Goal: Task Accomplishment & Management: Complete application form

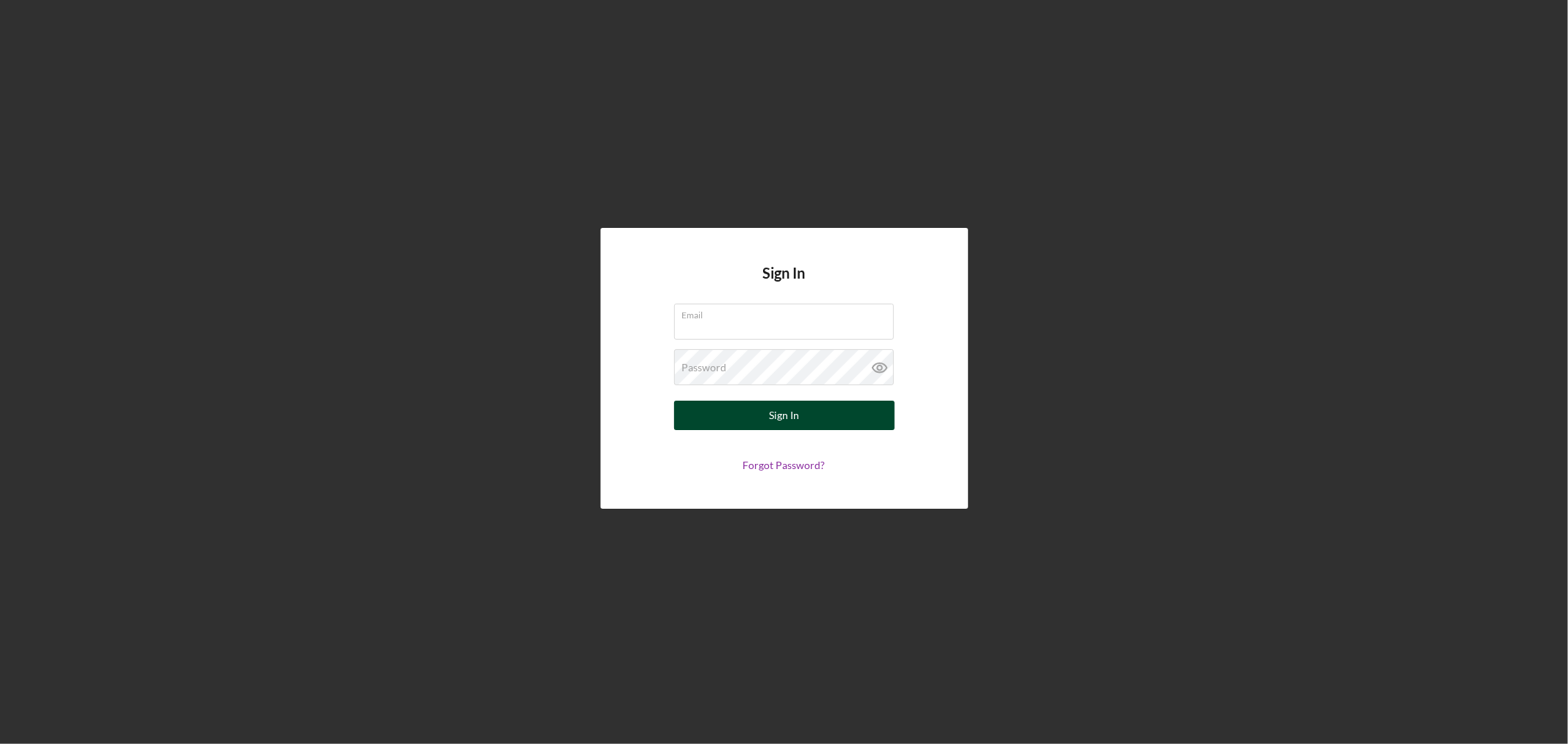
type input "[EMAIL_ADDRESS][DOMAIN_NAME]"
click at [745, 415] on button "Sign In" at bounding box center [784, 415] width 220 height 29
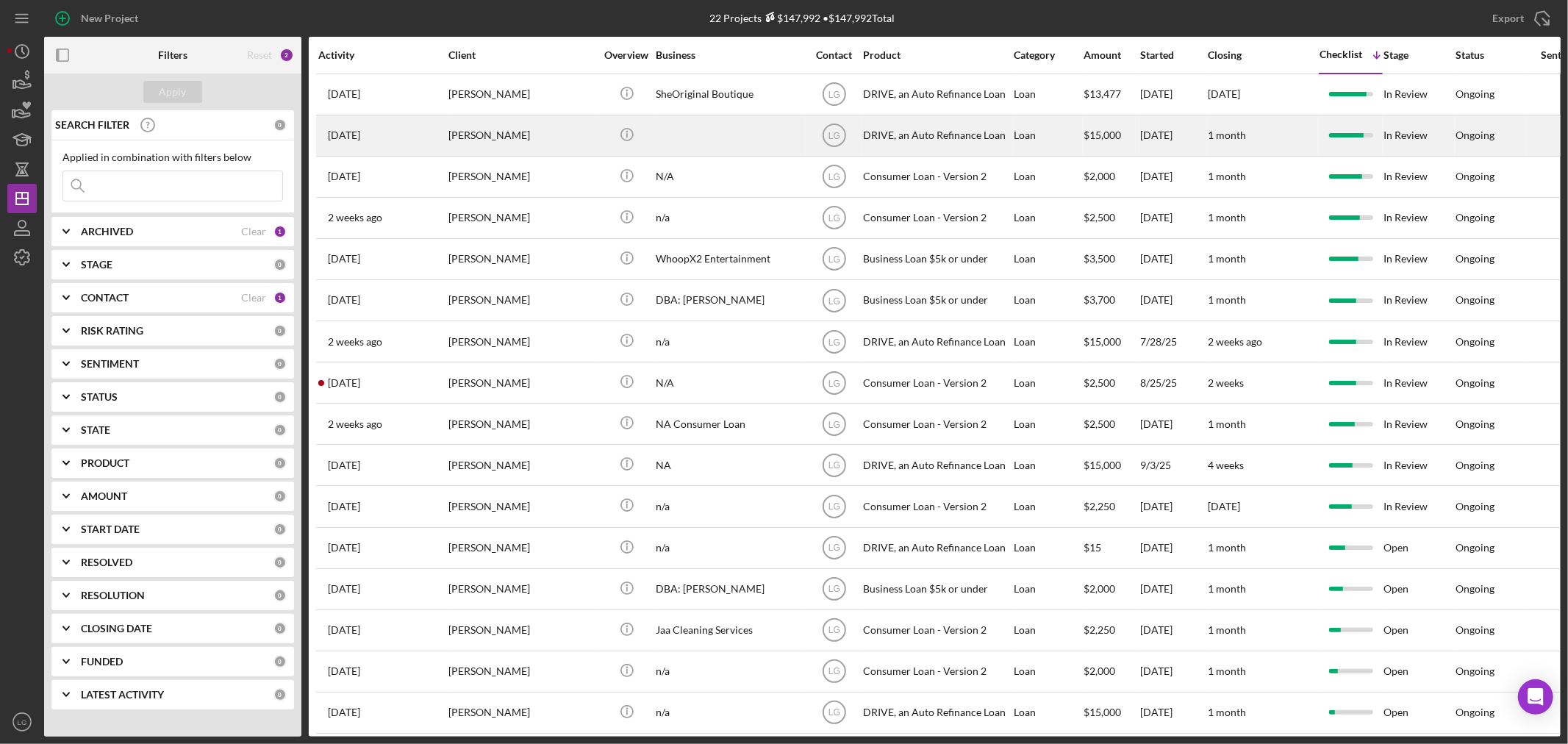
click at [568, 133] on div "[PERSON_NAME]" at bounding box center [522, 136] width 147 height 39
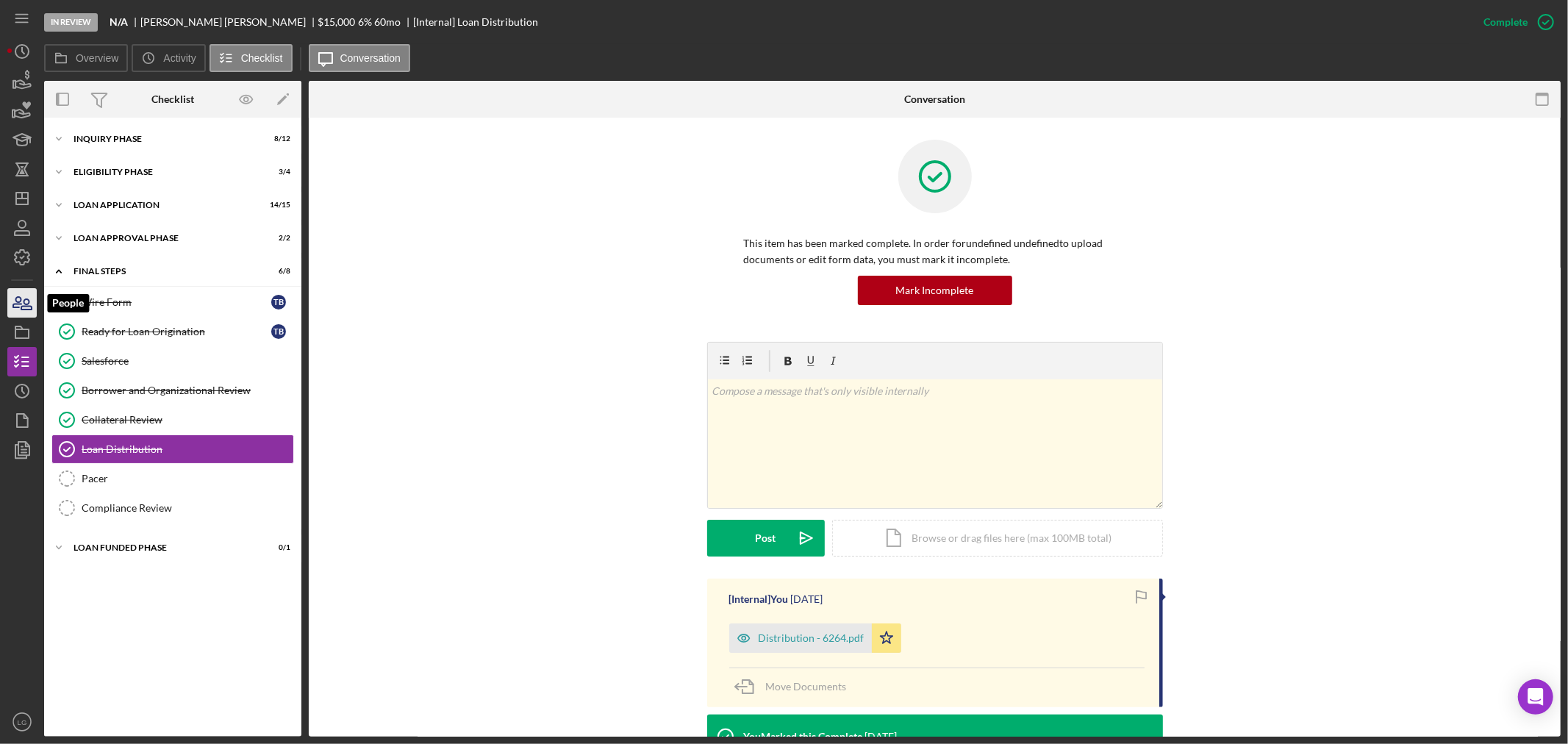
click at [31, 300] on icon "button" at bounding box center [21, 303] width 37 height 37
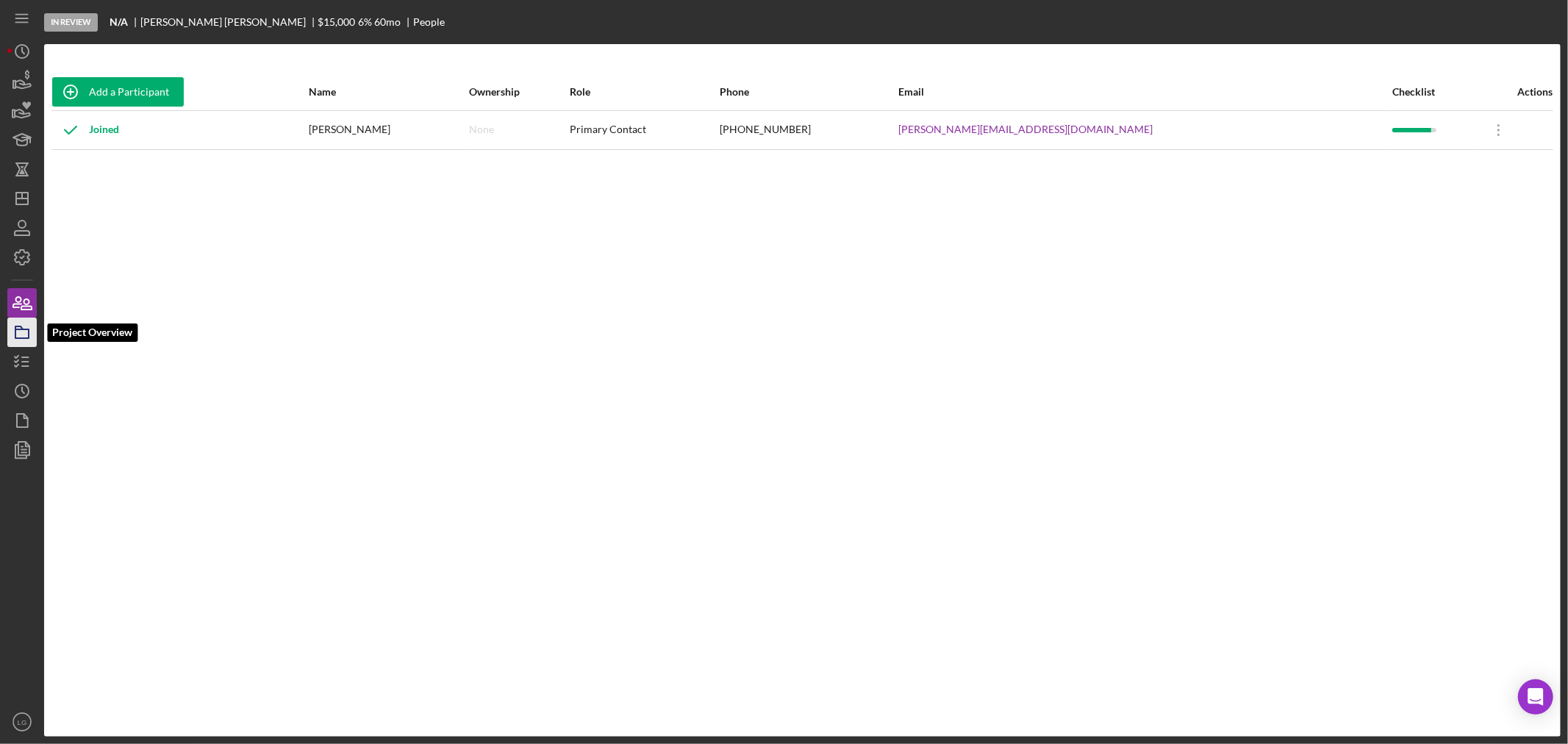
click at [20, 336] on icon "button" at bounding box center [21, 332] width 37 height 37
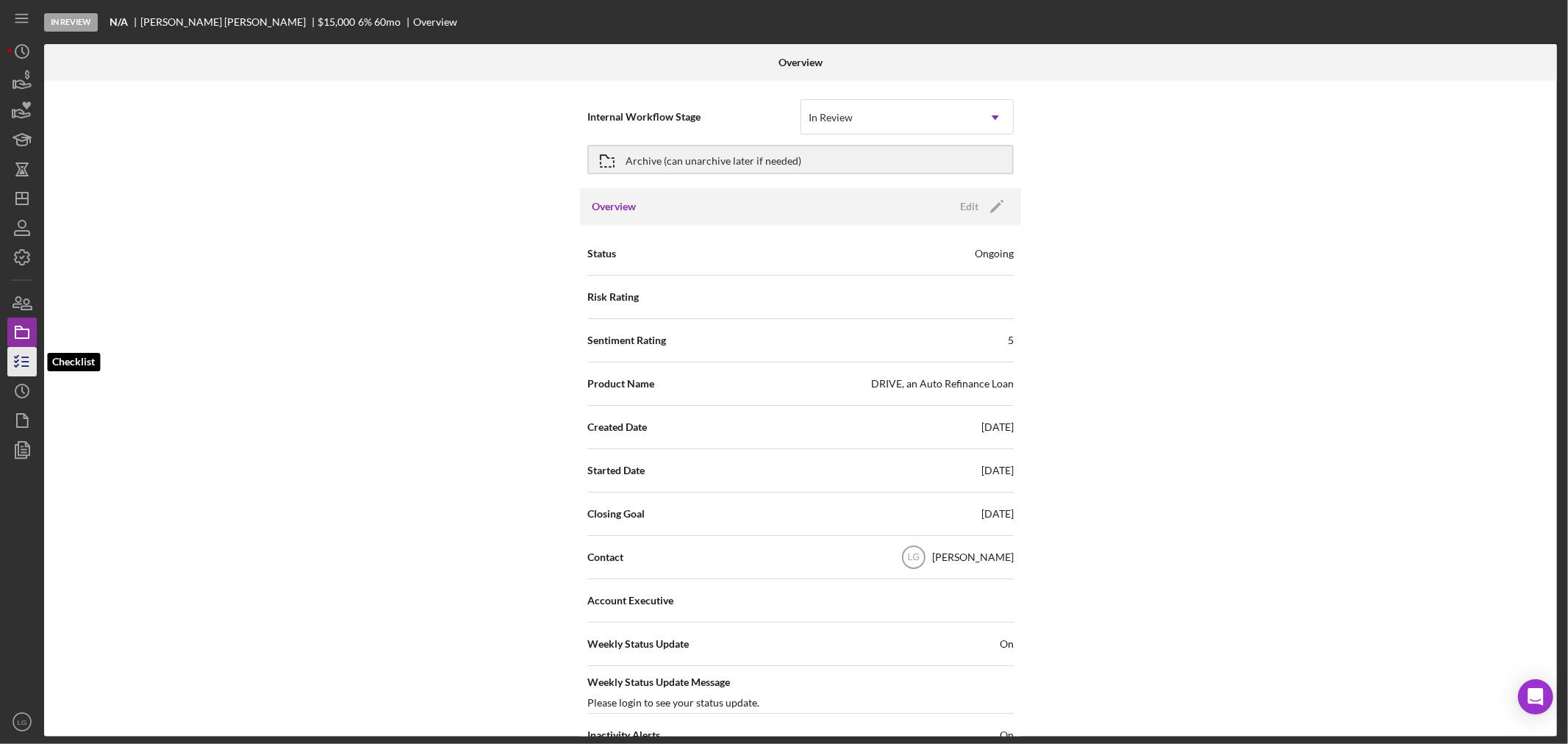
click at [30, 357] on icon "button" at bounding box center [21, 361] width 37 height 37
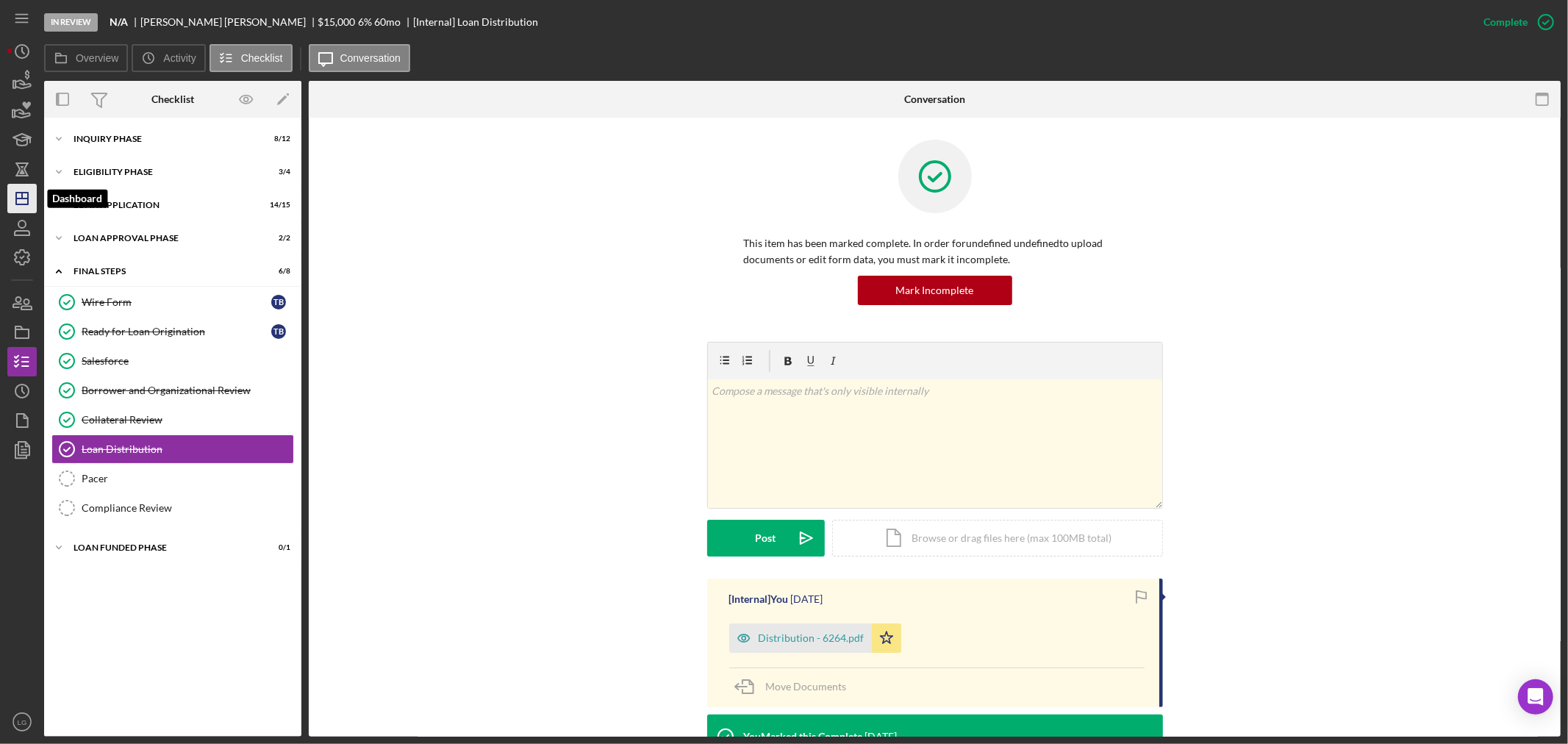
click at [27, 203] on polygon "button" at bounding box center [22, 198] width 11 height 11
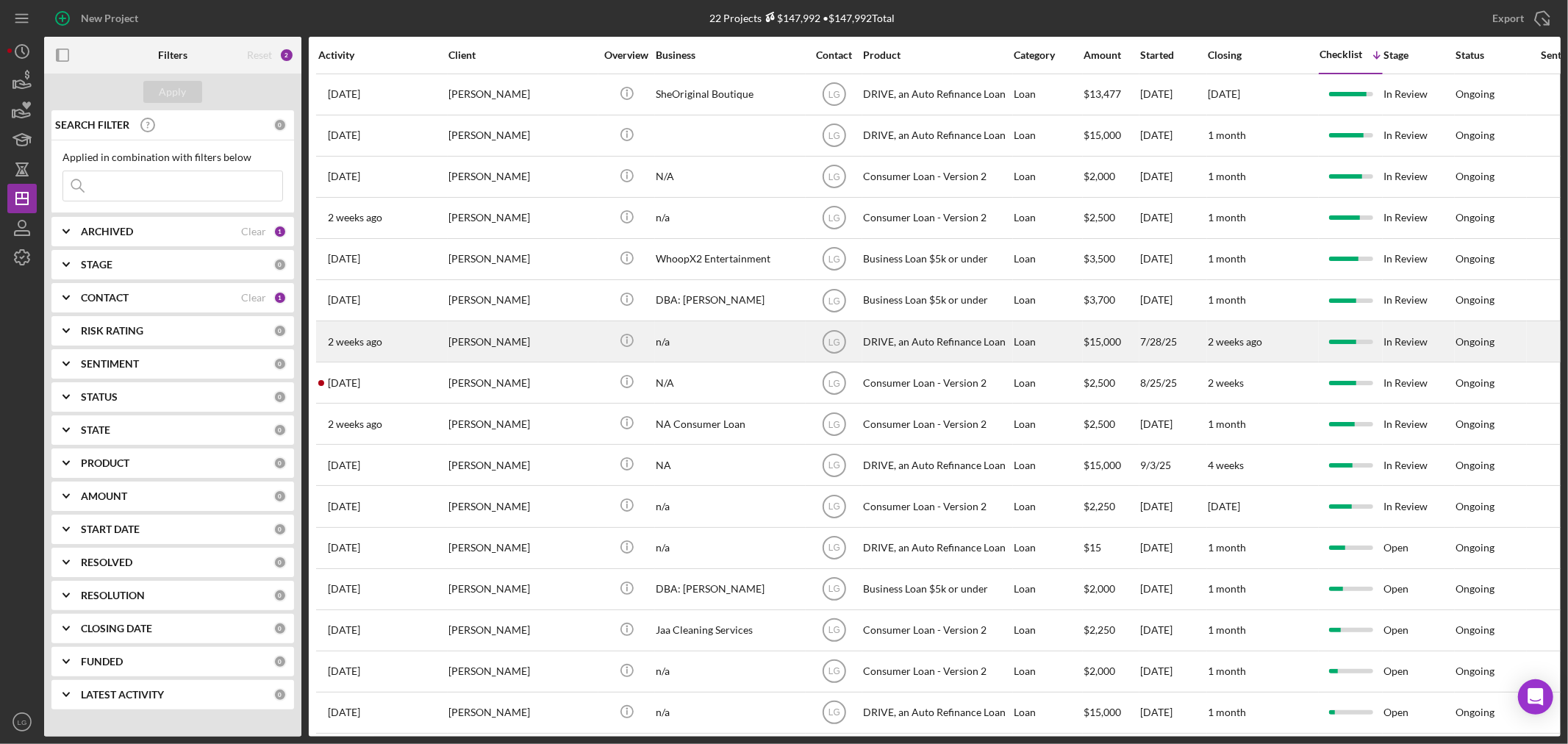
click at [458, 335] on div "[PERSON_NAME]" at bounding box center [522, 341] width 147 height 39
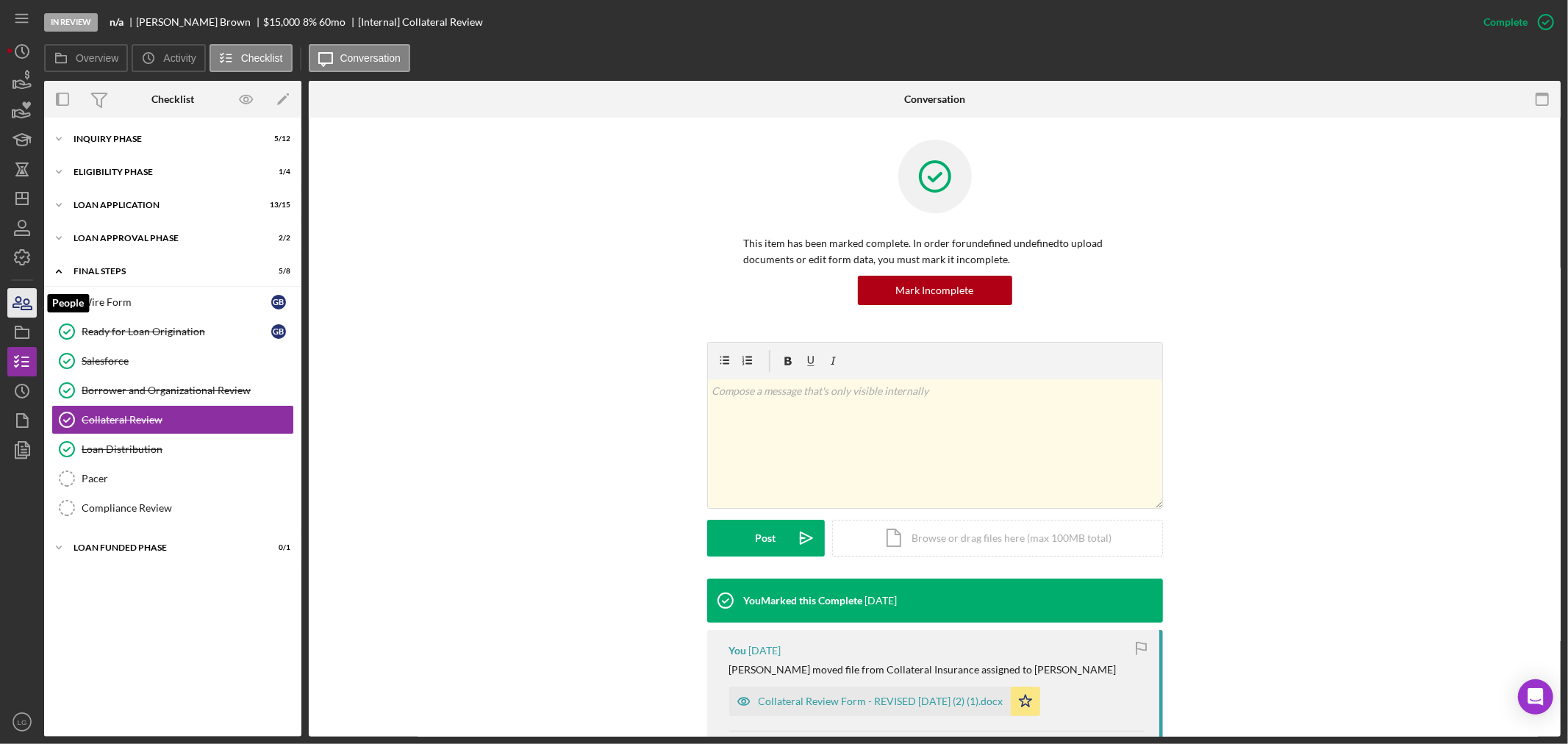
click at [11, 312] on icon "button" at bounding box center [21, 303] width 37 height 37
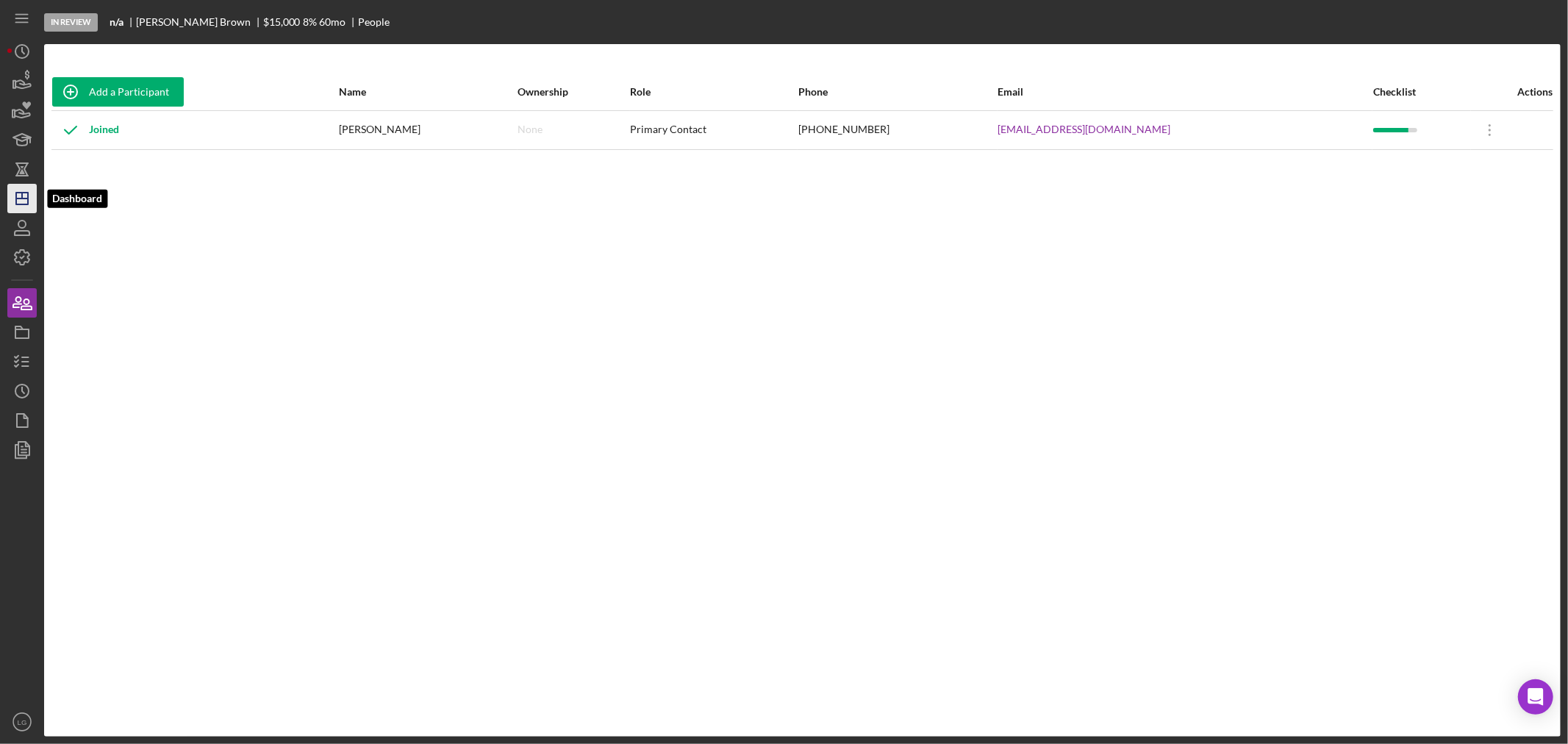
click at [22, 193] on line "button" at bounding box center [22, 195] width 0 height 6
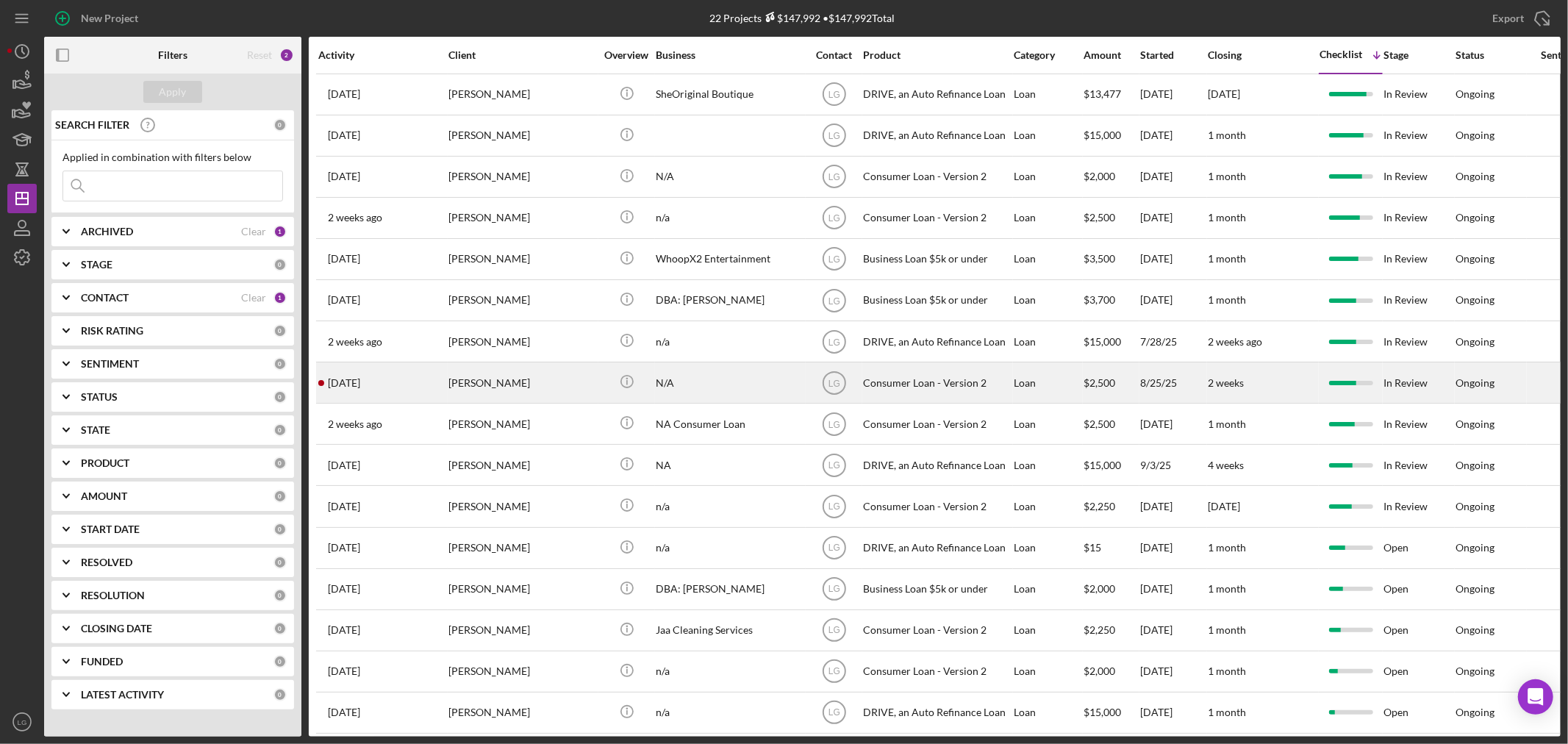
click at [436, 402] on div "[DATE] [PERSON_NAME]" at bounding box center [382, 383] width 128 height 39
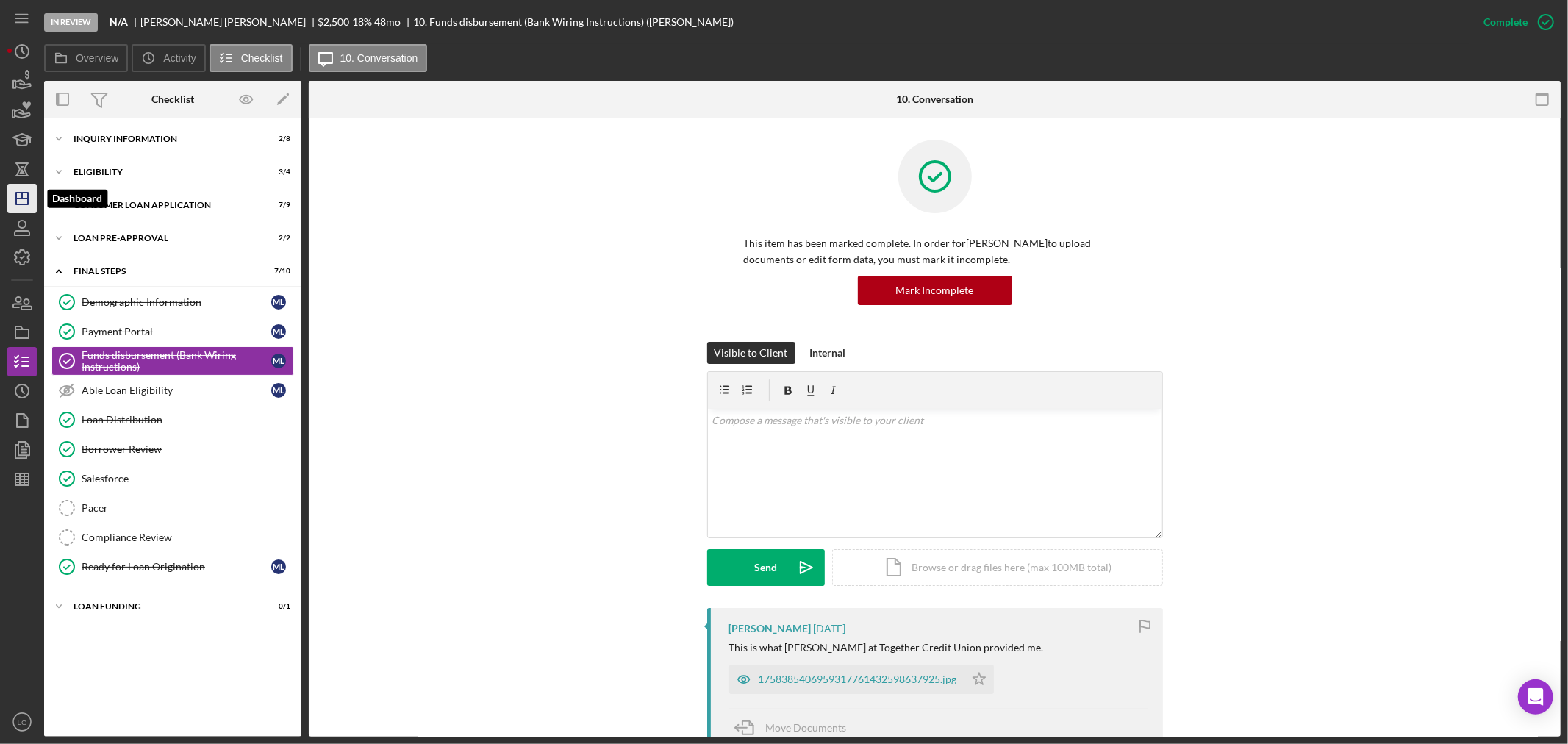
click at [23, 184] on icon "Icon/Dashboard" at bounding box center [21, 198] width 37 height 37
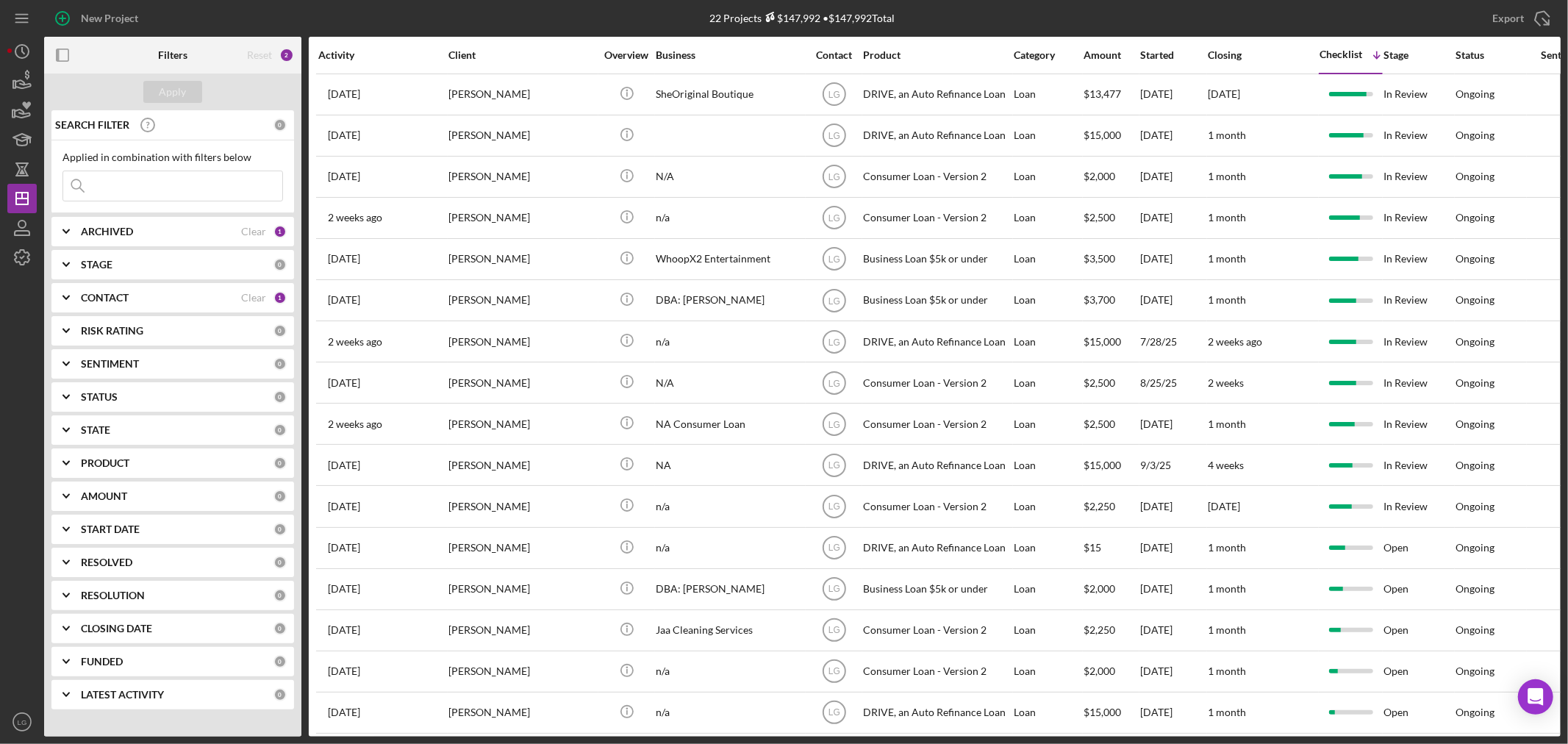
click at [1356, 56] on div "Checklist" at bounding box center [1340, 54] width 43 height 11
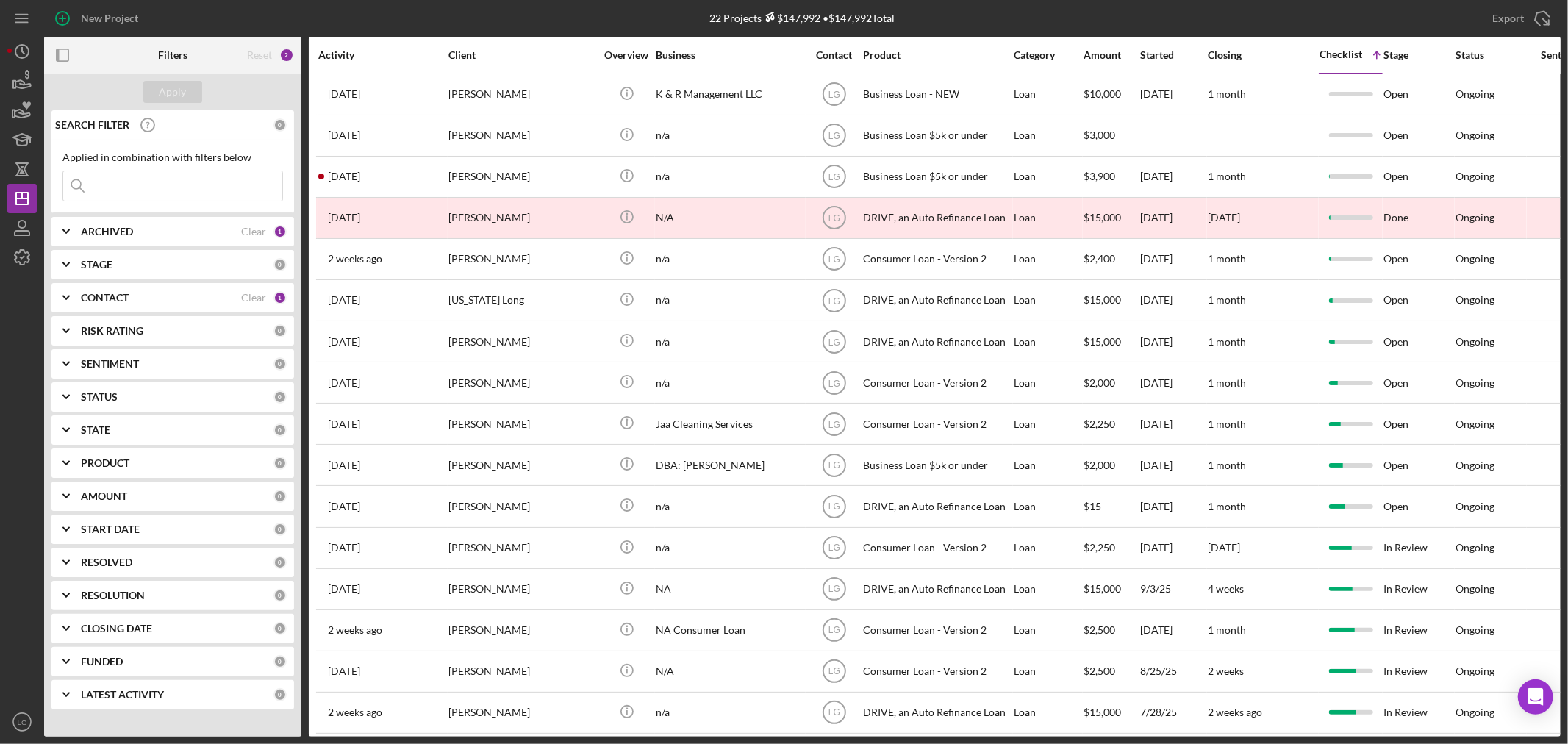
click at [1356, 52] on div "Checklist" at bounding box center [1340, 54] width 43 height 11
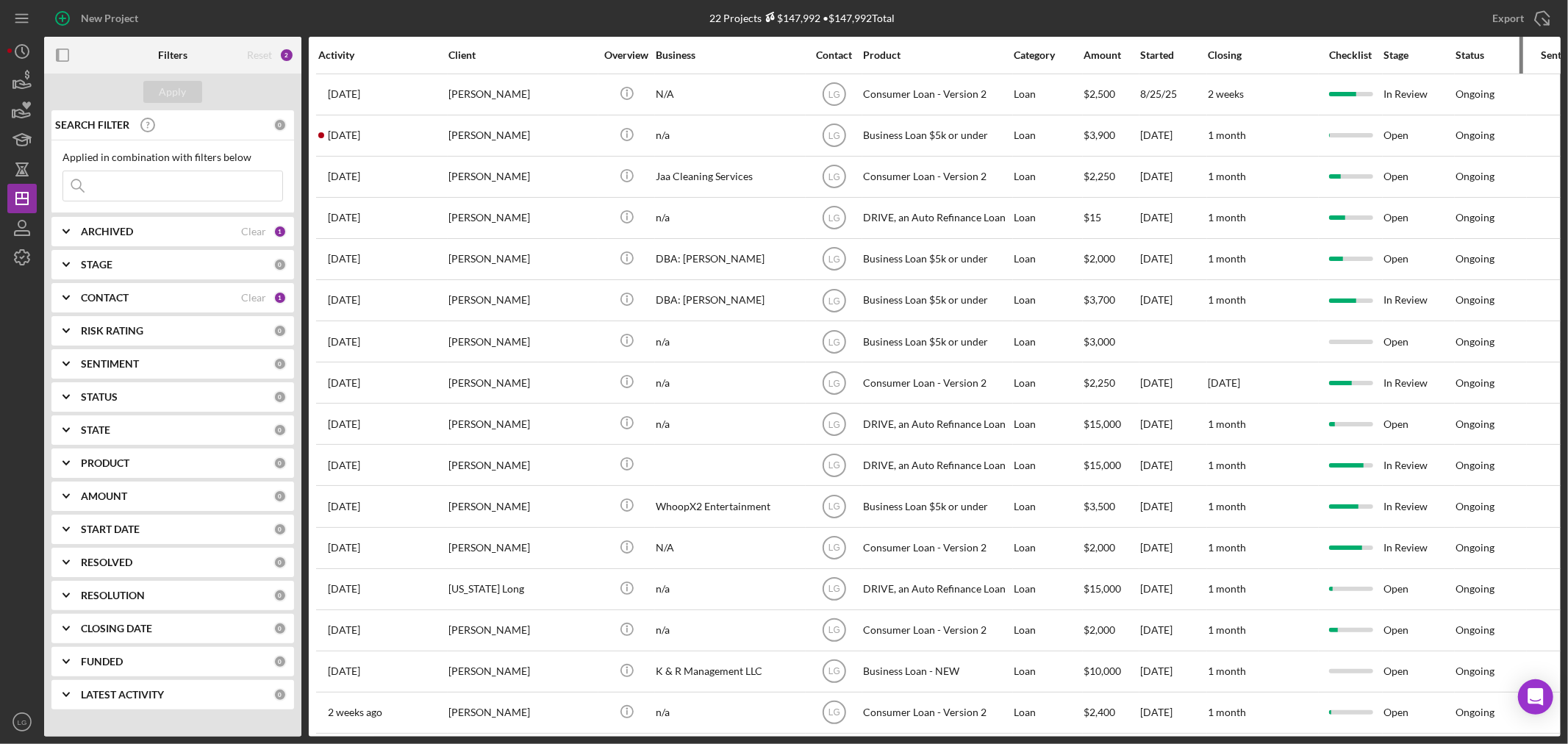
click at [1461, 55] on div "Status" at bounding box center [1490, 55] width 70 height 11
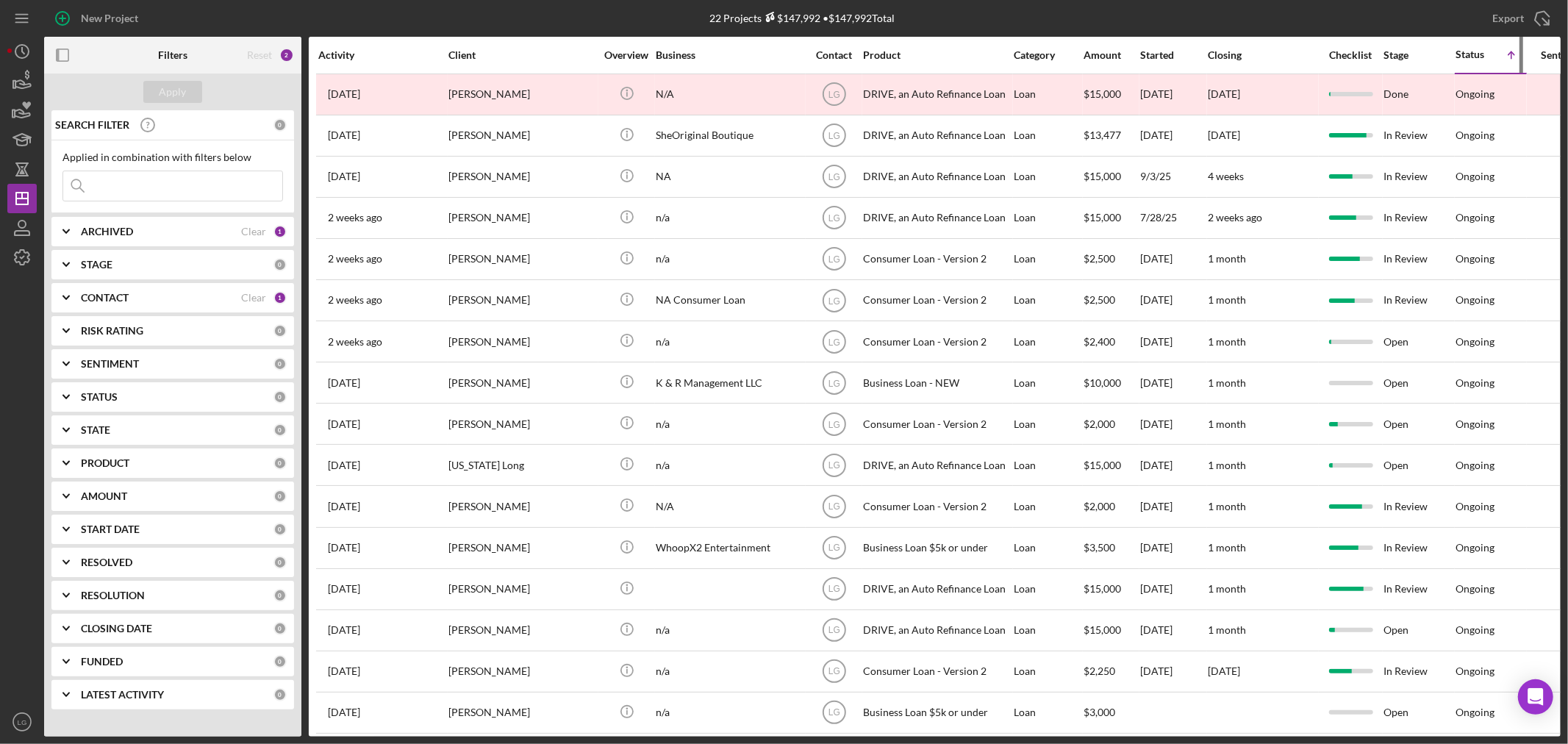
click at [1461, 55] on div "Status" at bounding box center [1472, 54] width 35 height 11
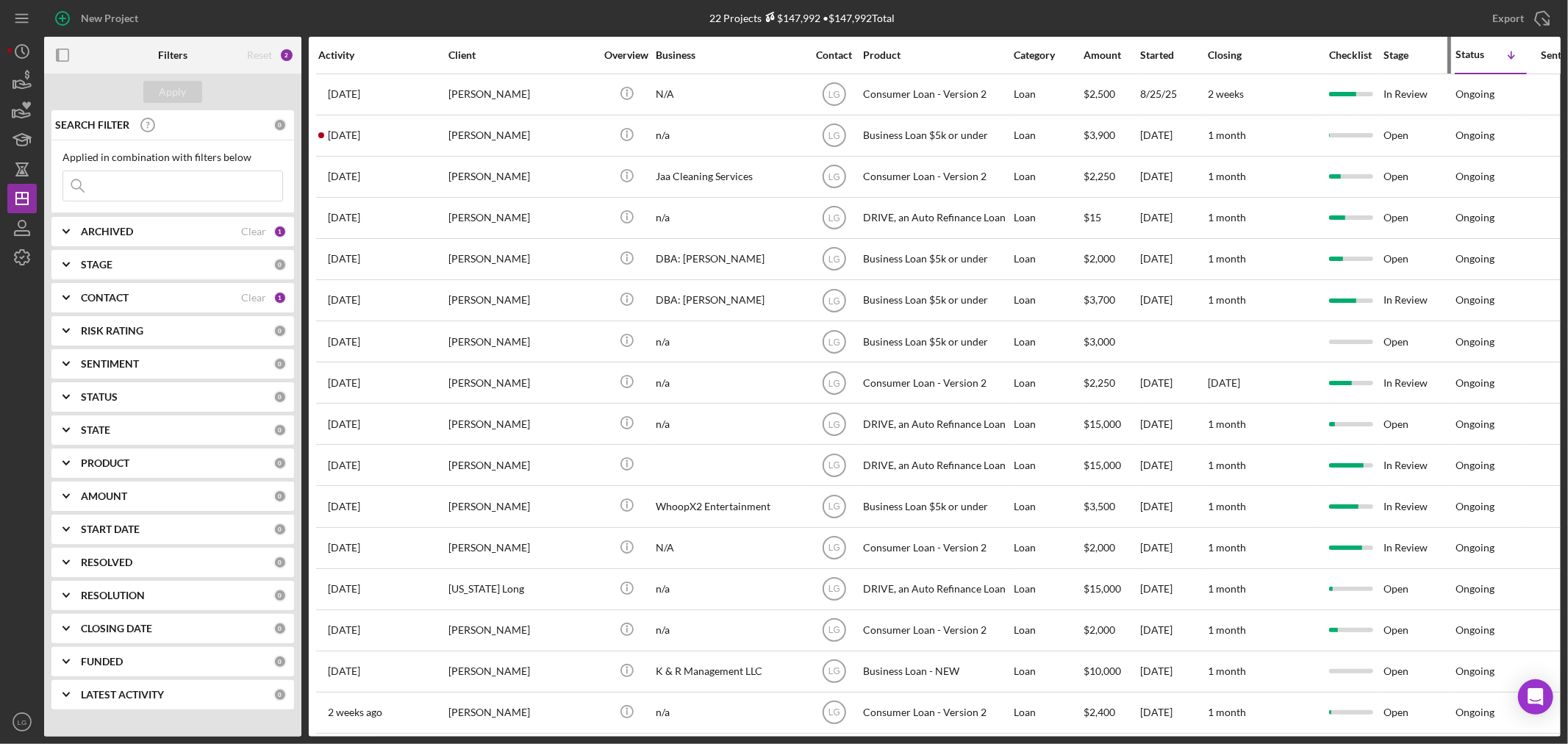
click at [1397, 54] on div "Stage" at bounding box center [1418, 55] width 70 height 11
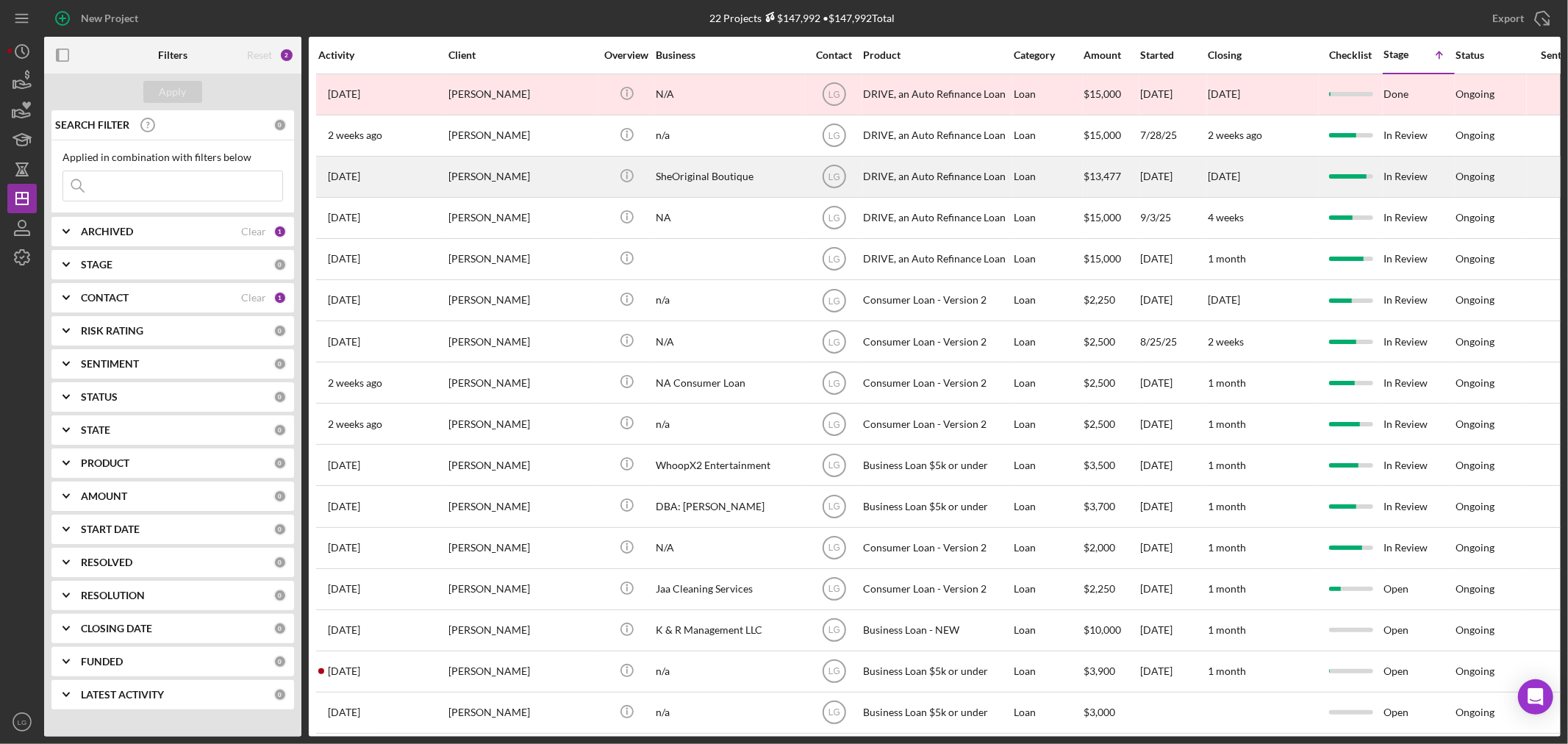
click at [376, 192] on div "[DATE] [PERSON_NAME]" at bounding box center [382, 177] width 128 height 39
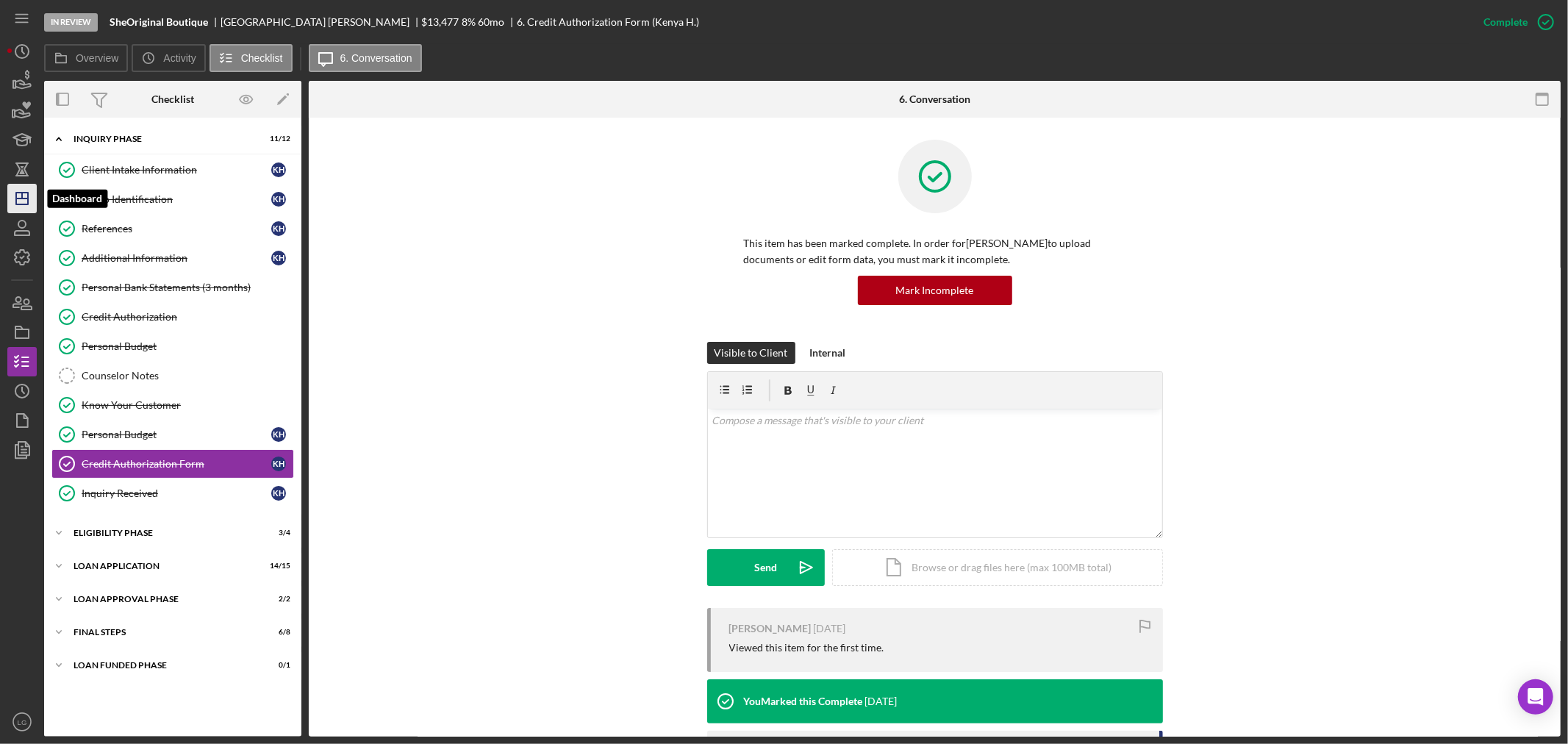
click at [16, 210] on icon "Icon/Dashboard" at bounding box center [21, 198] width 37 height 37
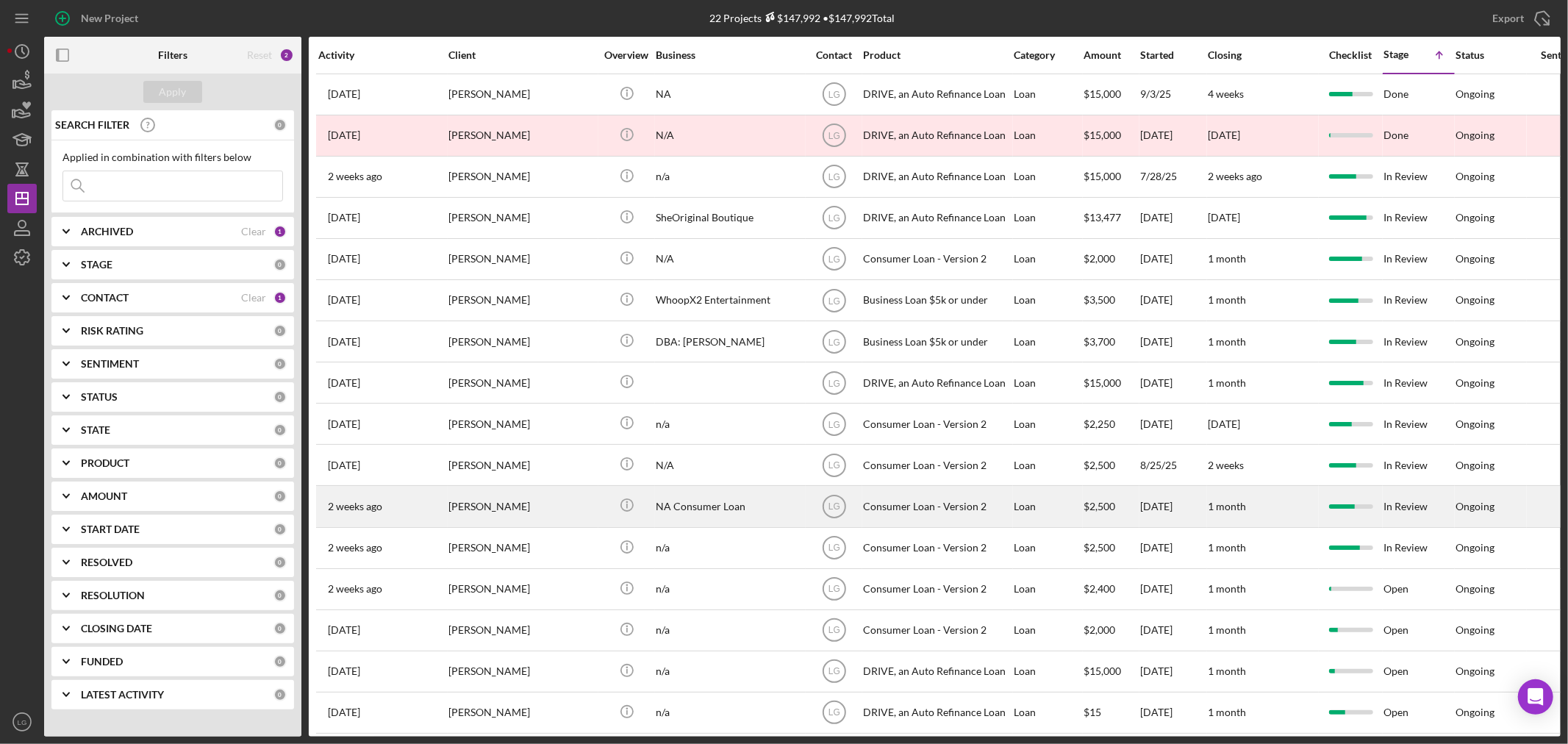
click at [518, 504] on div "[PERSON_NAME]" at bounding box center [522, 507] width 147 height 39
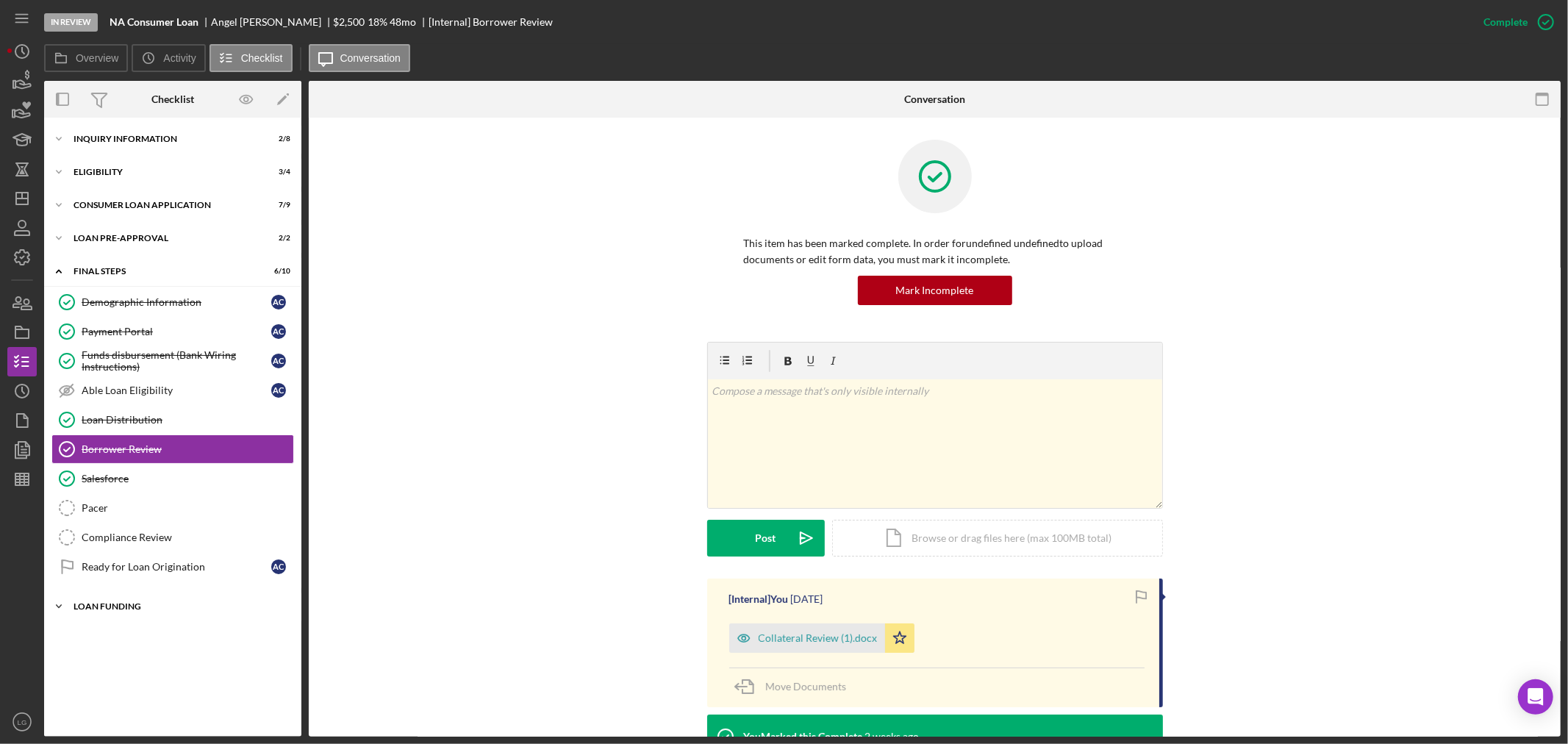
click at [151, 602] on div "Icon/Expander Loan Funding 0 / 1" at bounding box center [173, 606] width 257 height 29
click at [142, 632] on link "Loan Funded! Loan Funded! A C" at bounding box center [173, 638] width 242 height 29
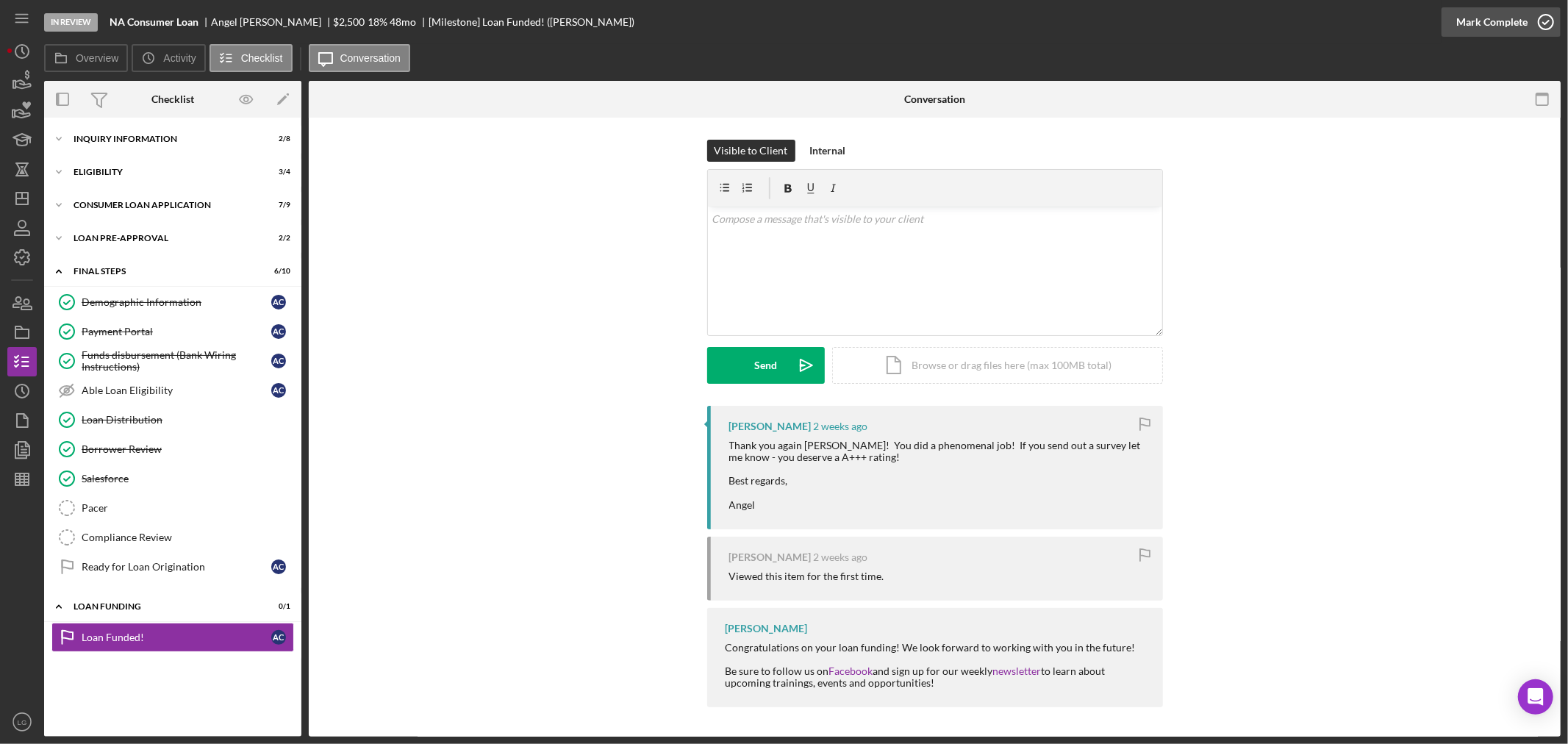
click at [1479, 18] on div "Mark Complete" at bounding box center [1491, 22] width 71 height 29
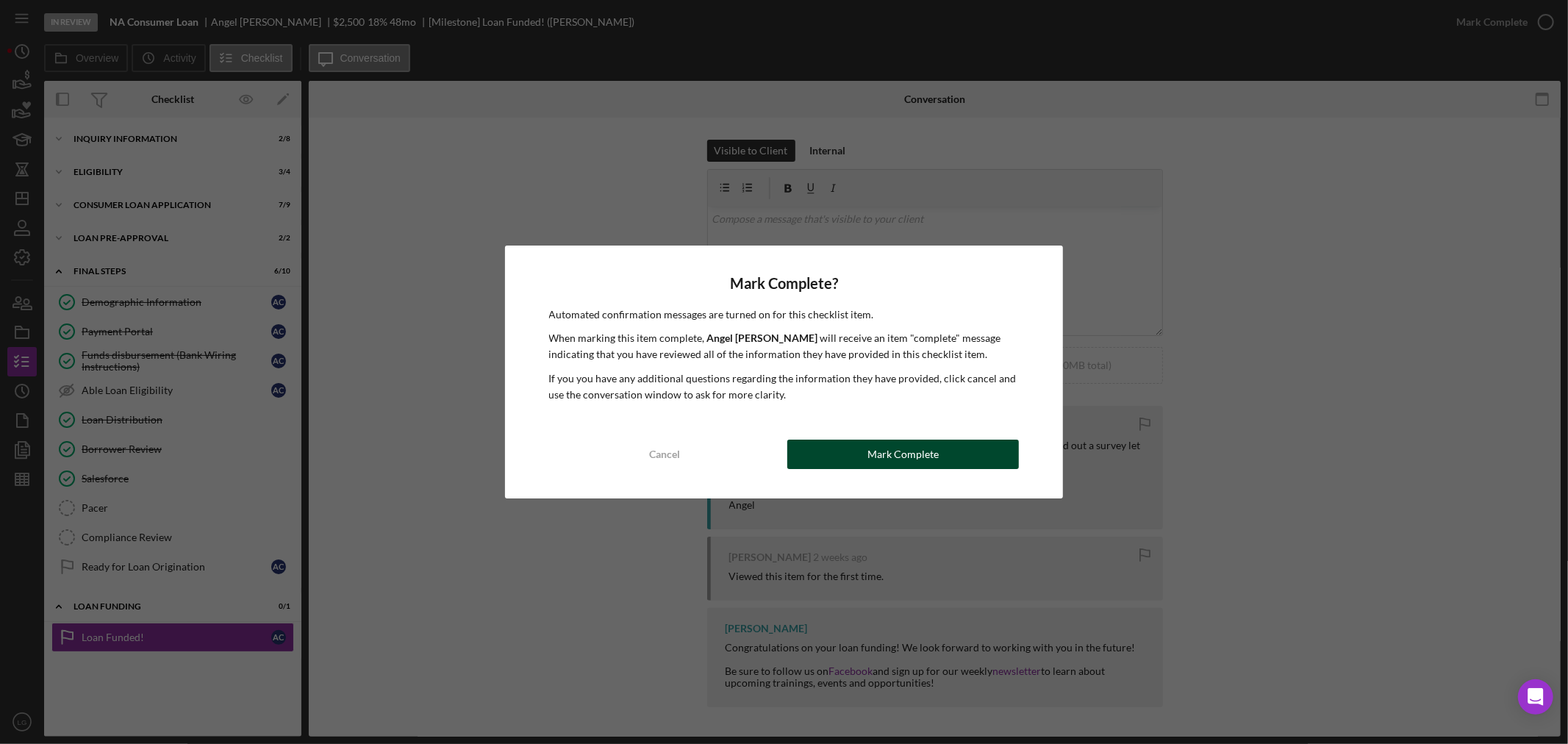
click at [853, 458] on button "Mark Complete" at bounding box center [903, 454] width 232 height 29
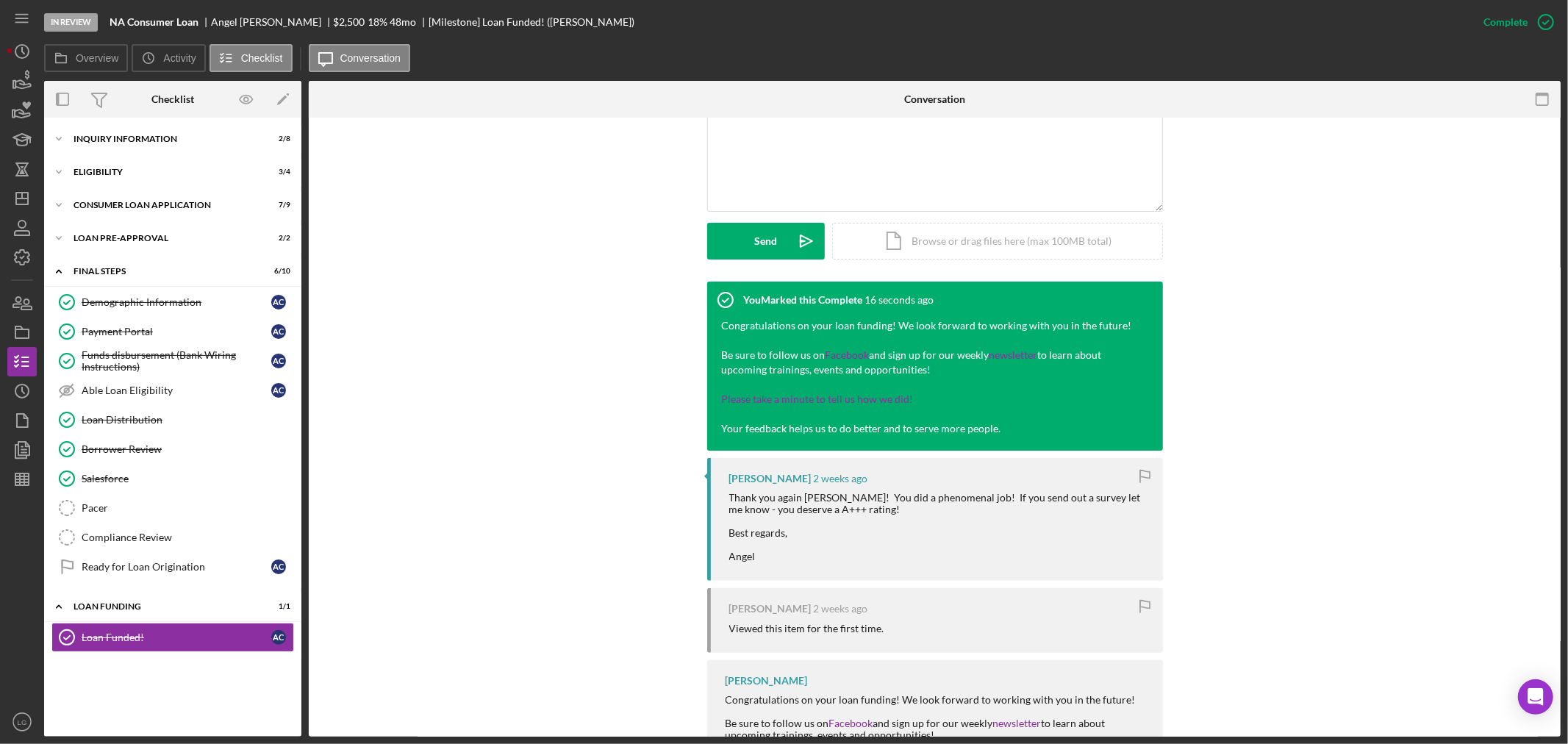
scroll to position [163, 0]
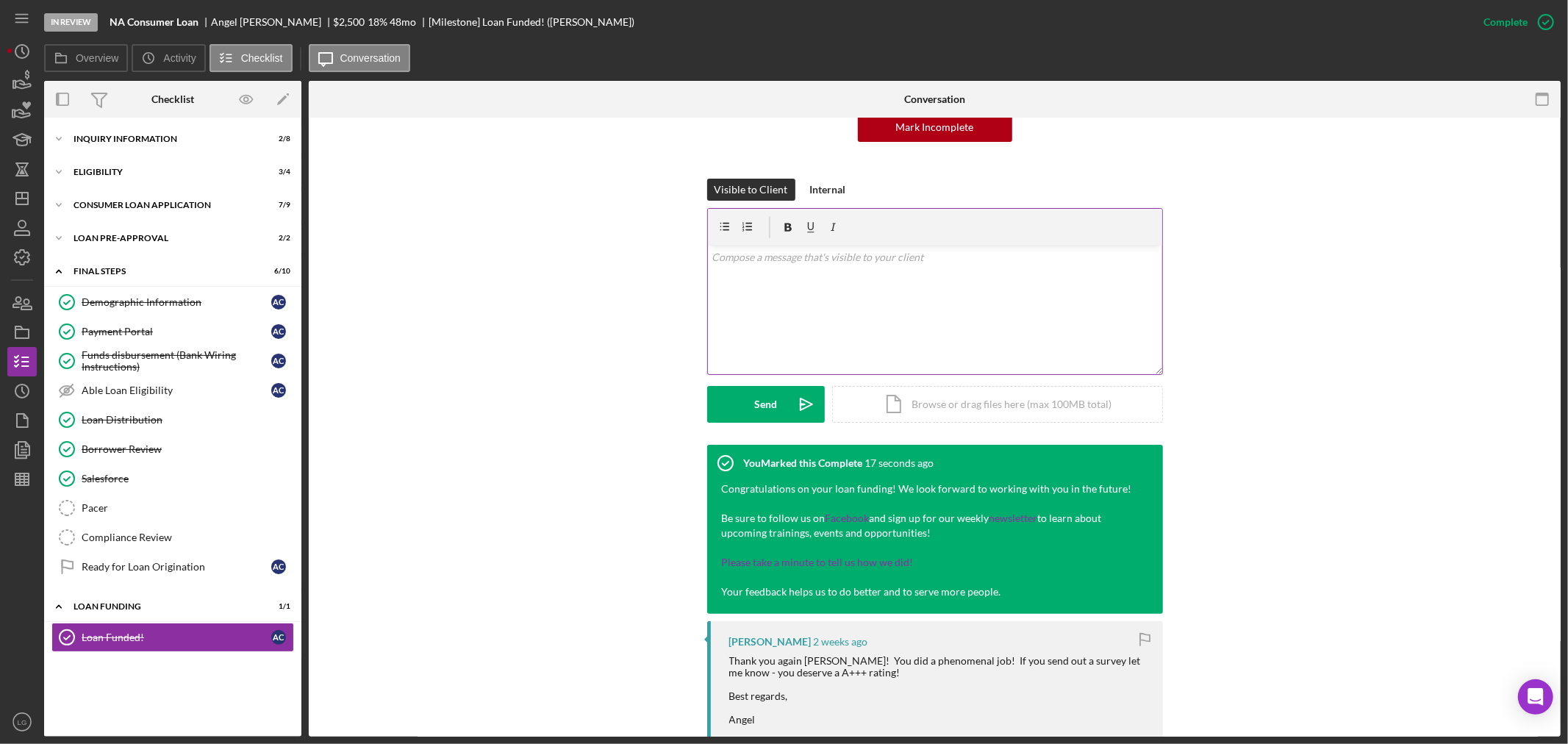
click at [960, 296] on div "v Color teal Color pink Remove color Add row above Add row below Add column bef…" at bounding box center [935, 309] width 454 height 129
click at [885, 275] on div "v Color teal Color pink Remove color Add row above Add row below Add column bef…" at bounding box center [935, 309] width 454 height 129
click at [25, 196] on icon "Icon/Dashboard" at bounding box center [21, 198] width 37 height 37
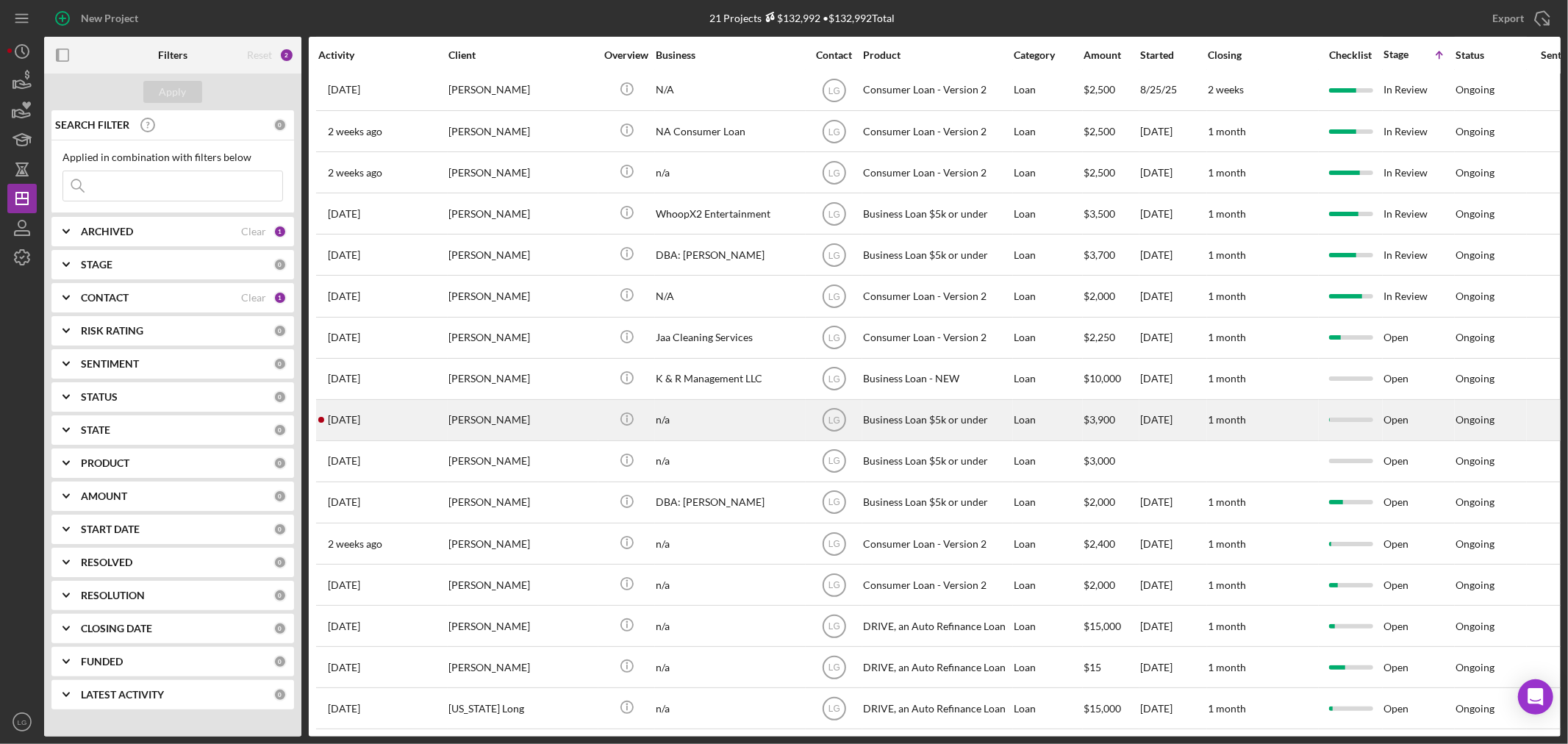
scroll to position [72, 0]
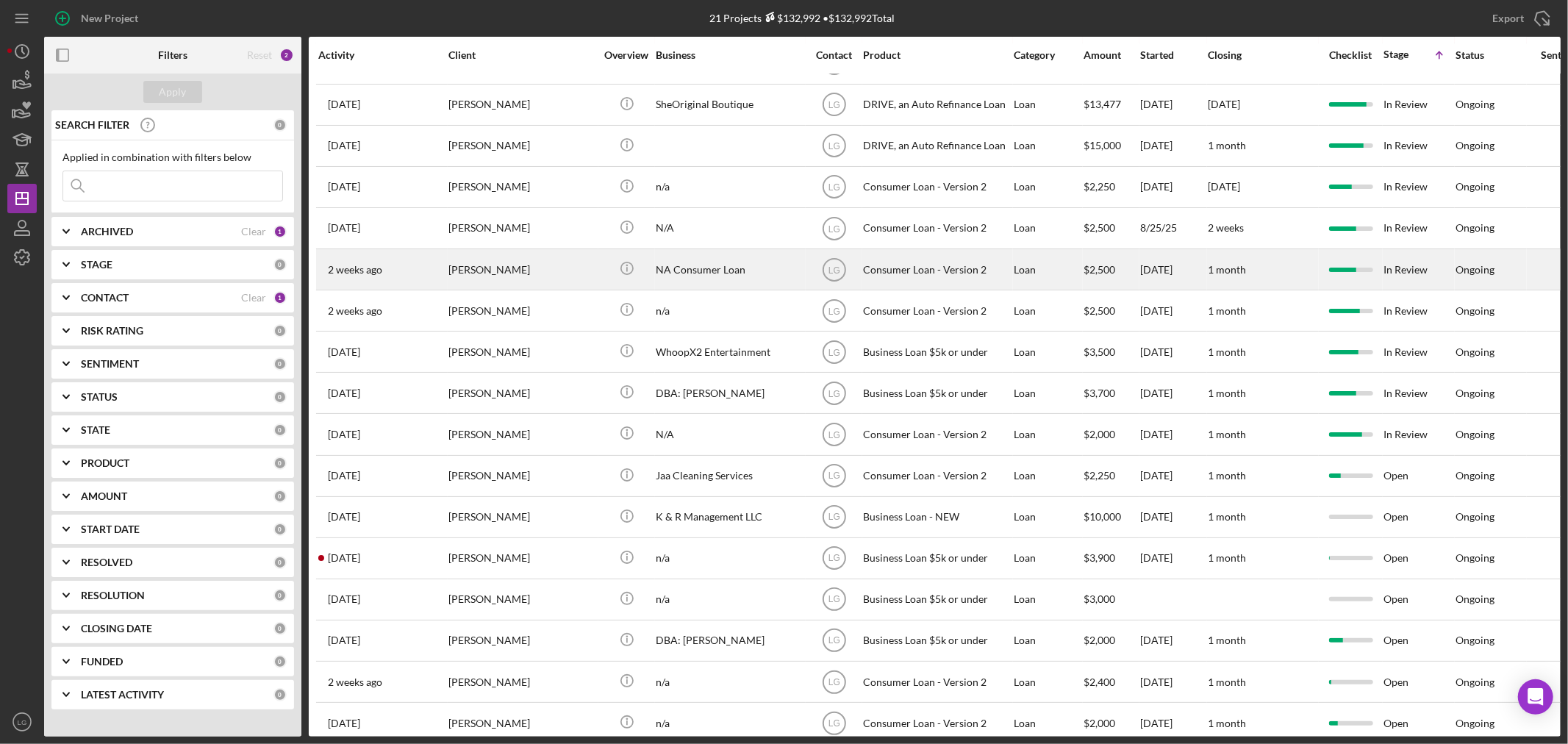
click at [509, 277] on div "[PERSON_NAME]" at bounding box center [522, 269] width 147 height 39
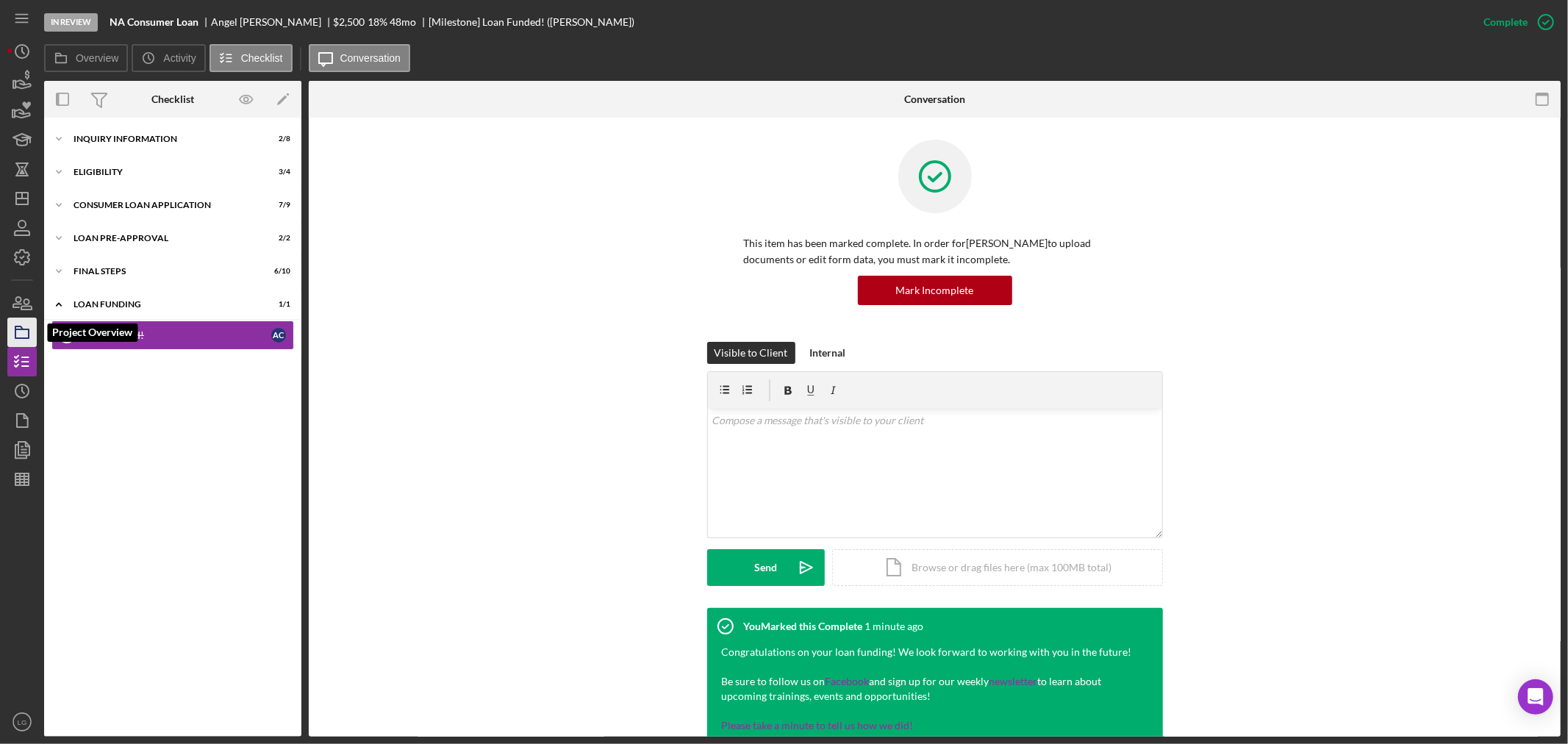
click at [33, 321] on icon "button" at bounding box center [21, 332] width 37 height 37
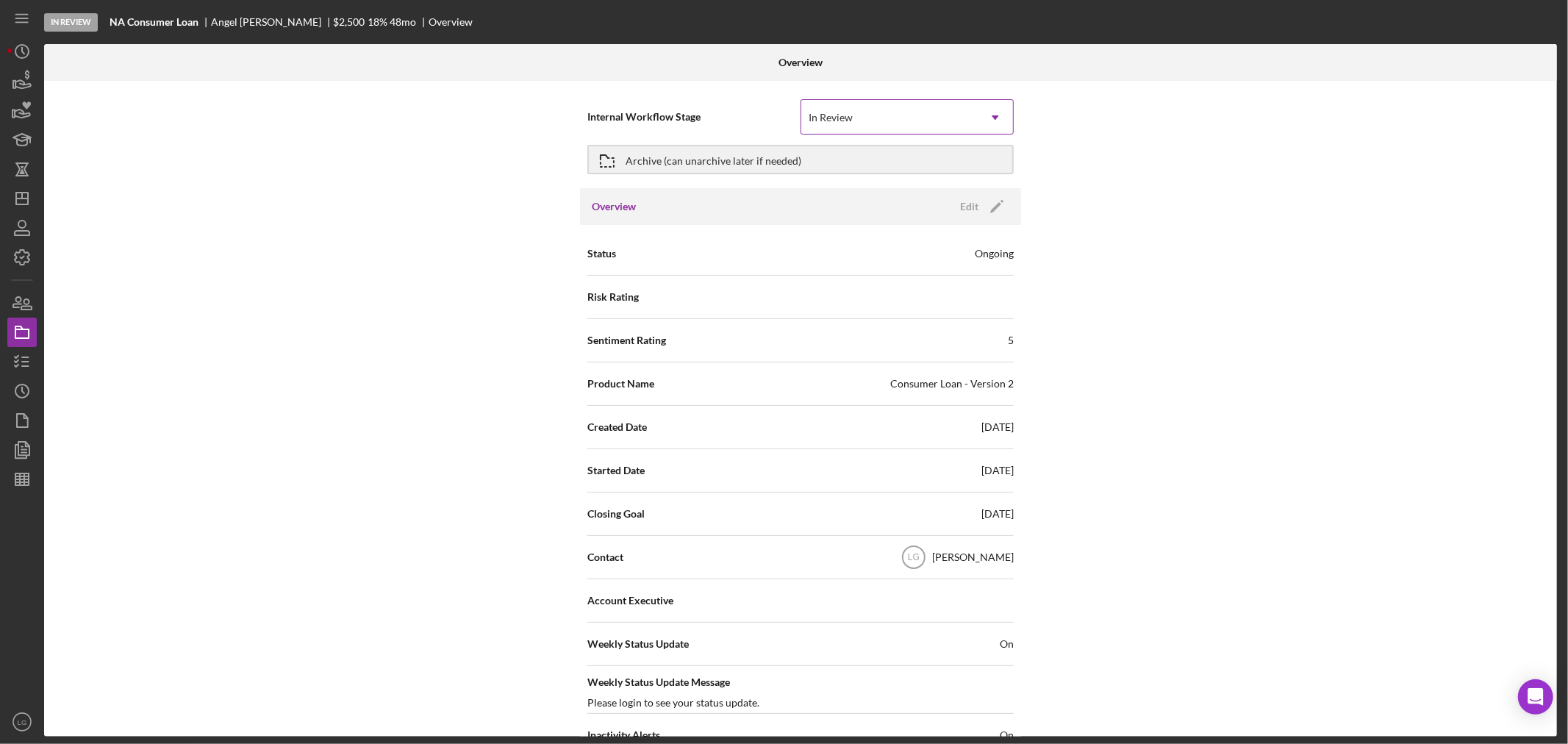
click at [939, 106] on div "In Review" at bounding box center [890, 117] width 177 height 34
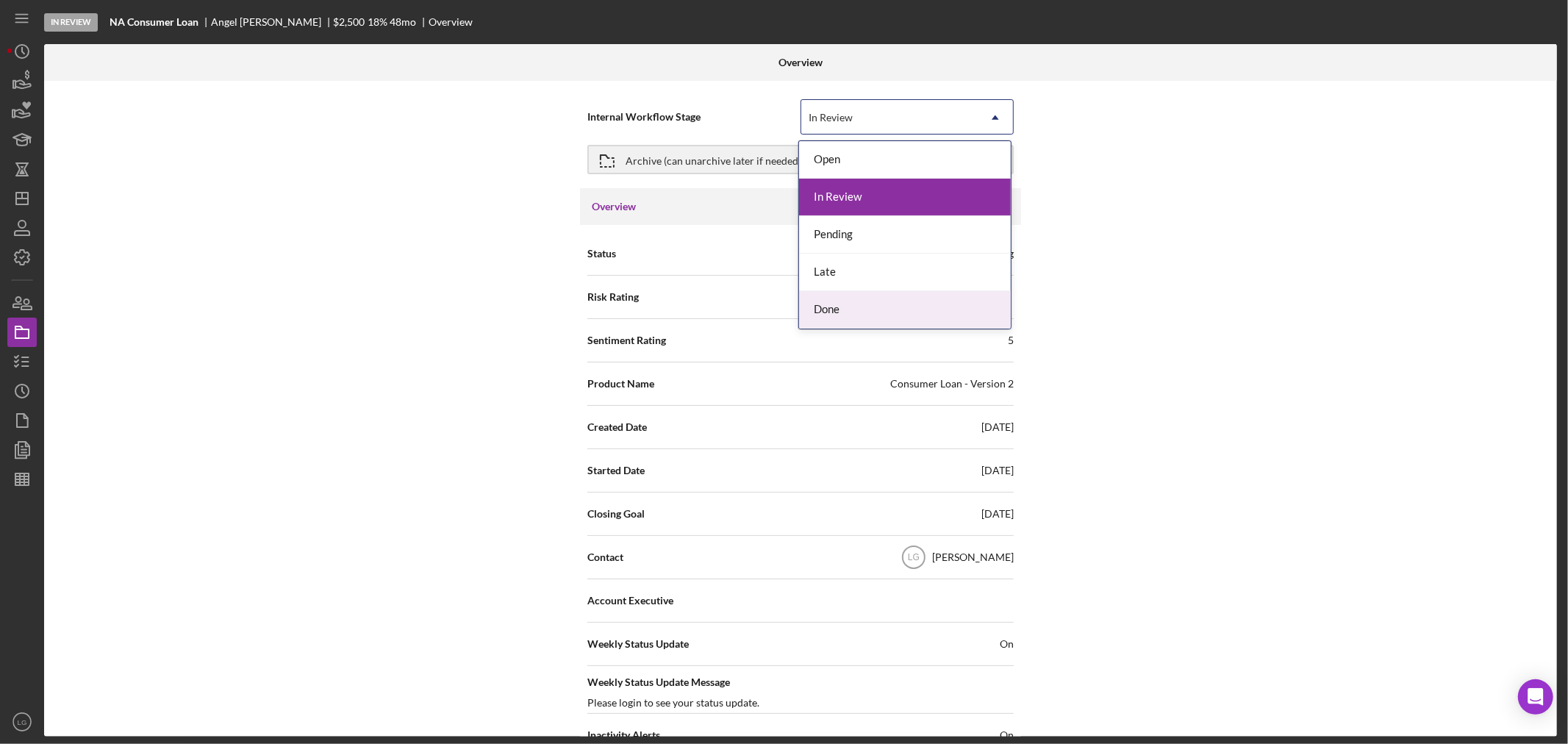
click at [839, 292] on div "Done" at bounding box center [904, 310] width 212 height 38
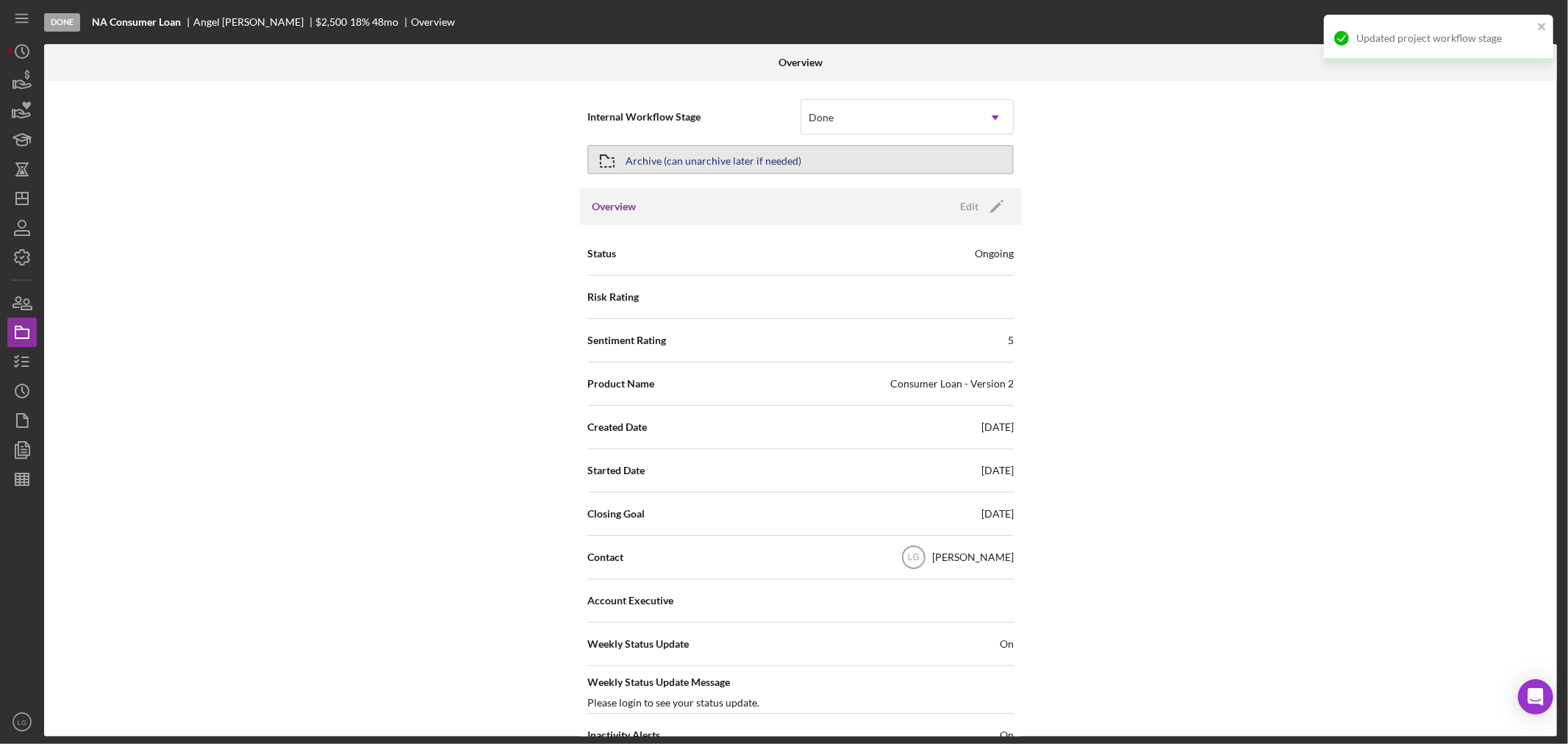
click at [819, 159] on button "Archive (can unarchive later if needed)" at bounding box center [800, 160] width 426 height 29
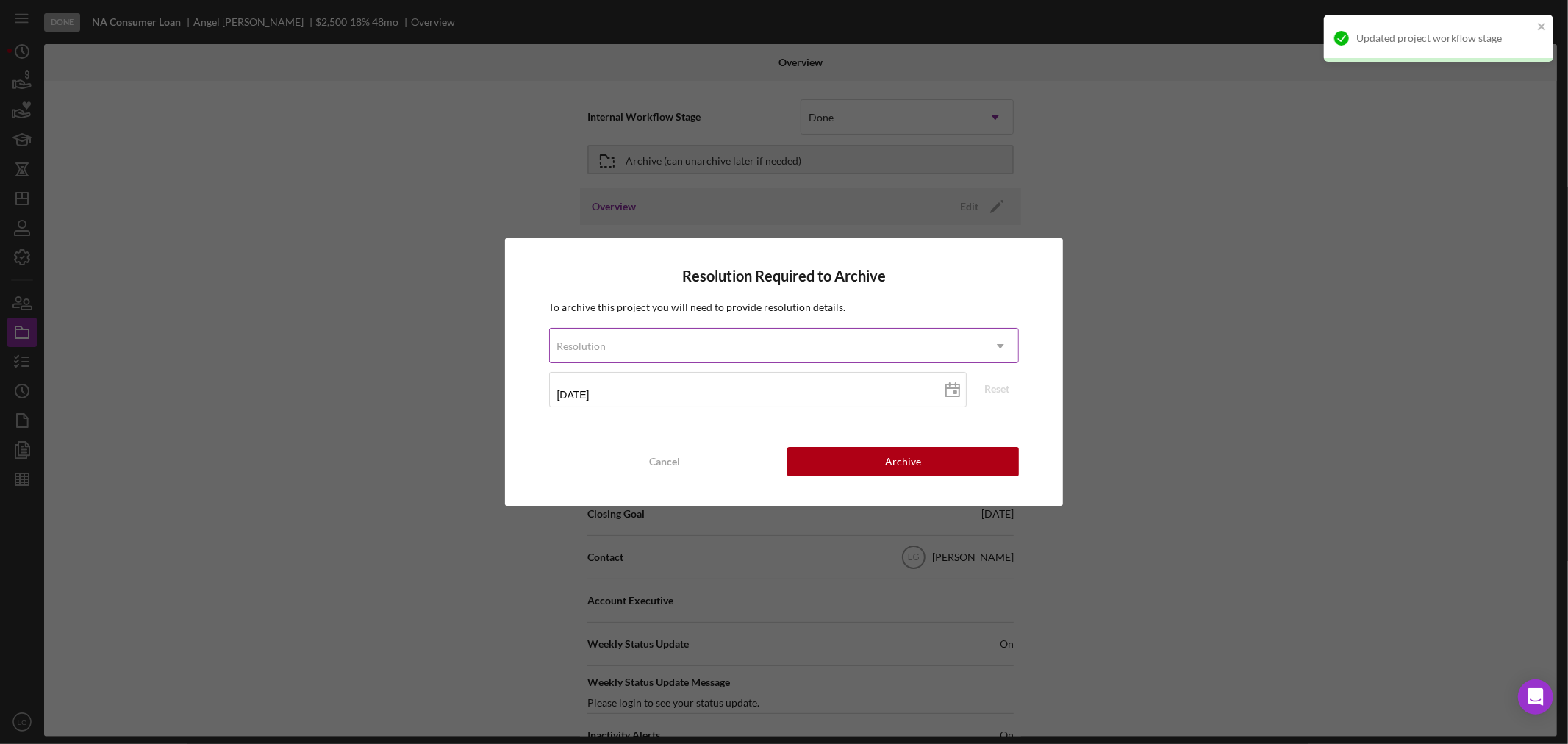
click at [827, 335] on div "Resolution" at bounding box center [767, 345] width 434 height 34
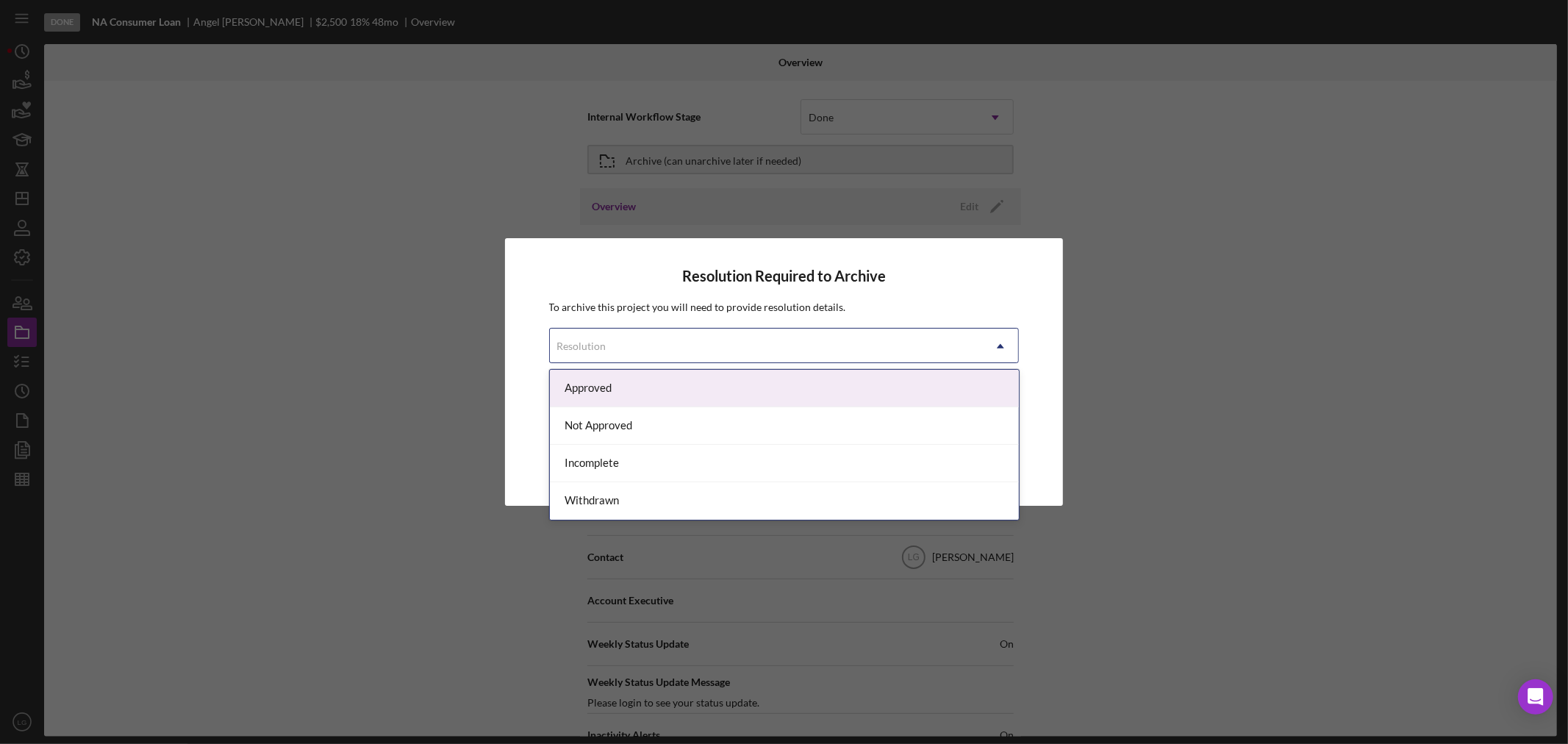
click at [683, 404] on div "Approved" at bounding box center [784, 389] width 469 height 38
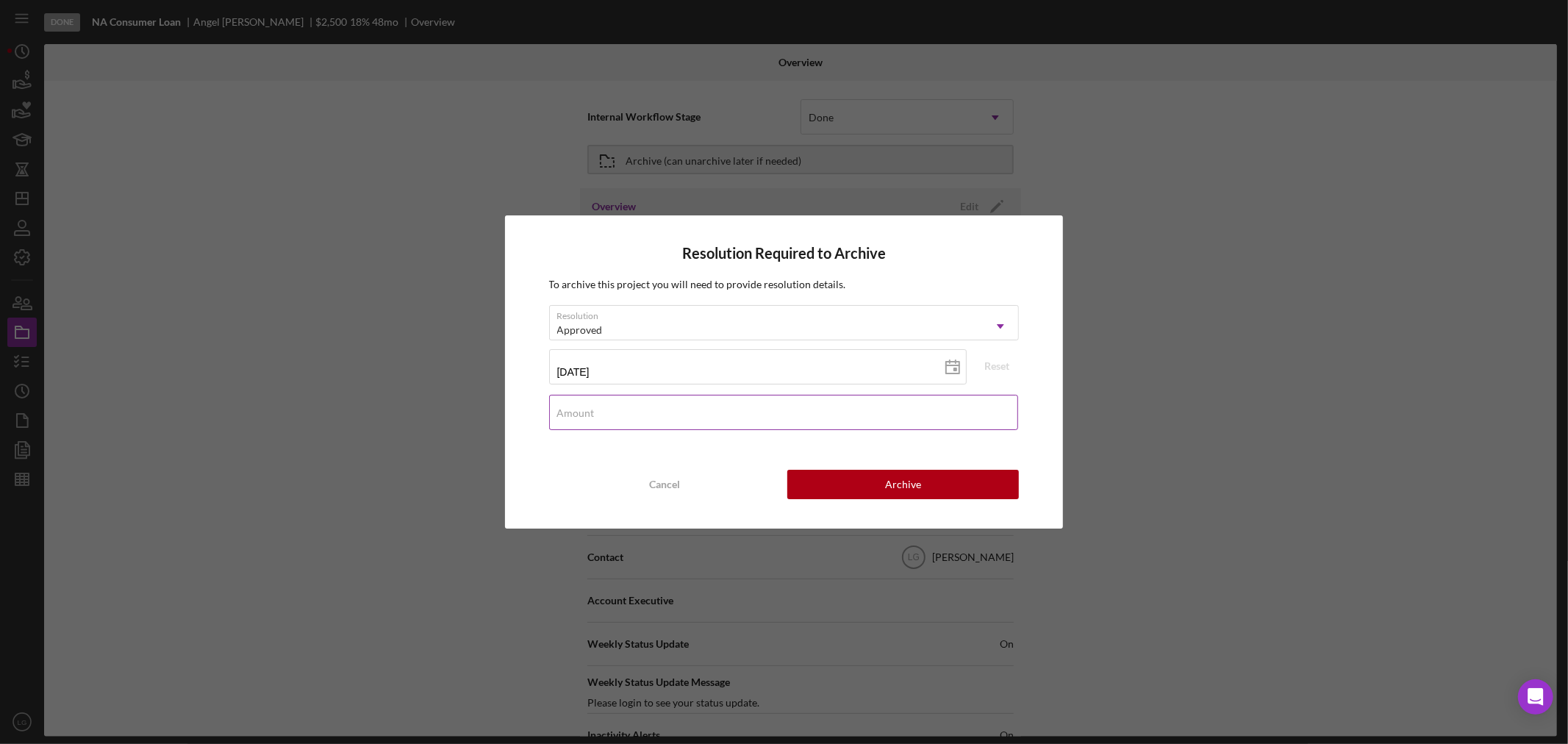
click at [823, 415] on input "Amount" at bounding box center [784, 412] width 470 height 35
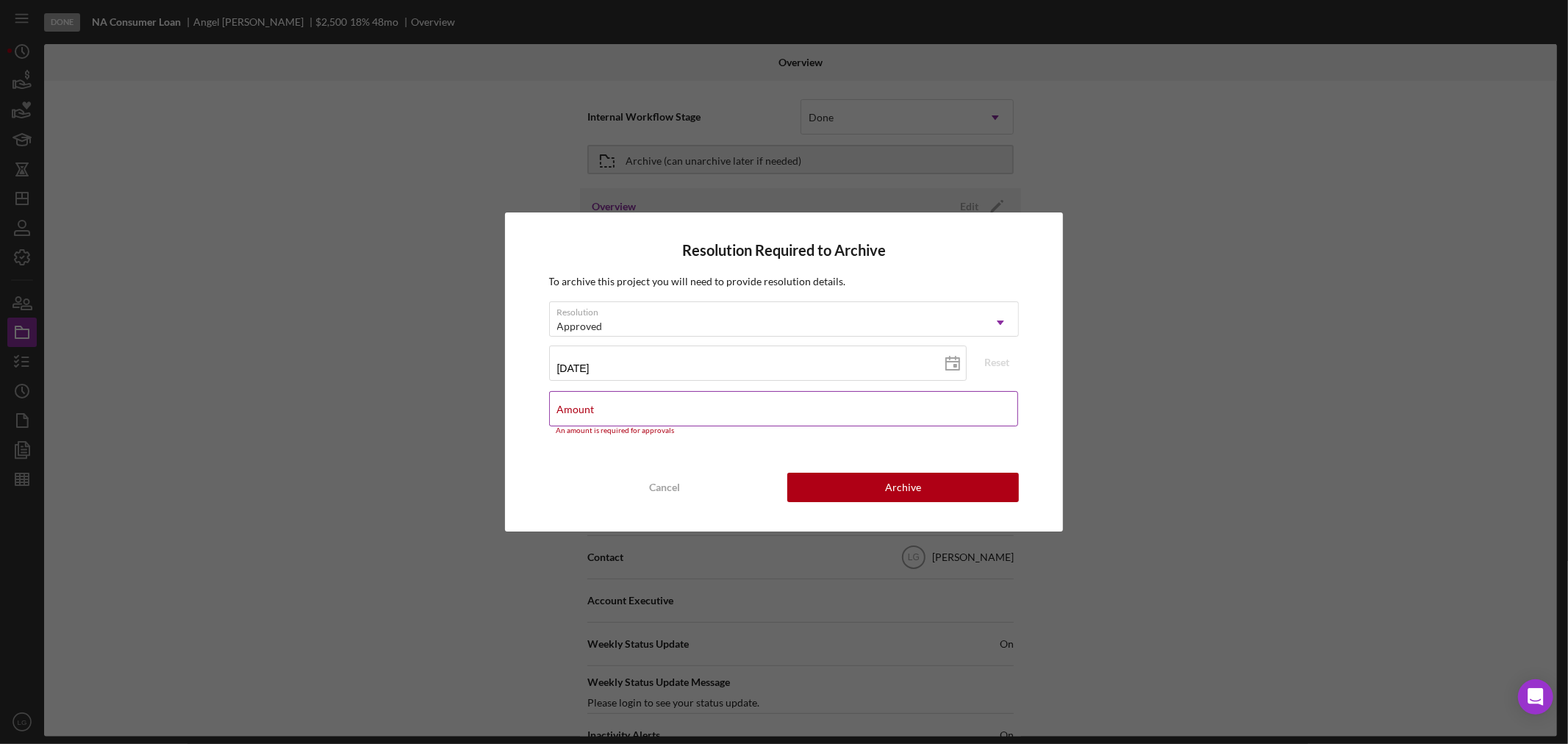
click at [809, 423] on input "Amount" at bounding box center [784, 408] width 470 height 35
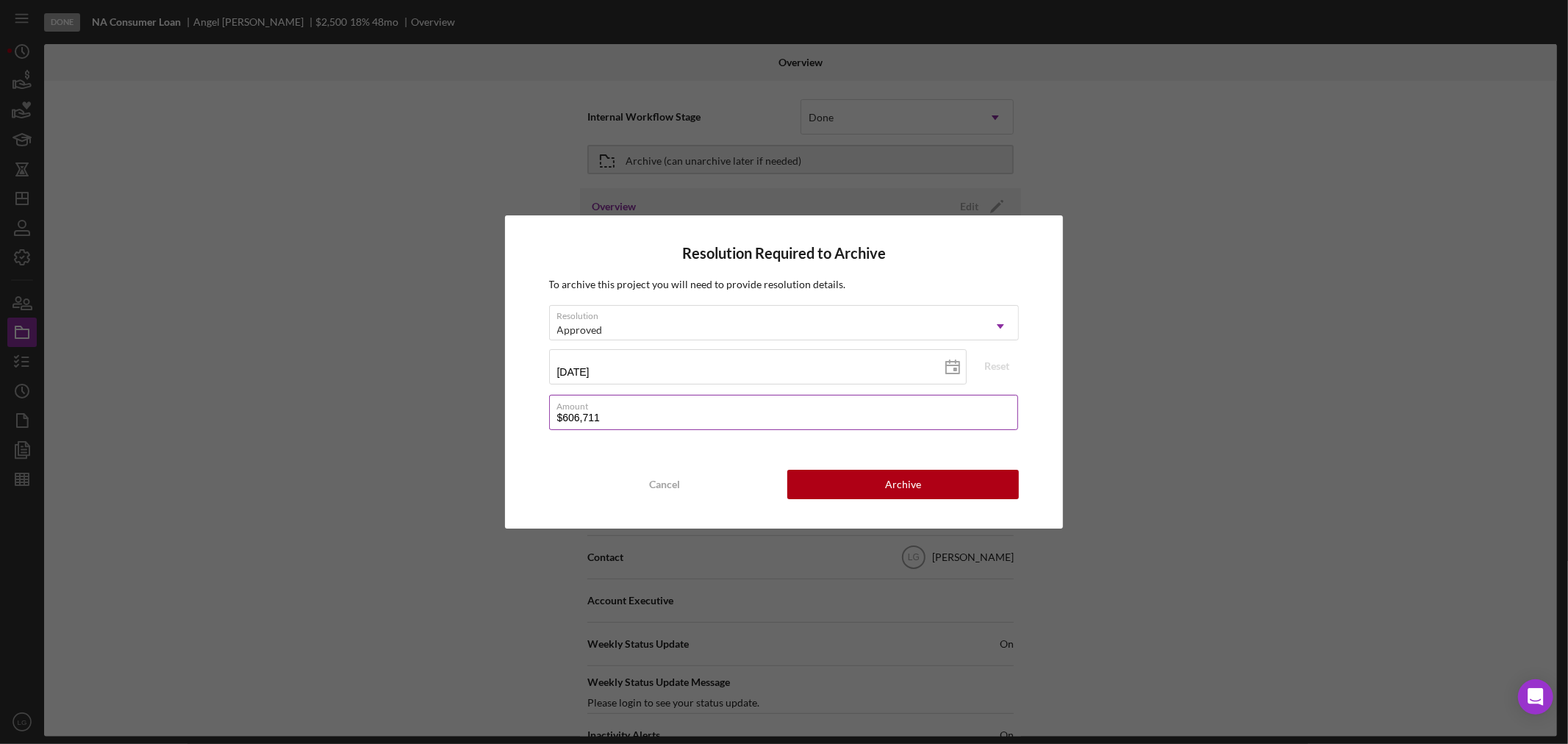
drag, startPoint x: 619, startPoint y: 422, endPoint x: 556, endPoint y: 422, distance: 63.0
click at [556, 422] on input "$606,711" at bounding box center [784, 412] width 470 height 35
type input "$6,067"
click at [797, 474] on div "Resolution Required to Archive To archive this project you will need to provide…" at bounding box center [784, 372] width 559 height 313
click at [797, 474] on button "Archive" at bounding box center [903, 485] width 232 height 29
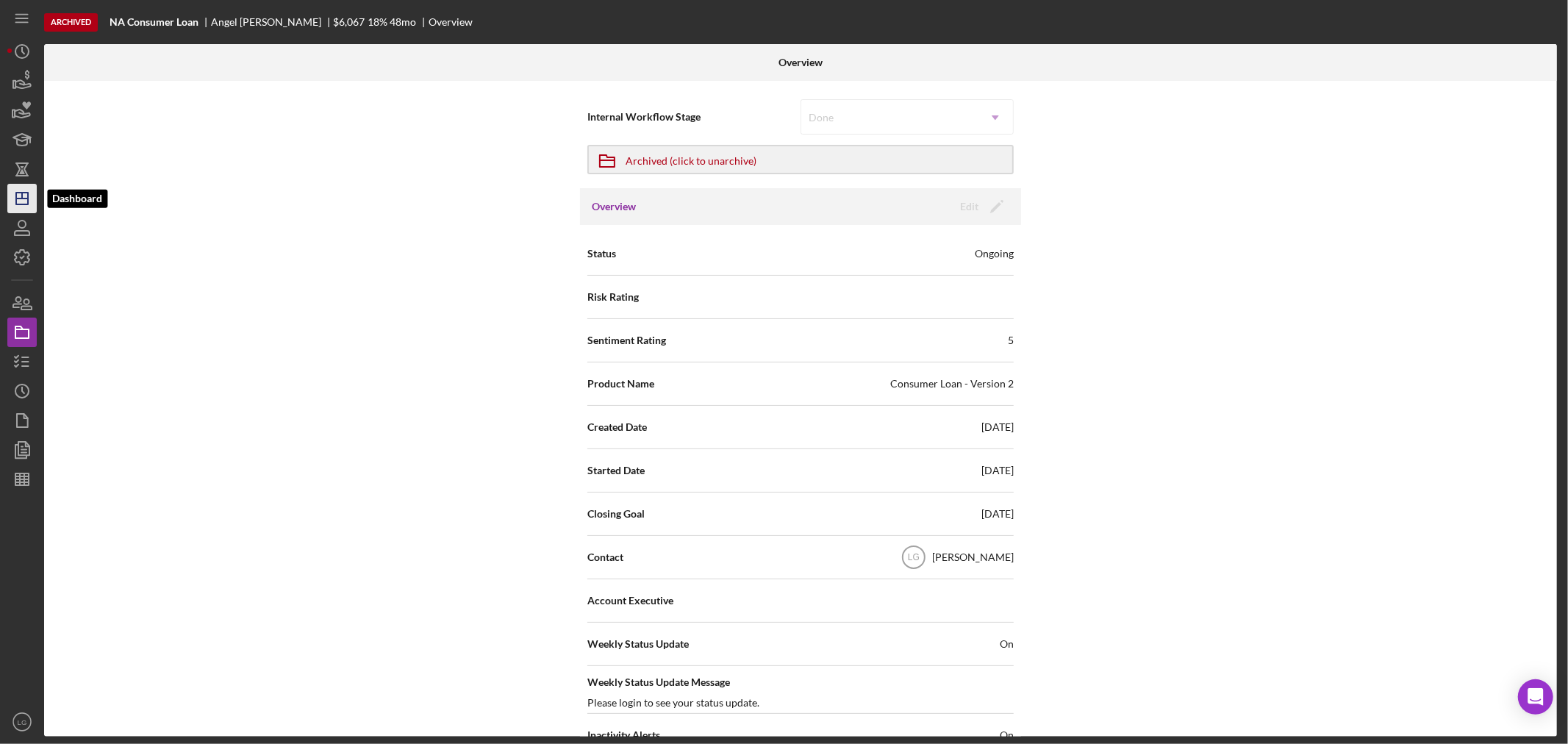
click at [33, 199] on icon "Icon/Dashboard" at bounding box center [21, 198] width 37 height 37
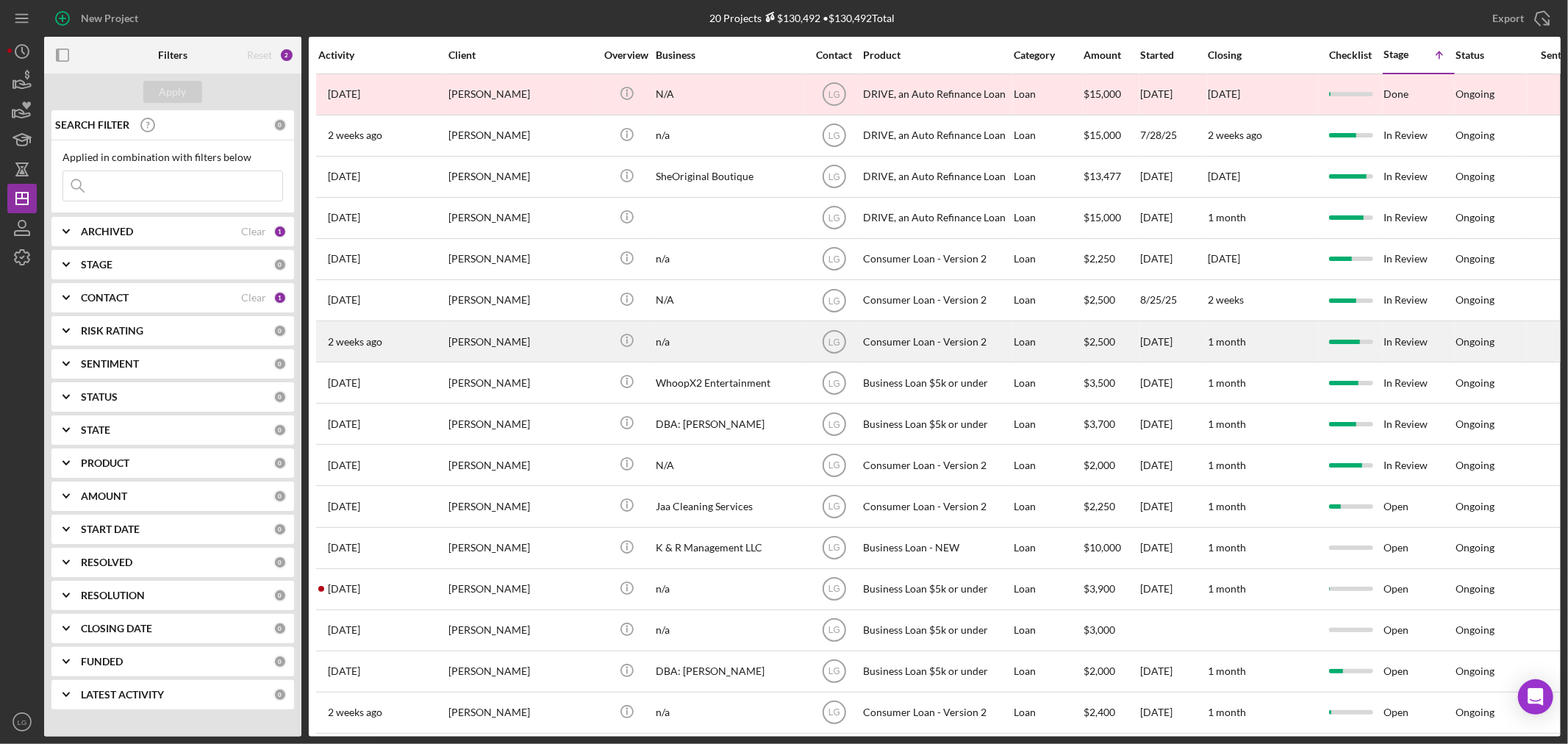
click at [534, 335] on div "[PERSON_NAME]" at bounding box center [522, 341] width 147 height 39
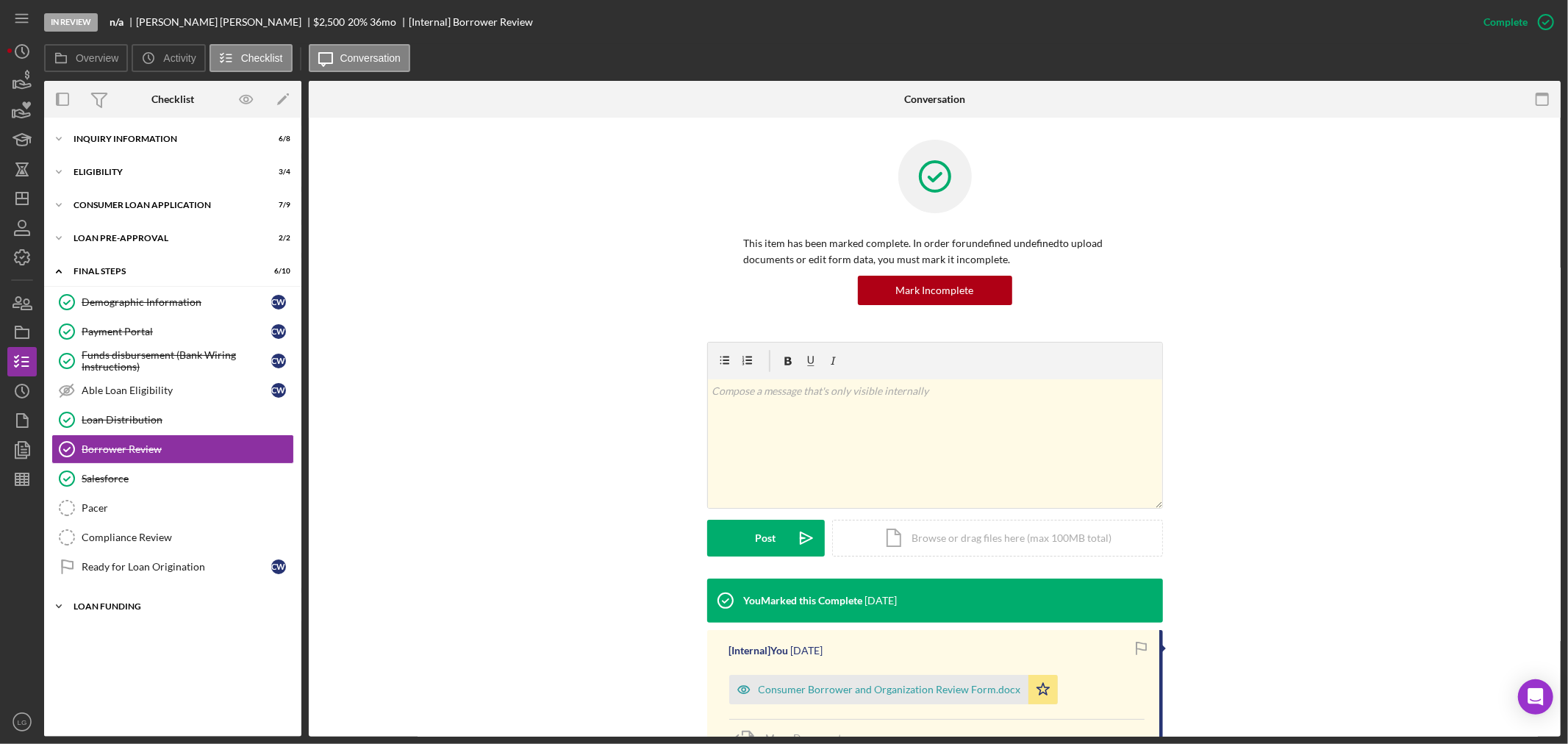
click at [114, 595] on div "Icon/Expander Loan Funding 0 / 1" at bounding box center [173, 606] width 257 height 29
click at [124, 634] on div "Loan Funded!" at bounding box center [177, 637] width 190 height 11
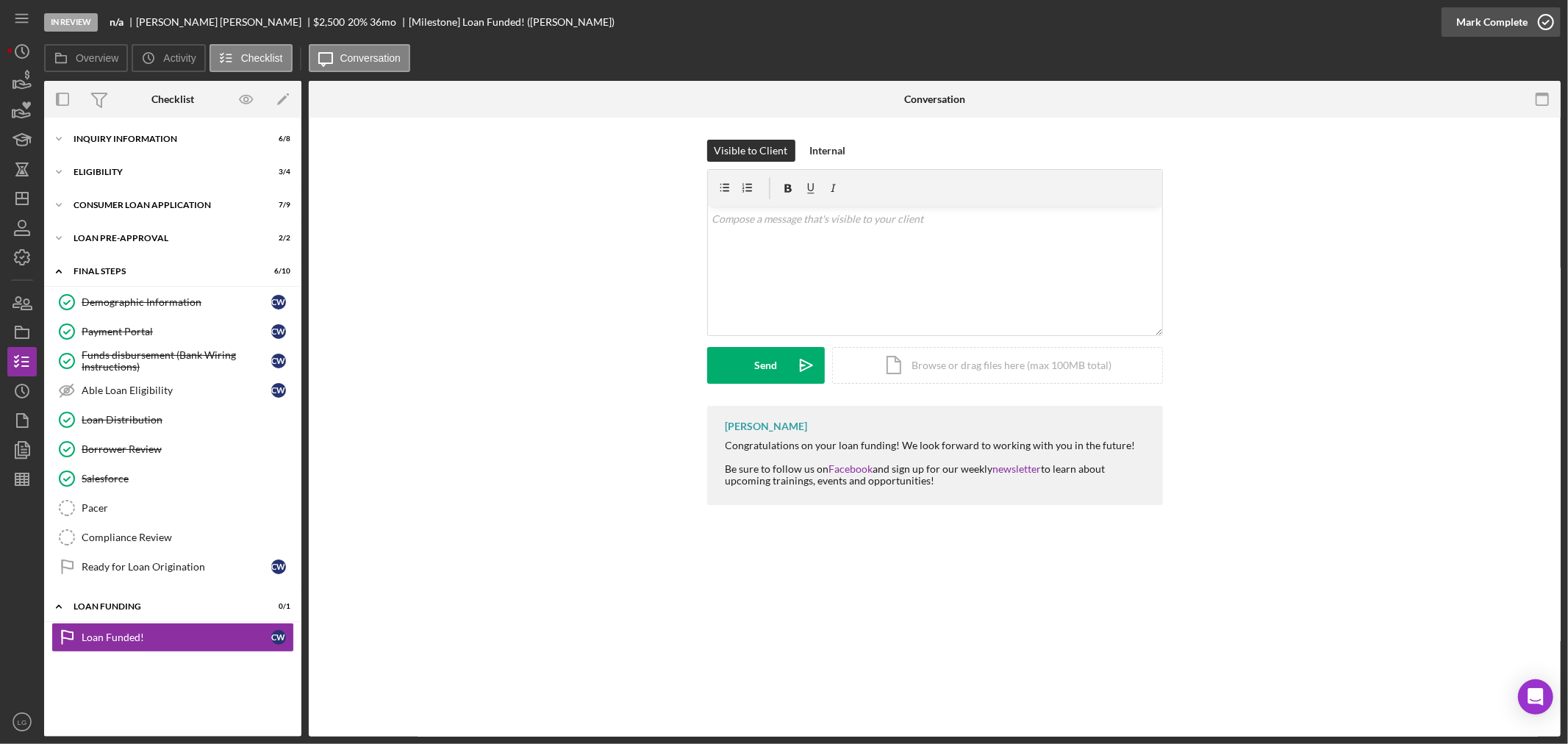
click at [1483, 25] on div "Mark Complete" at bounding box center [1491, 22] width 71 height 29
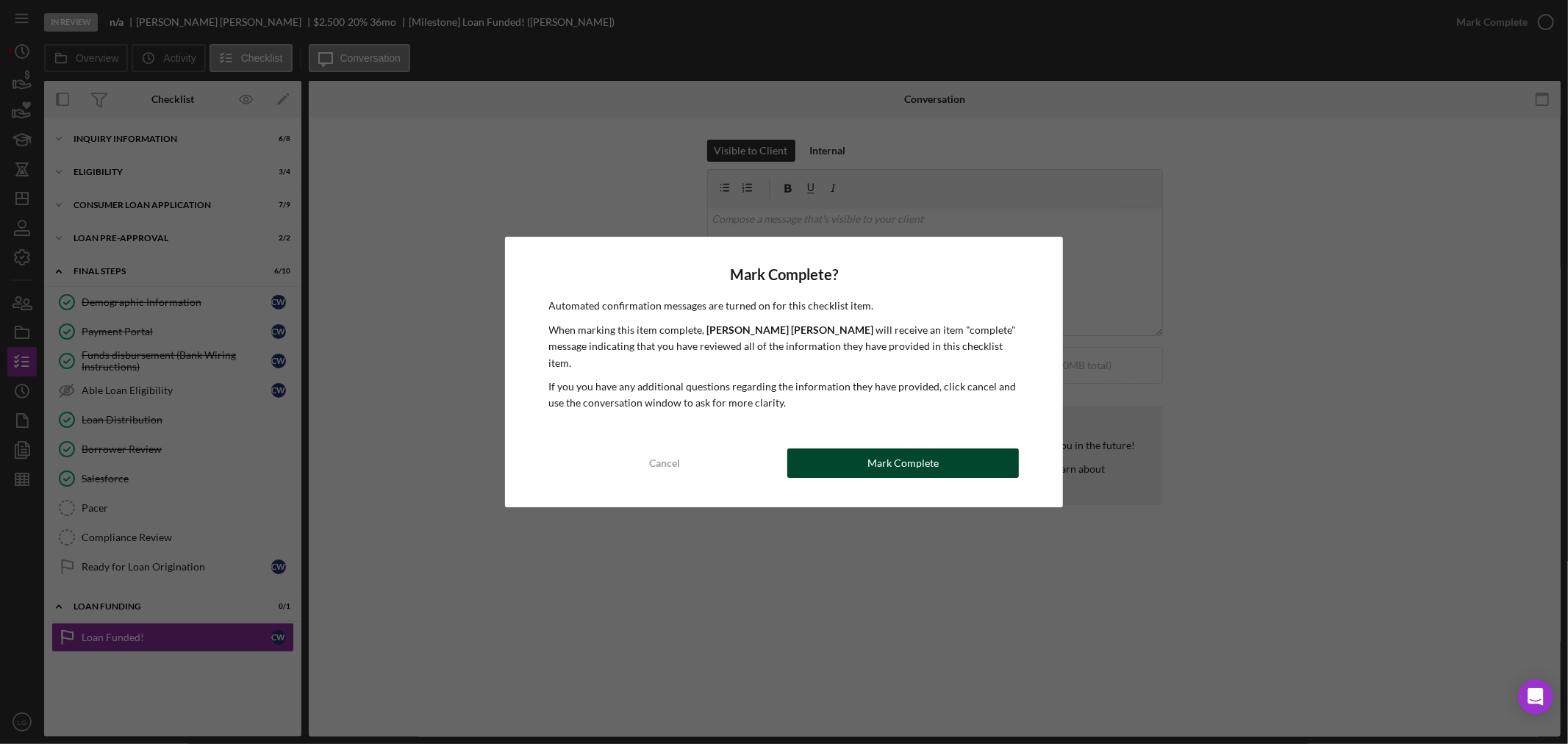
click at [826, 458] on button "Mark Complete" at bounding box center [903, 463] width 232 height 29
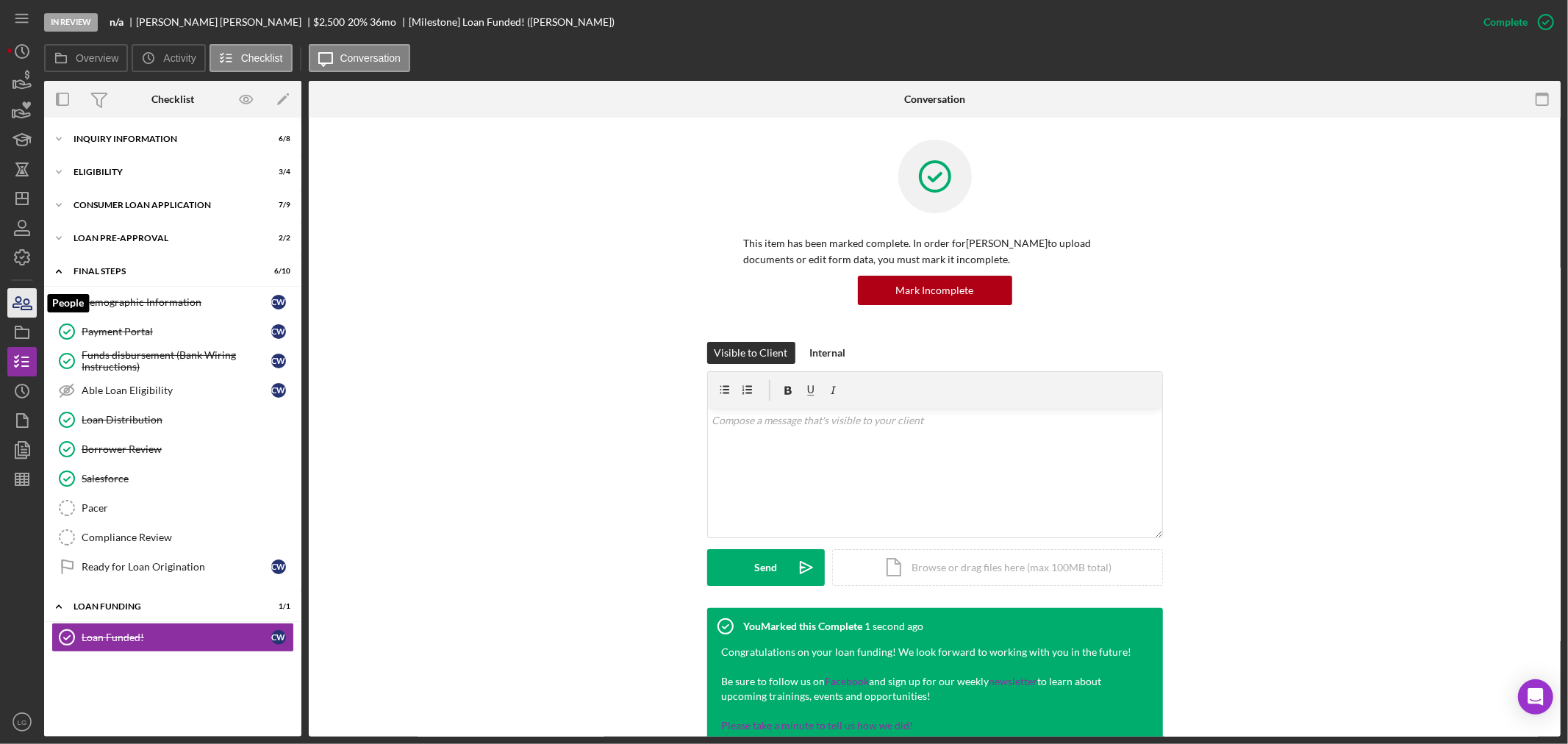
click at [17, 307] on icon "button" at bounding box center [17, 302] width 8 height 11
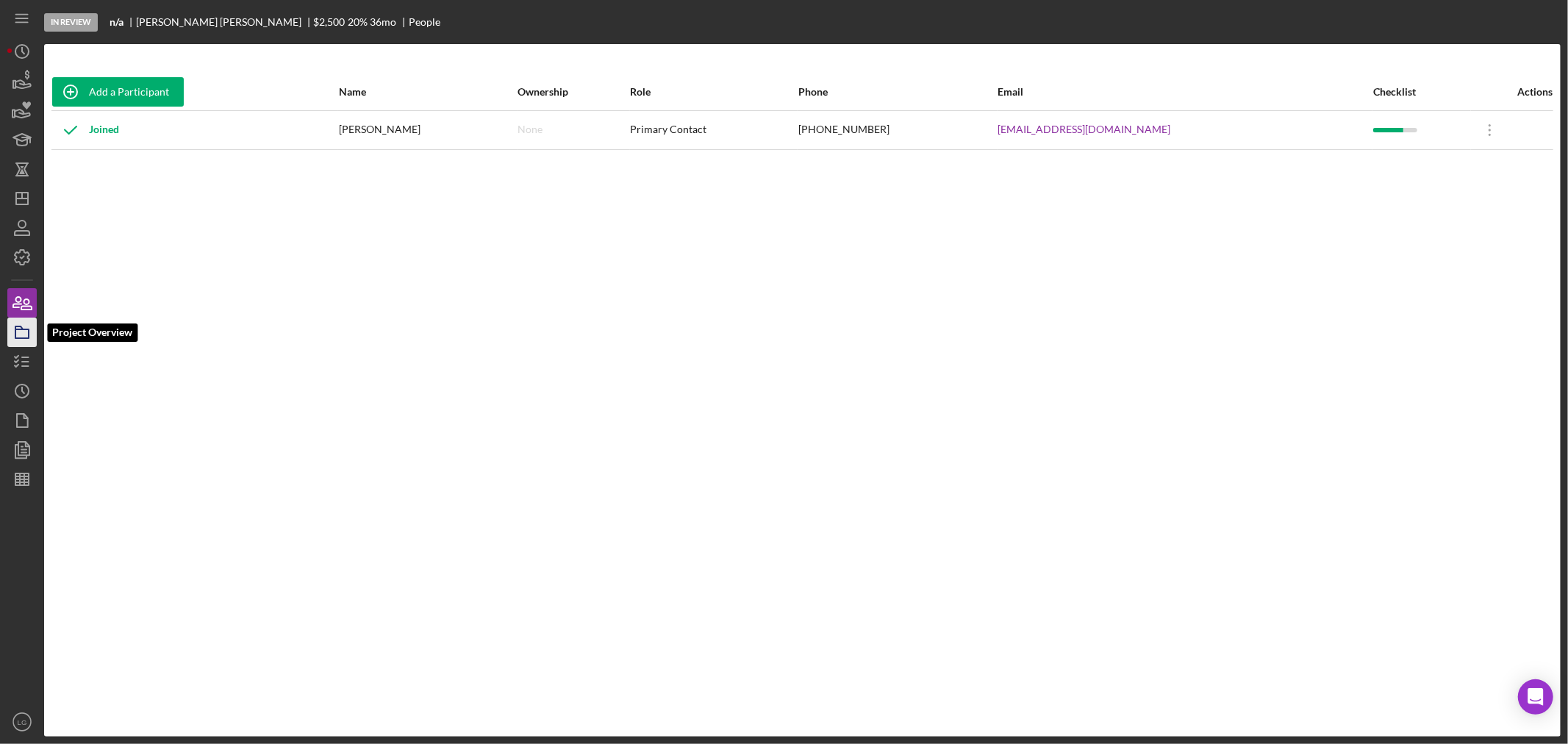
click at [17, 327] on polygon "button" at bounding box center [19, 328] width 7 height 3
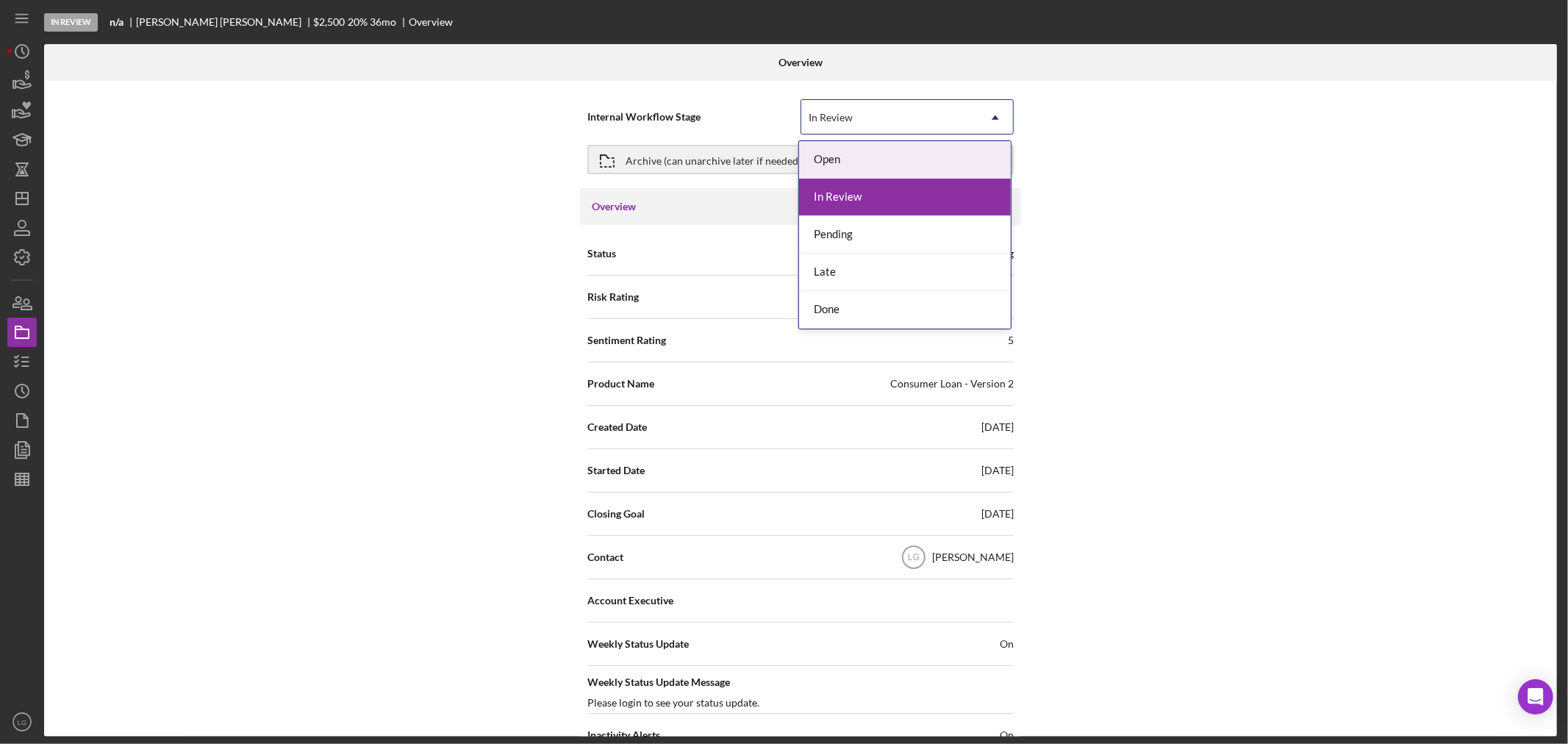
click at [910, 113] on div "In Review" at bounding box center [890, 117] width 177 height 34
click at [819, 304] on div "Done" at bounding box center [904, 310] width 212 height 38
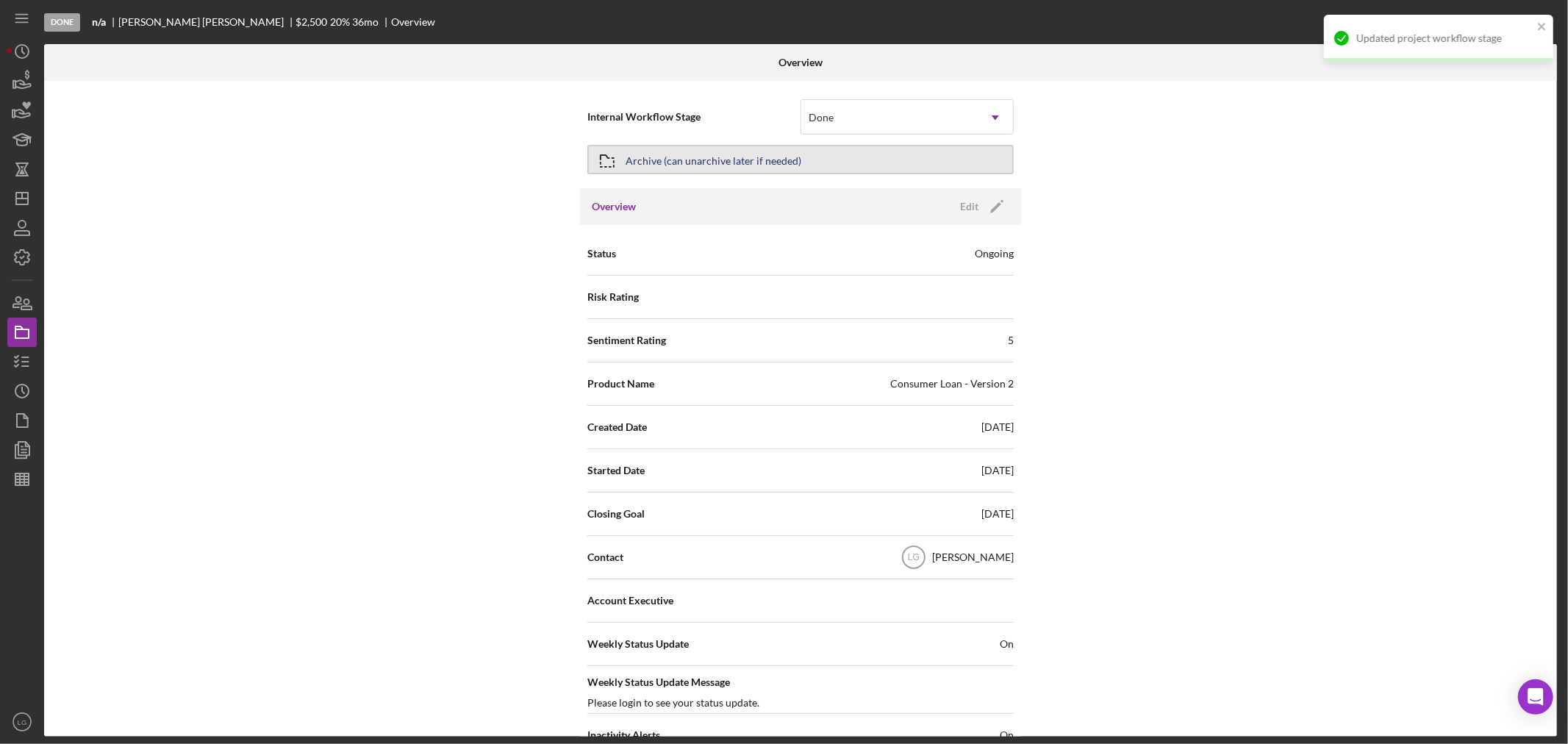
click at [773, 162] on div "Archive (can unarchive later if needed)" at bounding box center [713, 160] width 176 height 26
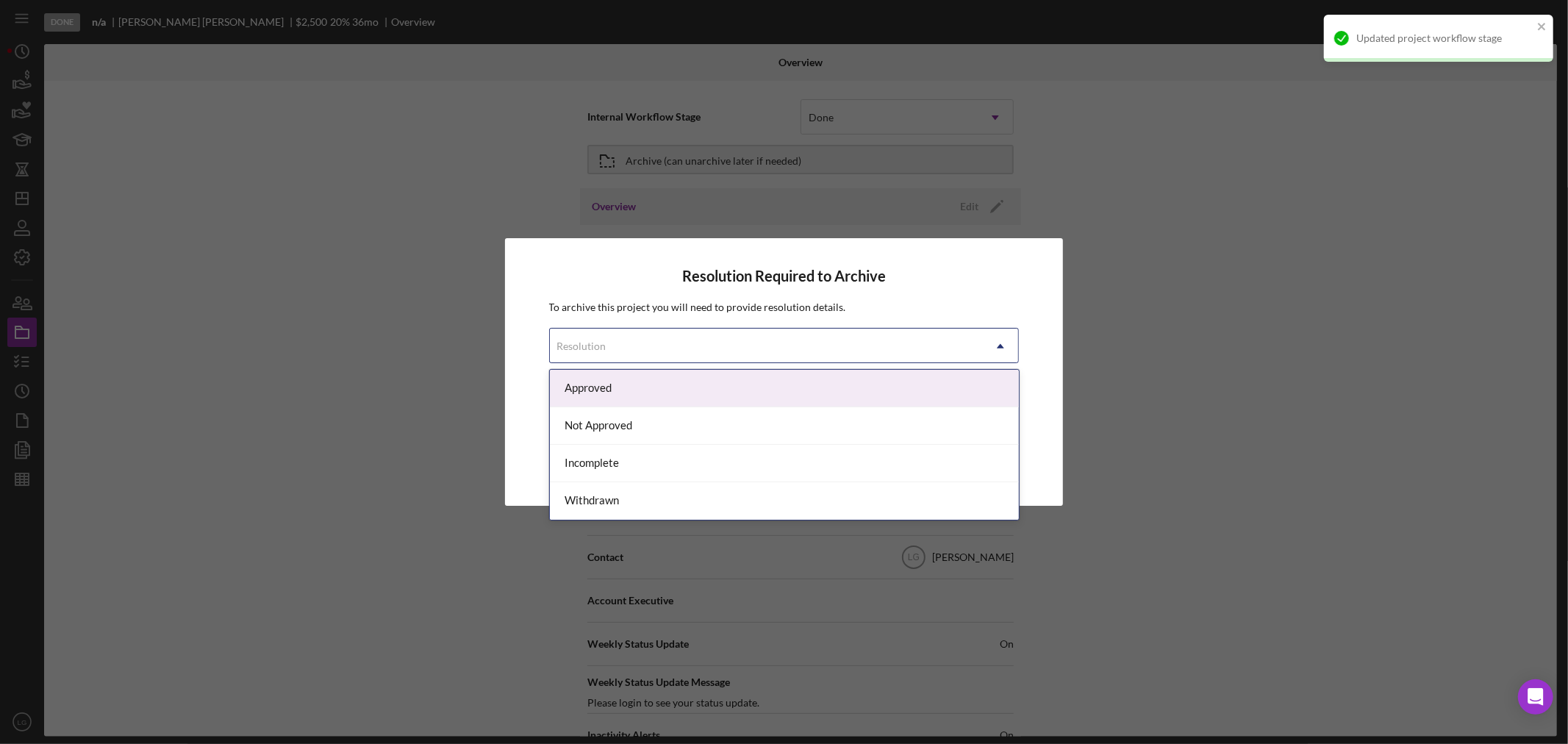
click at [804, 343] on div "Resolution" at bounding box center [767, 345] width 434 height 34
click at [691, 393] on div "Approved" at bounding box center [784, 389] width 469 height 38
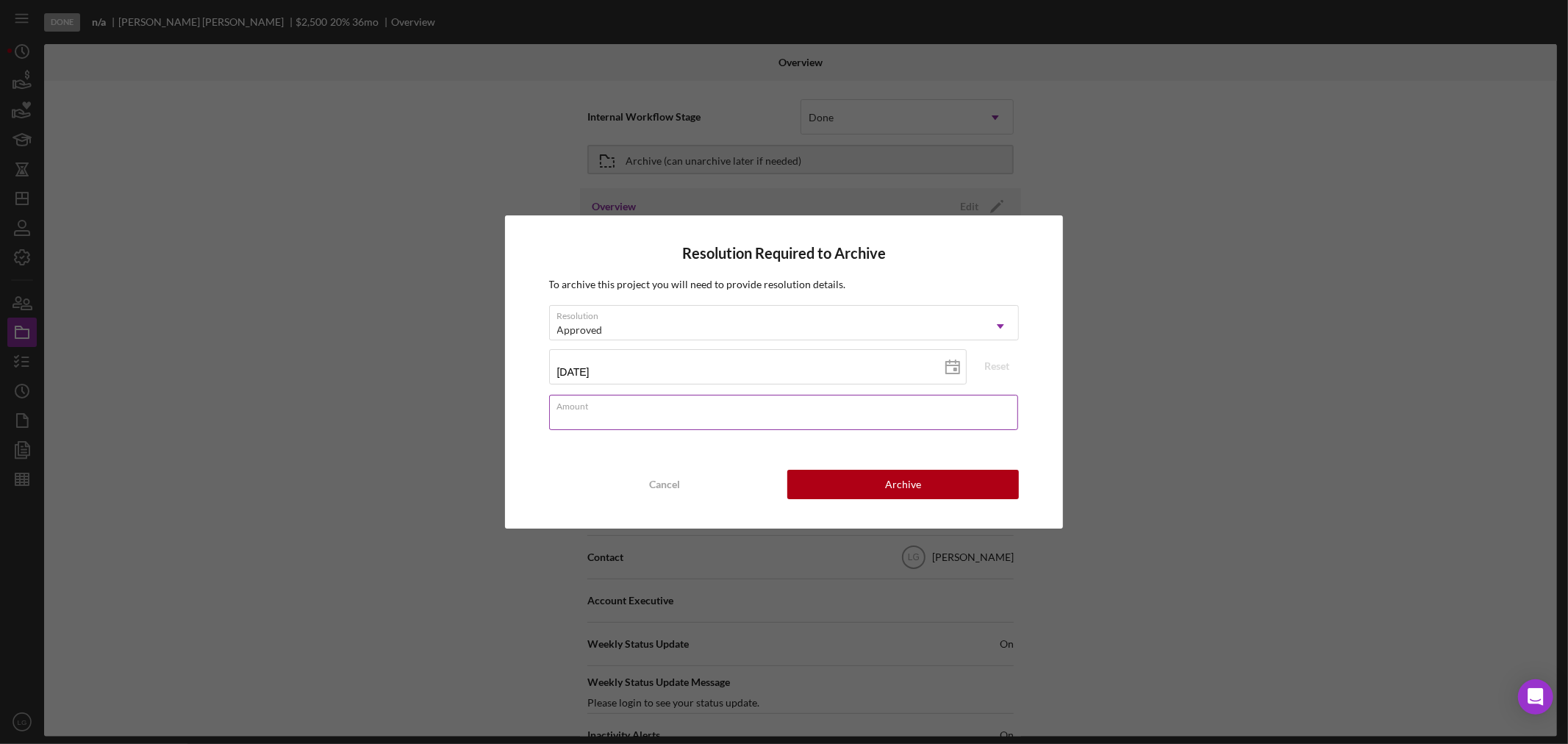
click at [784, 400] on div "Amount" at bounding box center [784, 413] width 471 height 37
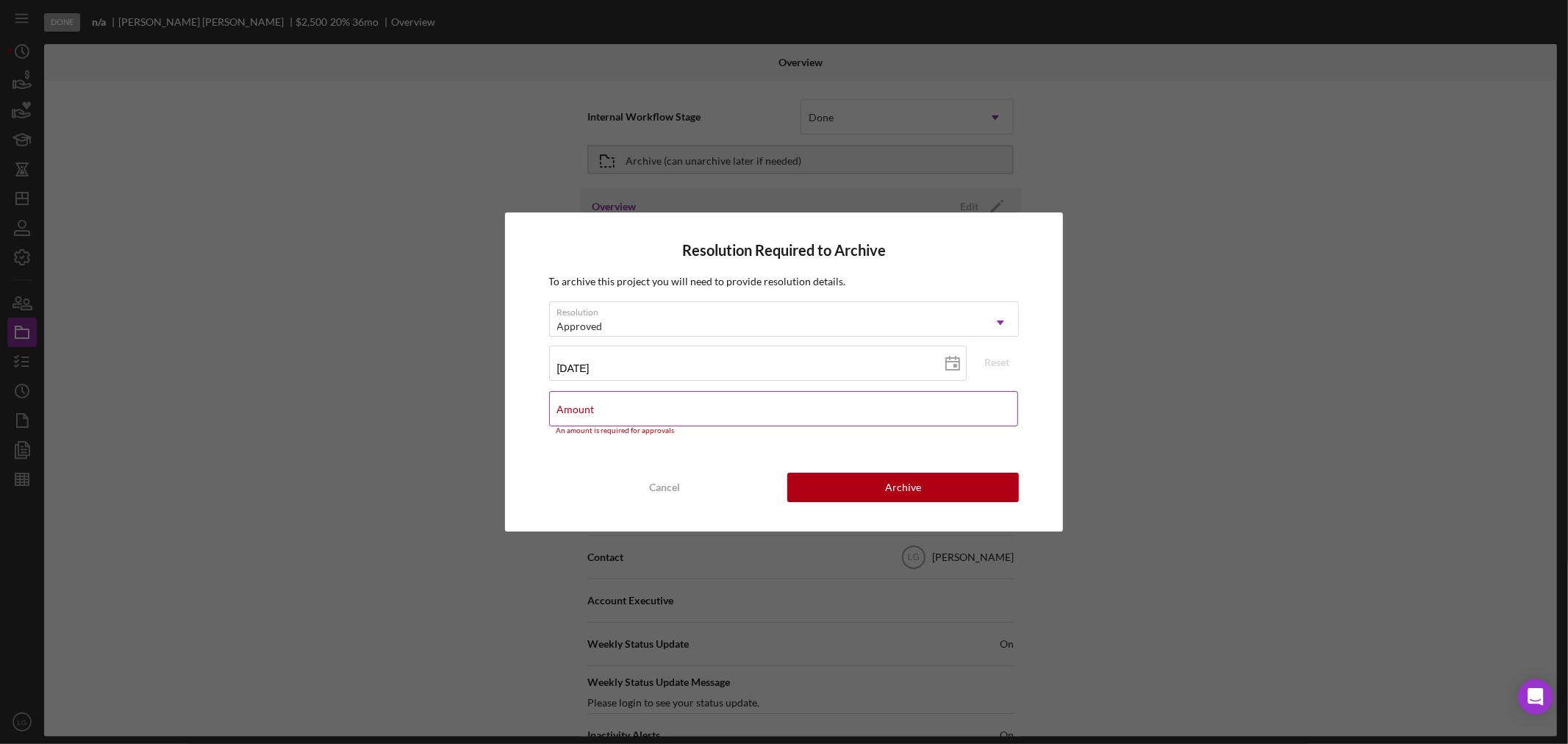
click at [703, 399] on div "Amount An amount is required for approvals" at bounding box center [784, 413] width 471 height 44
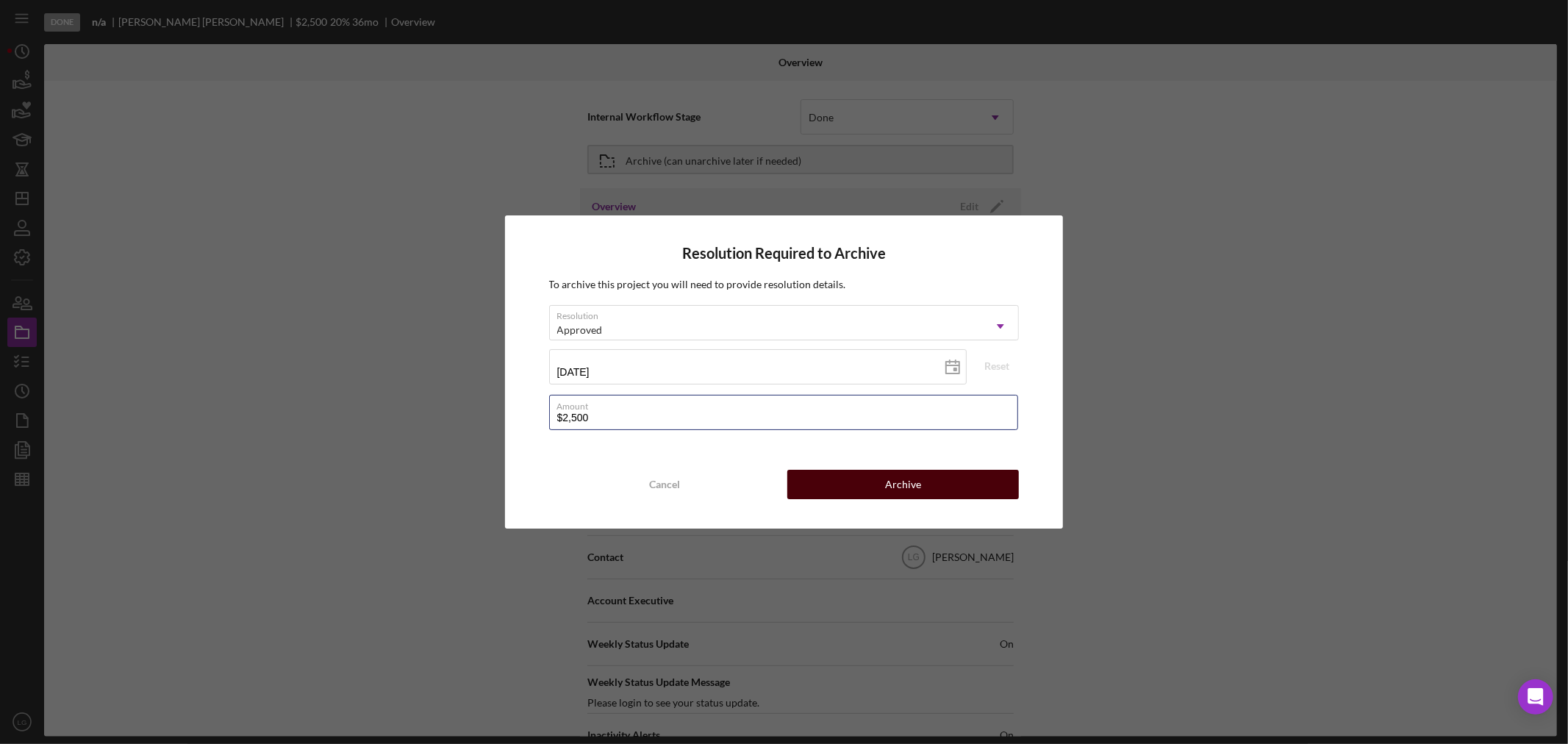
type input "$2,500"
click at [848, 478] on button "Archive" at bounding box center [903, 485] width 232 height 29
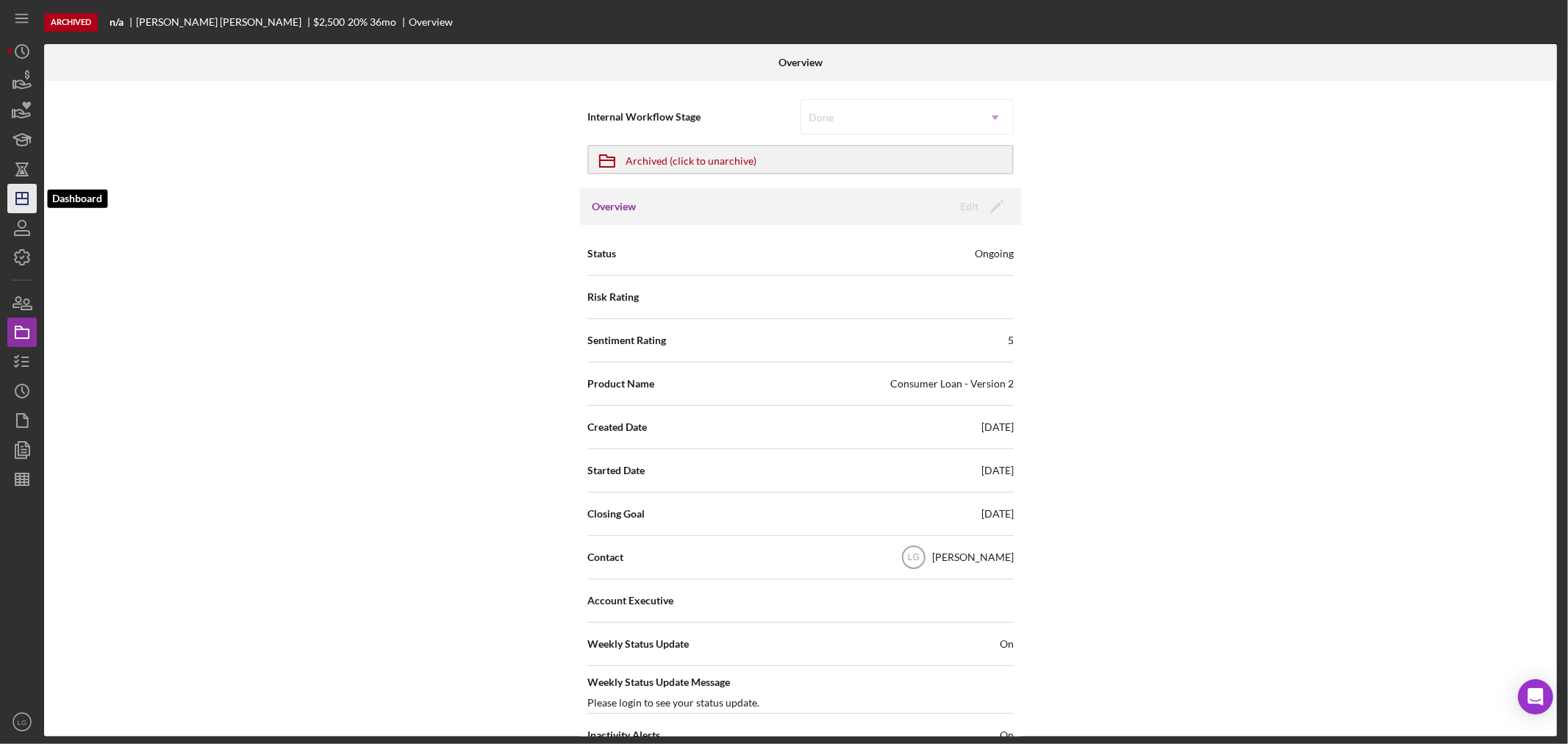
click at [28, 197] on polygon "button" at bounding box center [22, 198] width 11 height 11
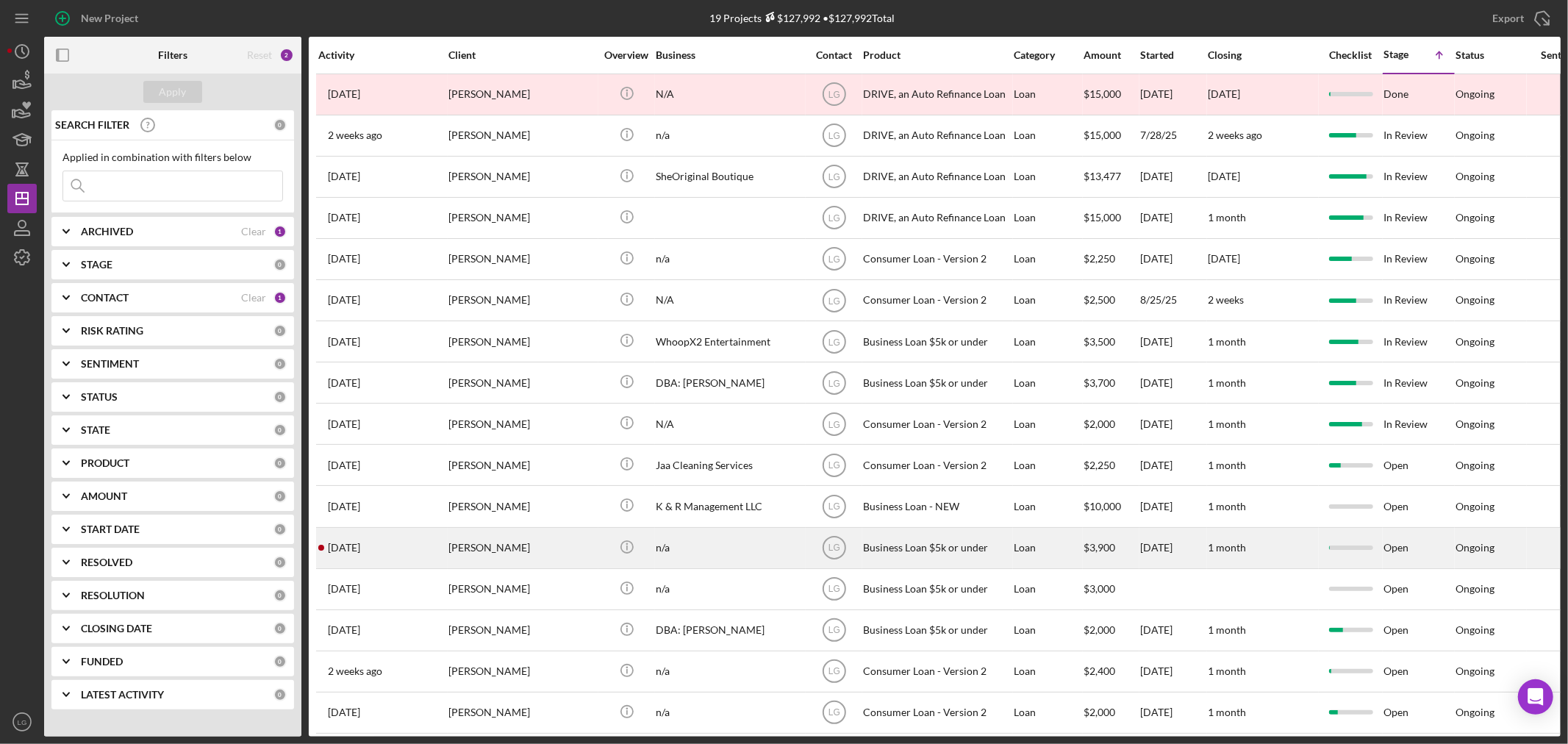
scroll to position [151, 0]
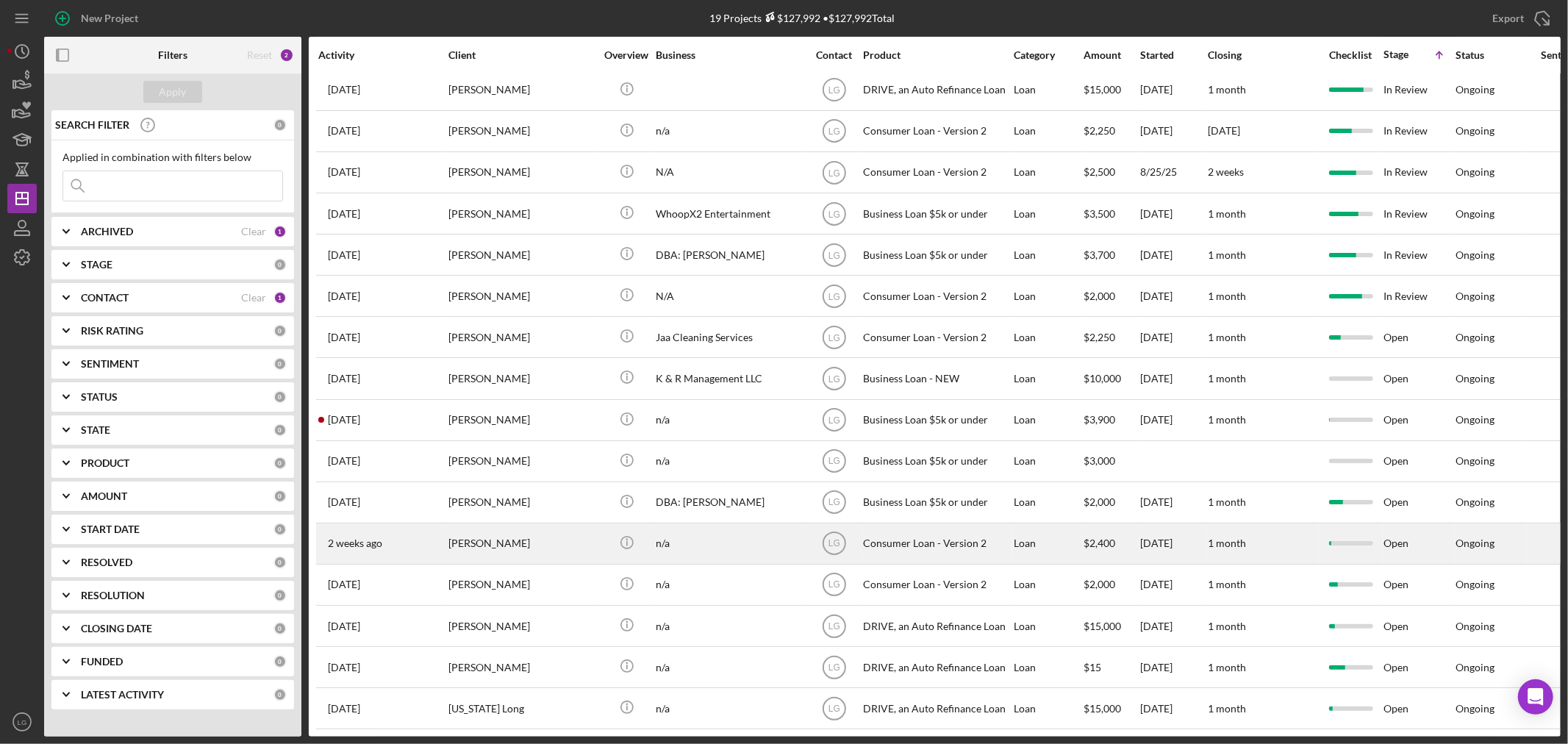
click at [474, 525] on div "[PERSON_NAME]" at bounding box center [522, 543] width 147 height 39
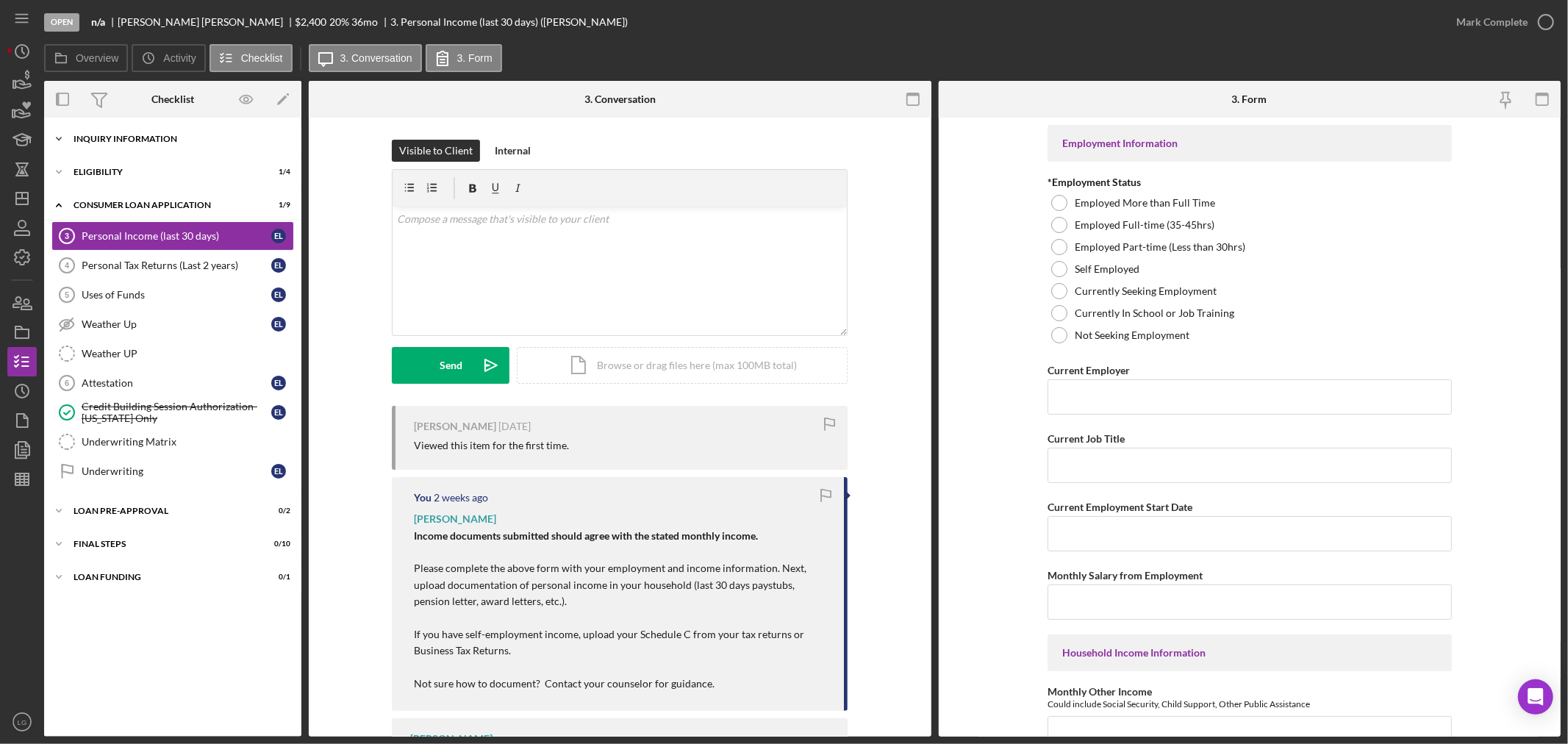
click at [96, 145] on div "Icon/Expander Inquiry Information 0 / 8" at bounding box center [173, 139] width 257 height 29
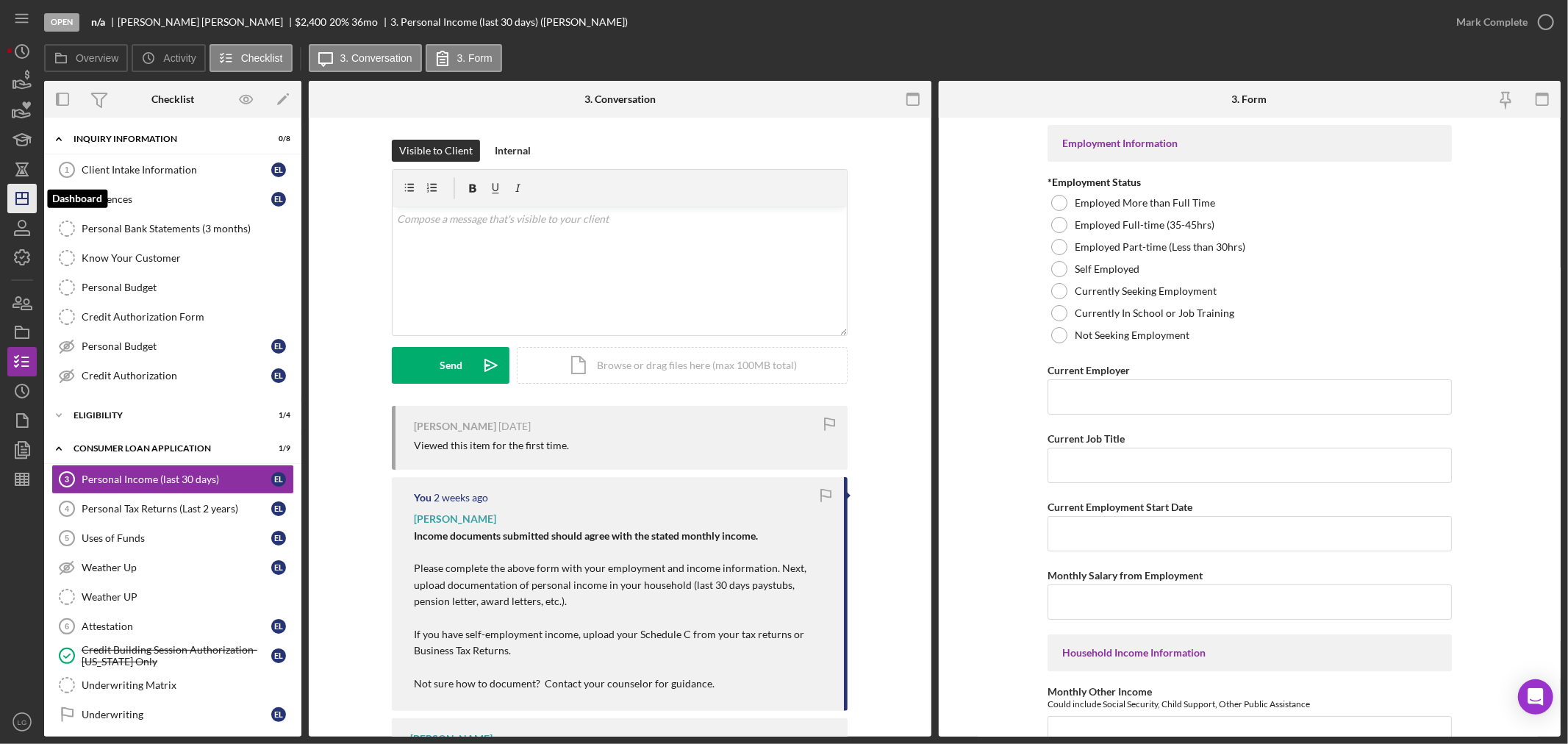
click at [25, 200] on icon "Icon/Dashboard" at bounding box center [21, 198] width 37 height 37
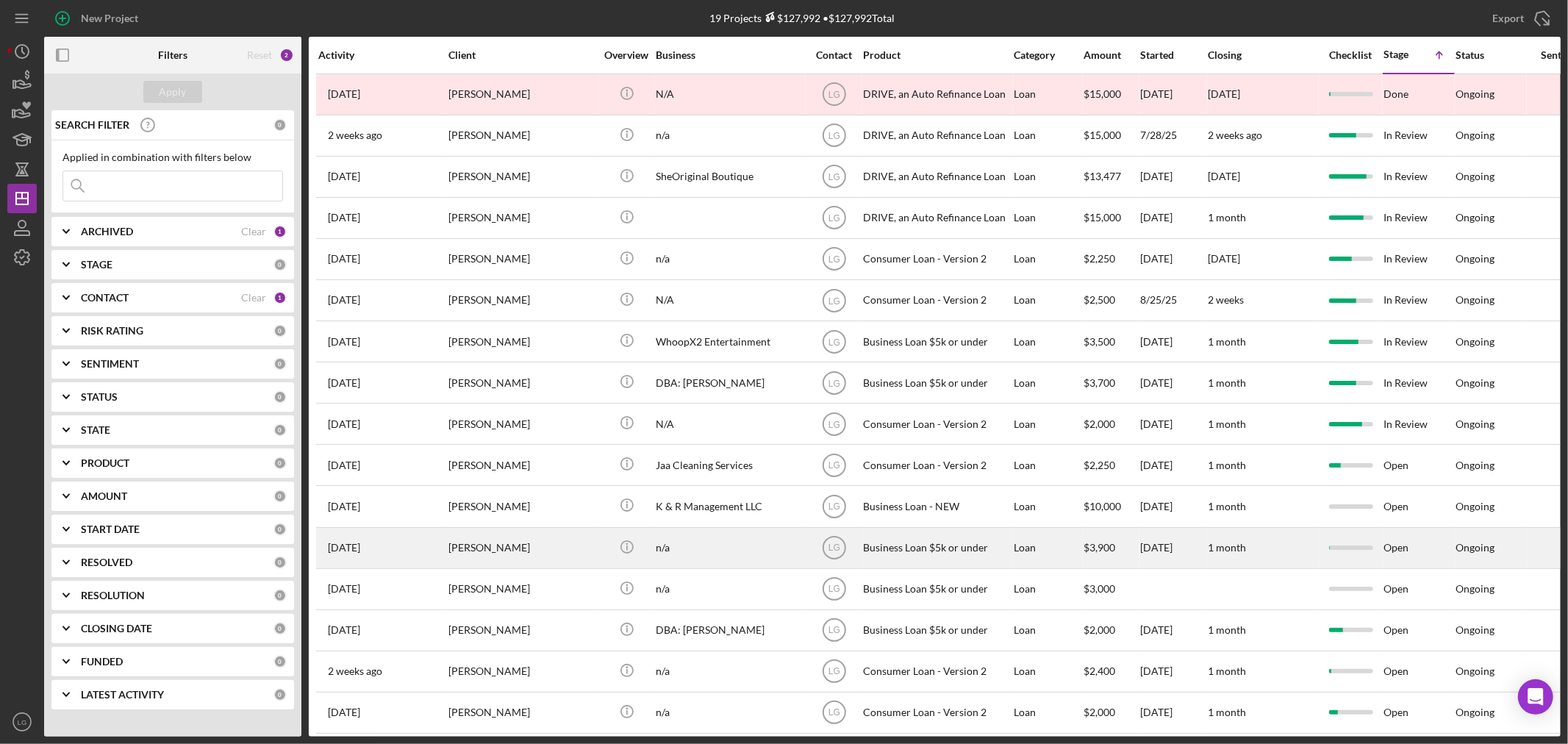
scroll to position [151, 0]
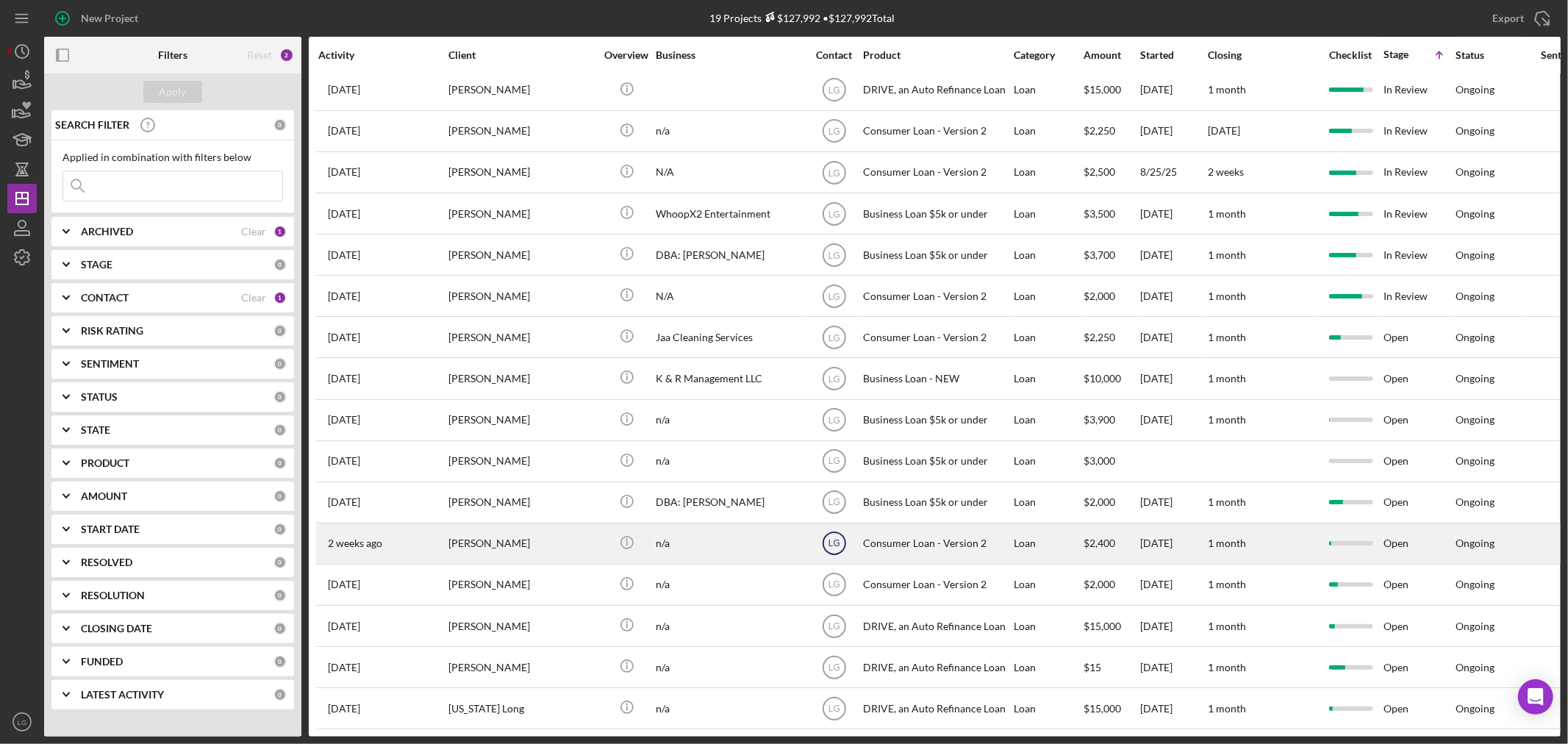
click at [828, 539] on text "LG" at bounding box center [833, 543] width 11 height 11
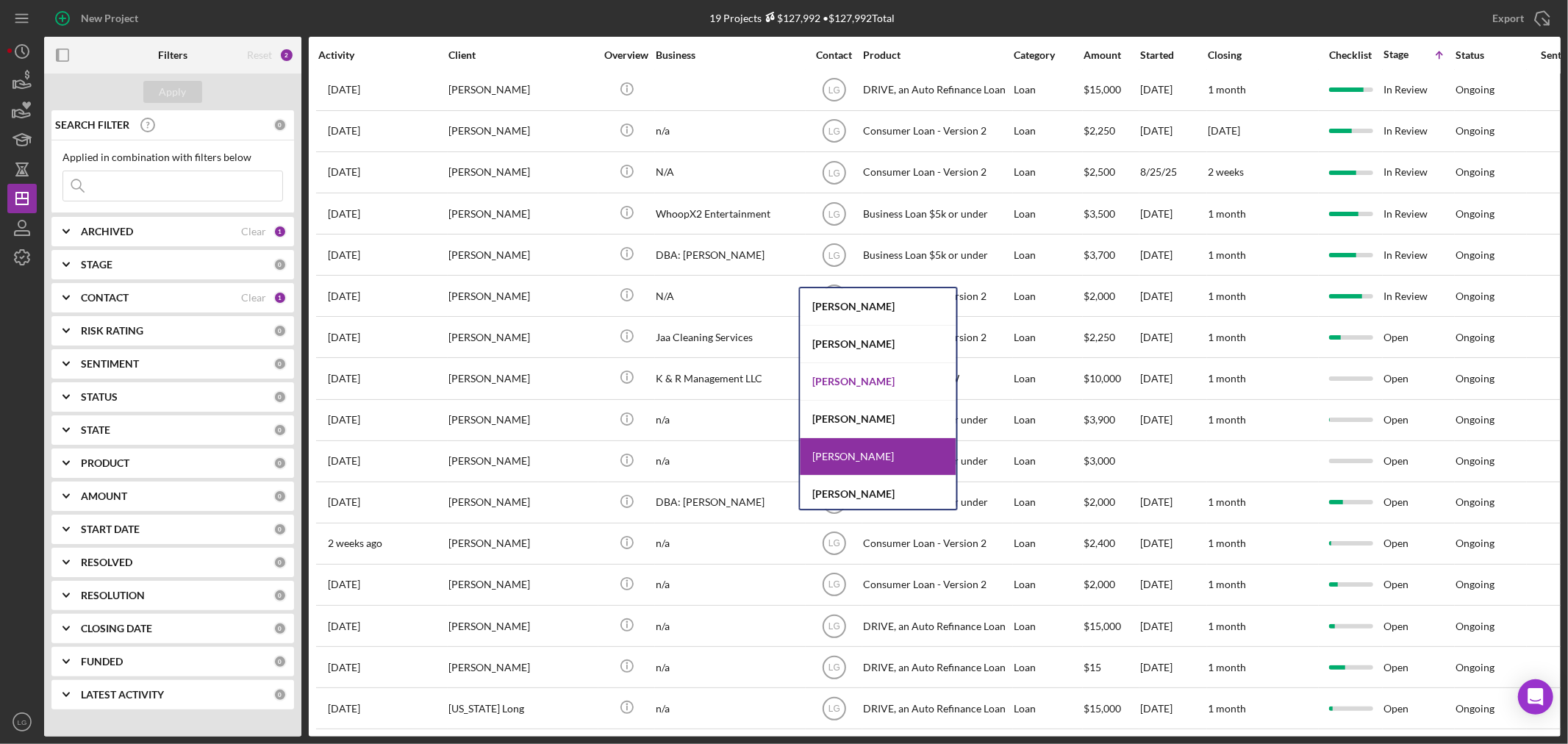
scroll to position [163, 0]
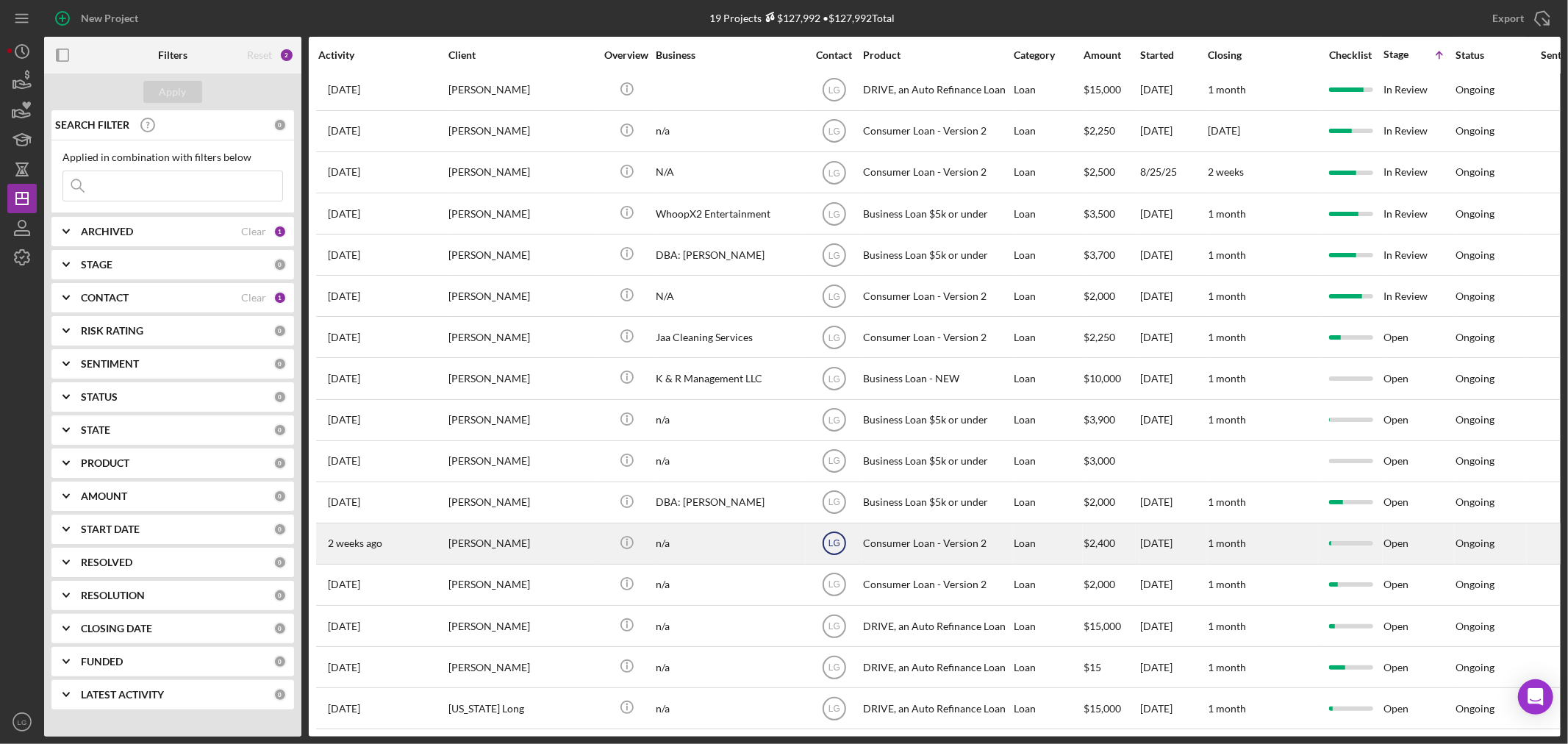
click at [831, 539] on text "LG" at bounding box center [833, 543] width 11 height 11
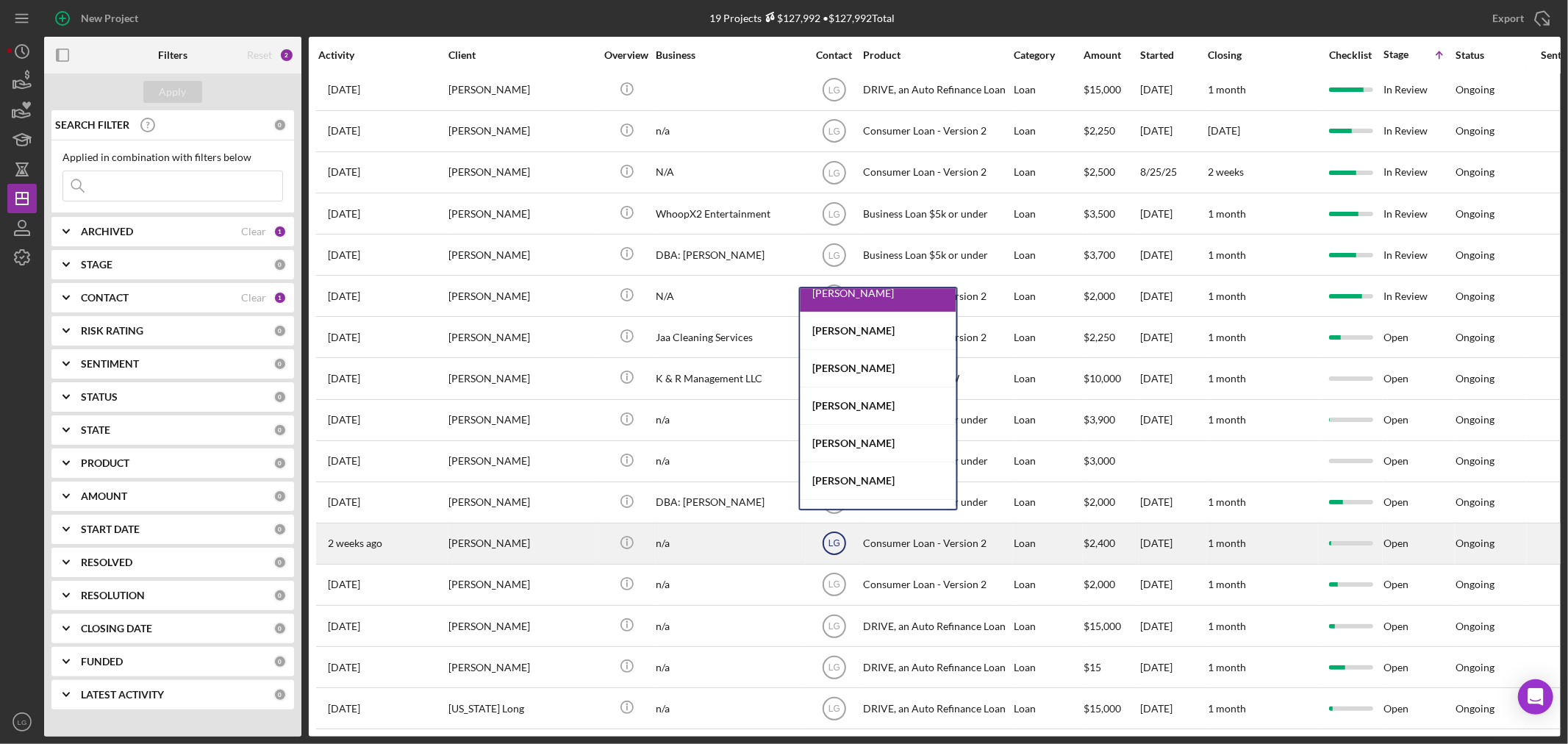
click at [831, 539] on text "LG" at bounding box center [833, 543] width 11 height 11
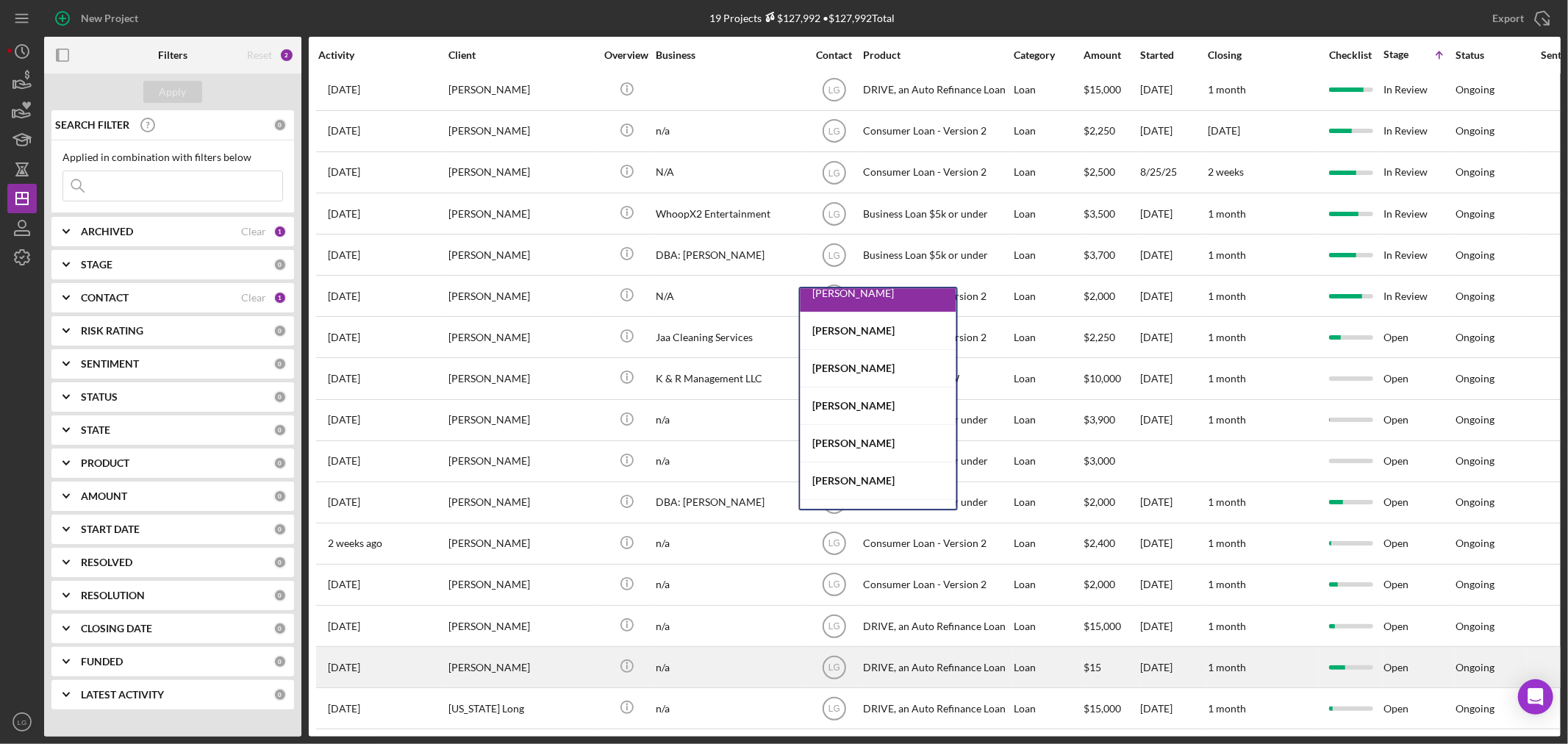
click at [480, 668] on div "[PERSON_NAME]" at bounding box center [522, 667] width 147 height 39
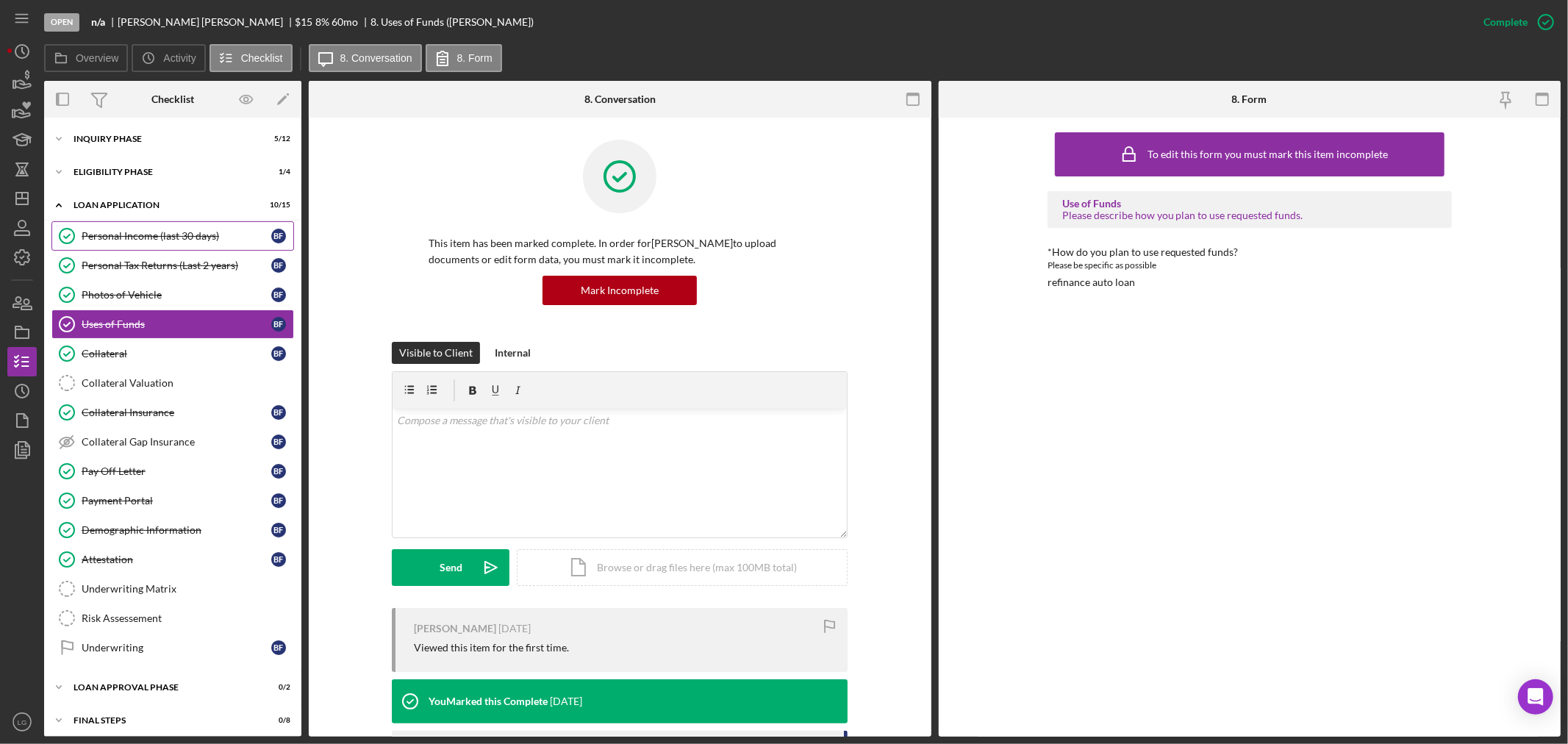
click at [164, 232] on div "Personal Income (last 30 days)" at bounding box center [177, 236] width 190 height 11
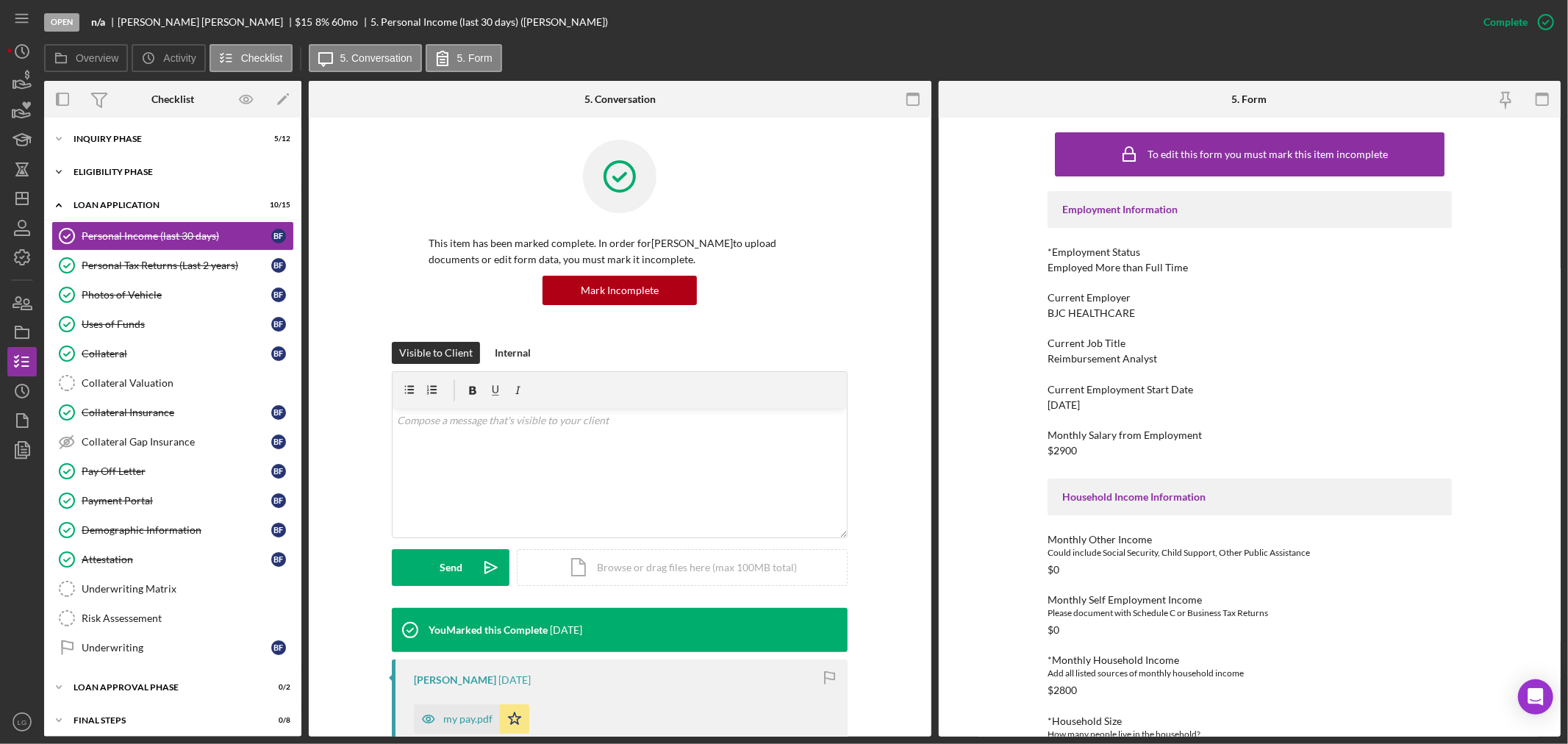
click at [155, 173] on div "Eligibility Phase" at bounding box center [178, 172] width 210 height 9
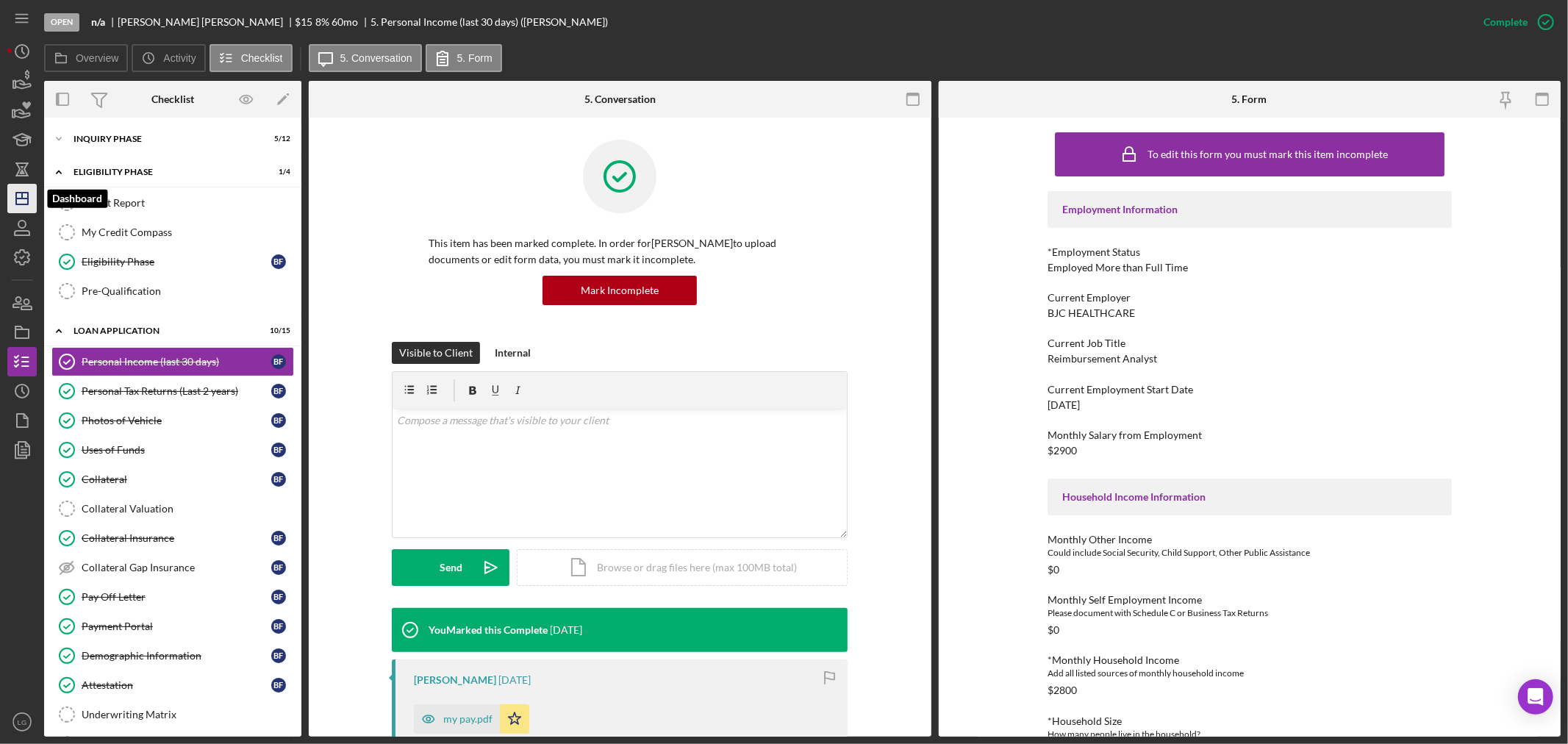
click at [16, 206] on icon "Icon/Dashboard" at bounding box center [21, 198] width 37 height 37
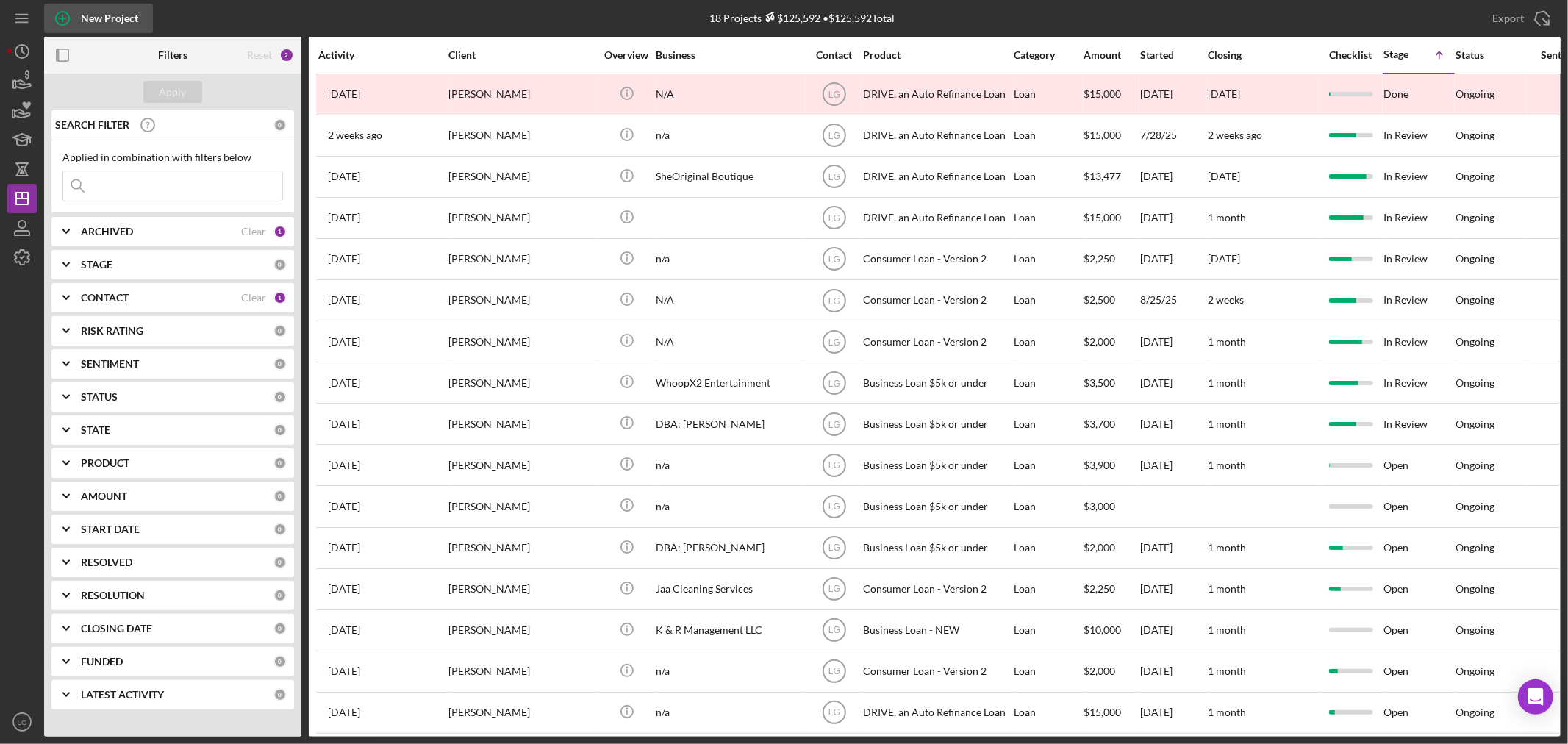
click at [70, 11] on icon "button" at bounding box center [62, 18] width 37 height 37
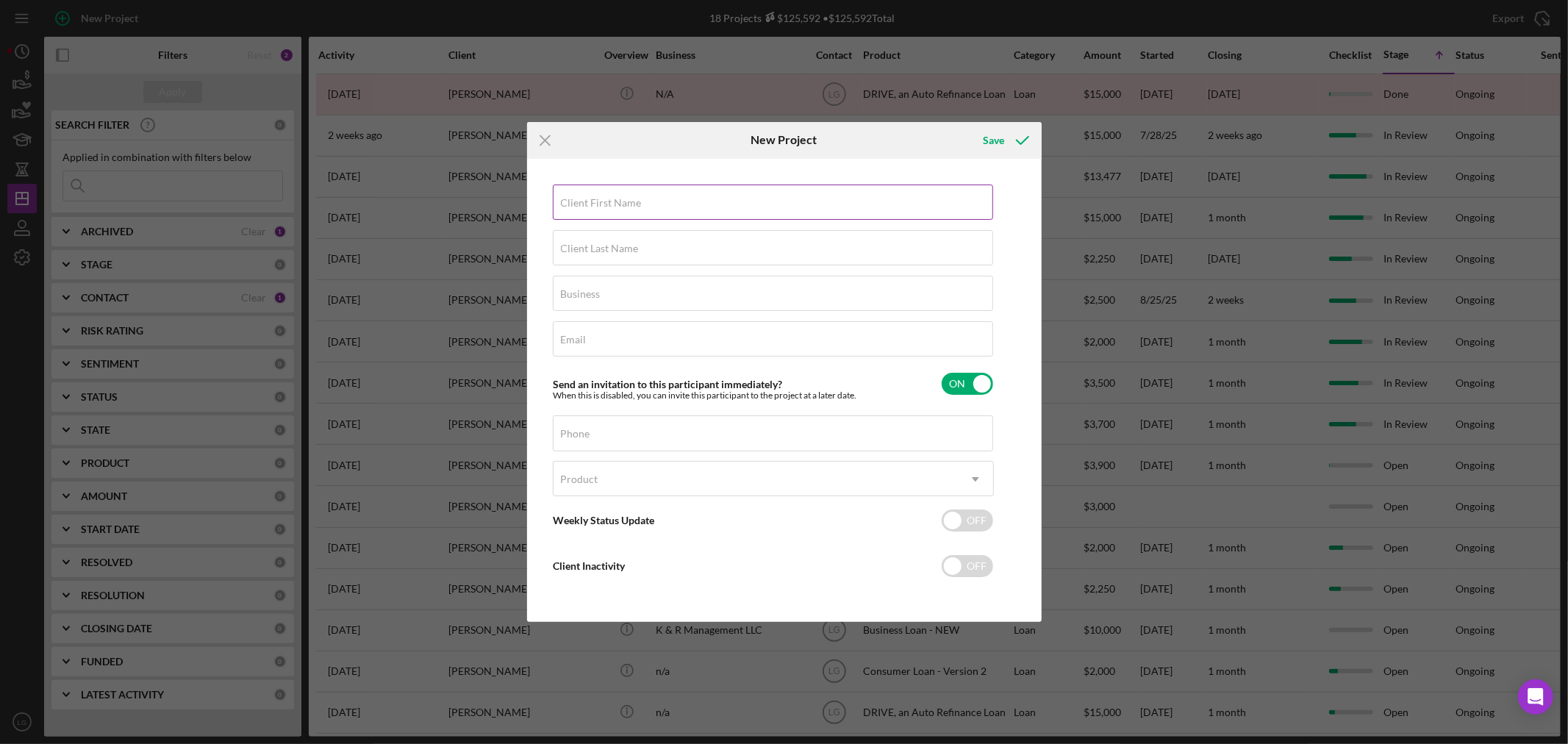
drag, startPoint x: 552, startPoint y: 196, endPoint x: 561, endPoint y: 196, distance: 9.0
click at [555, 196] on input "Client First Name" at bounding box center [773, 201] width 440 height 35
paste input "Deinetra"
type input "Deinetra"
click at [586, 246] on label "Client Last Name" at bounding box center [599, 248] width 78 height 11
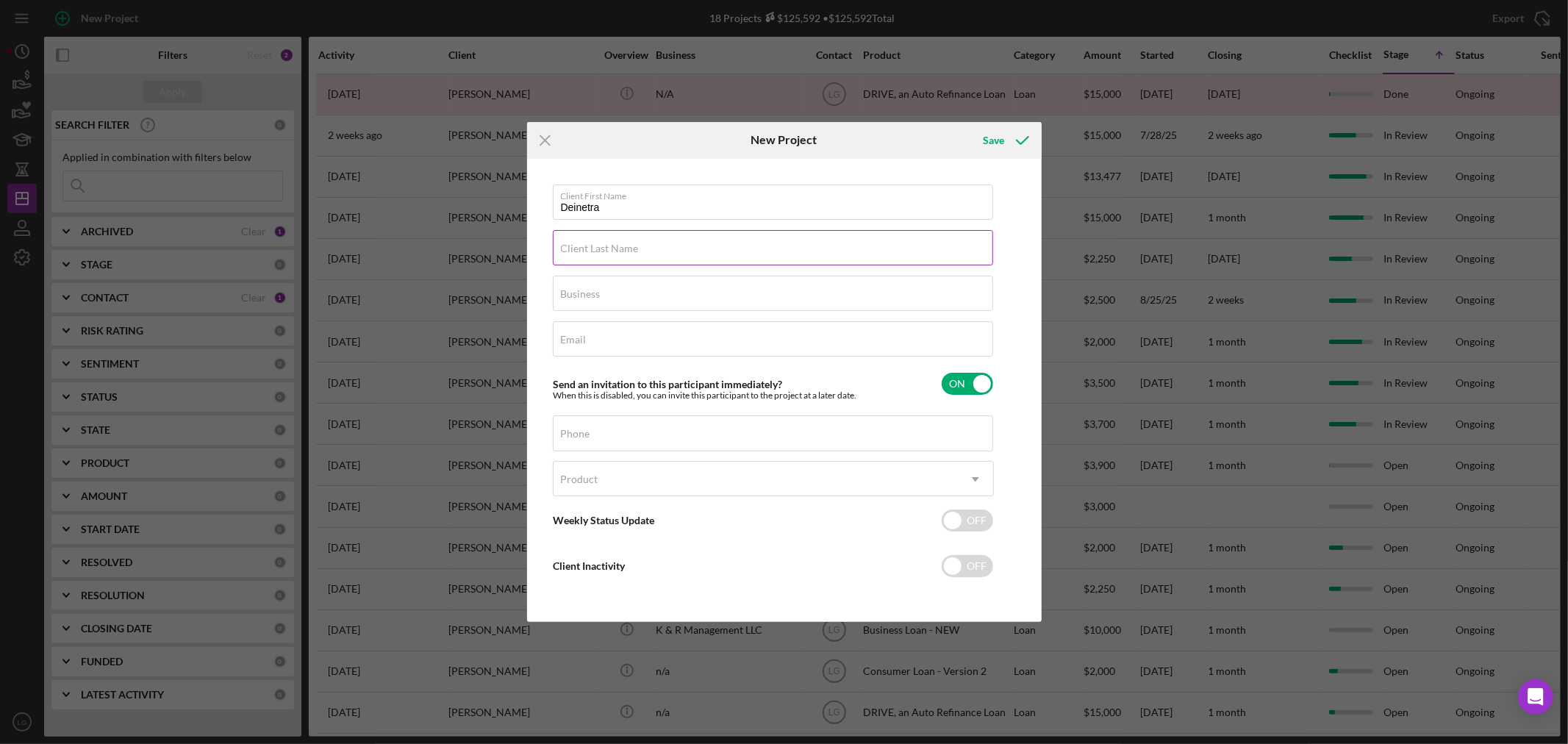
click at [586, 246] on input "Client Last Name" at bounding box center [773, 247] width 440 height 35
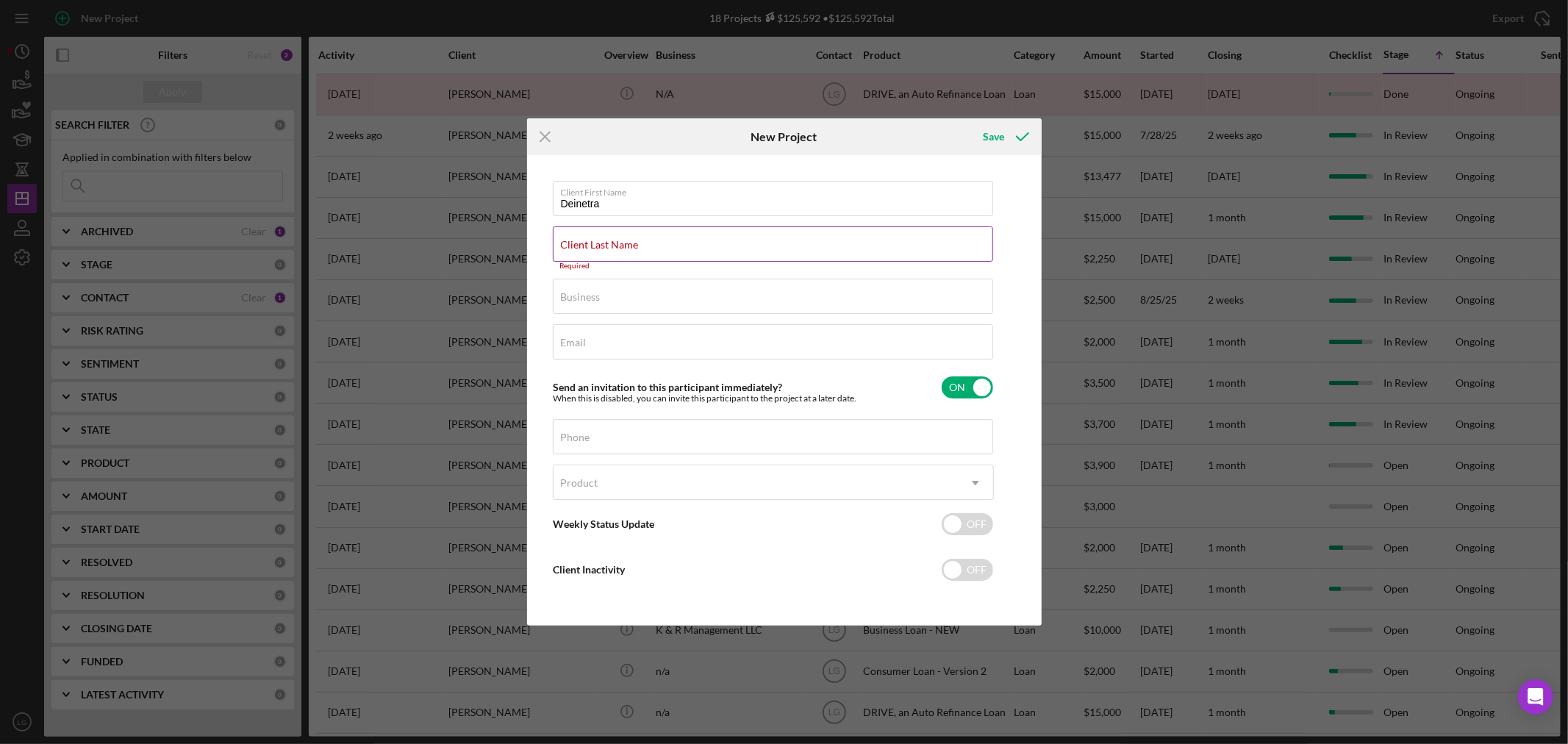
click at [732, 243] on div "Client Last Name Required" at bounding box center [773, 249] width 441 height 44
paste input "Brown"
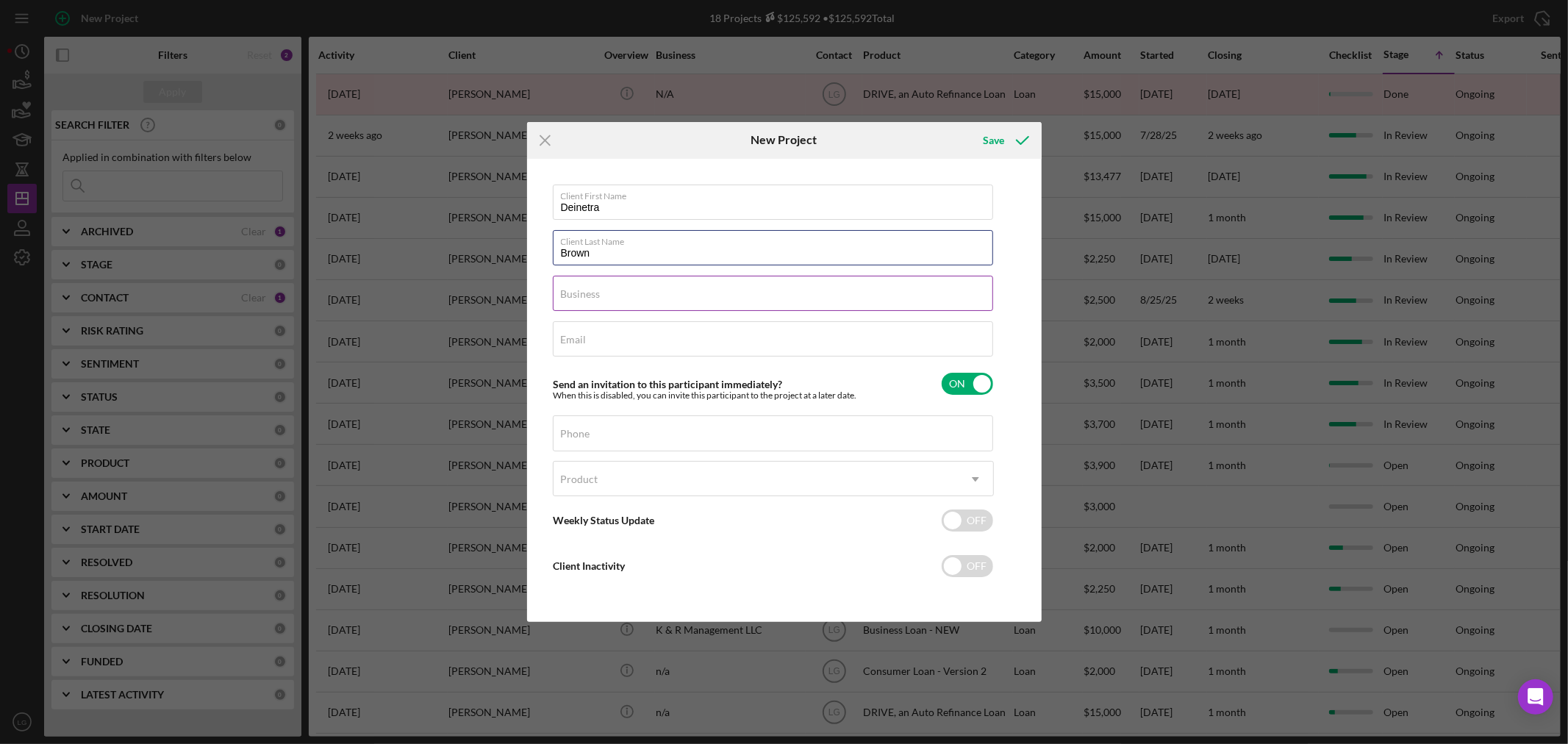
type input "Brown"
click at [578, 295] on label "Business" at bounding box center [580, 294] width 39 height 11
click at [578, 295] on input "Business" at bounding box center [773, 293] width 440 height 35
drag, startPoint x: 592, startPoint y: 211, endPoint x: 503, endPoint y: 210, distance: 89.0
click at [503, 210] on div "Icon/Menu Close New Project Save Client First Name Deinetra Client Last Name Br…" at bounding box center [784, 372] width 1568 height 744
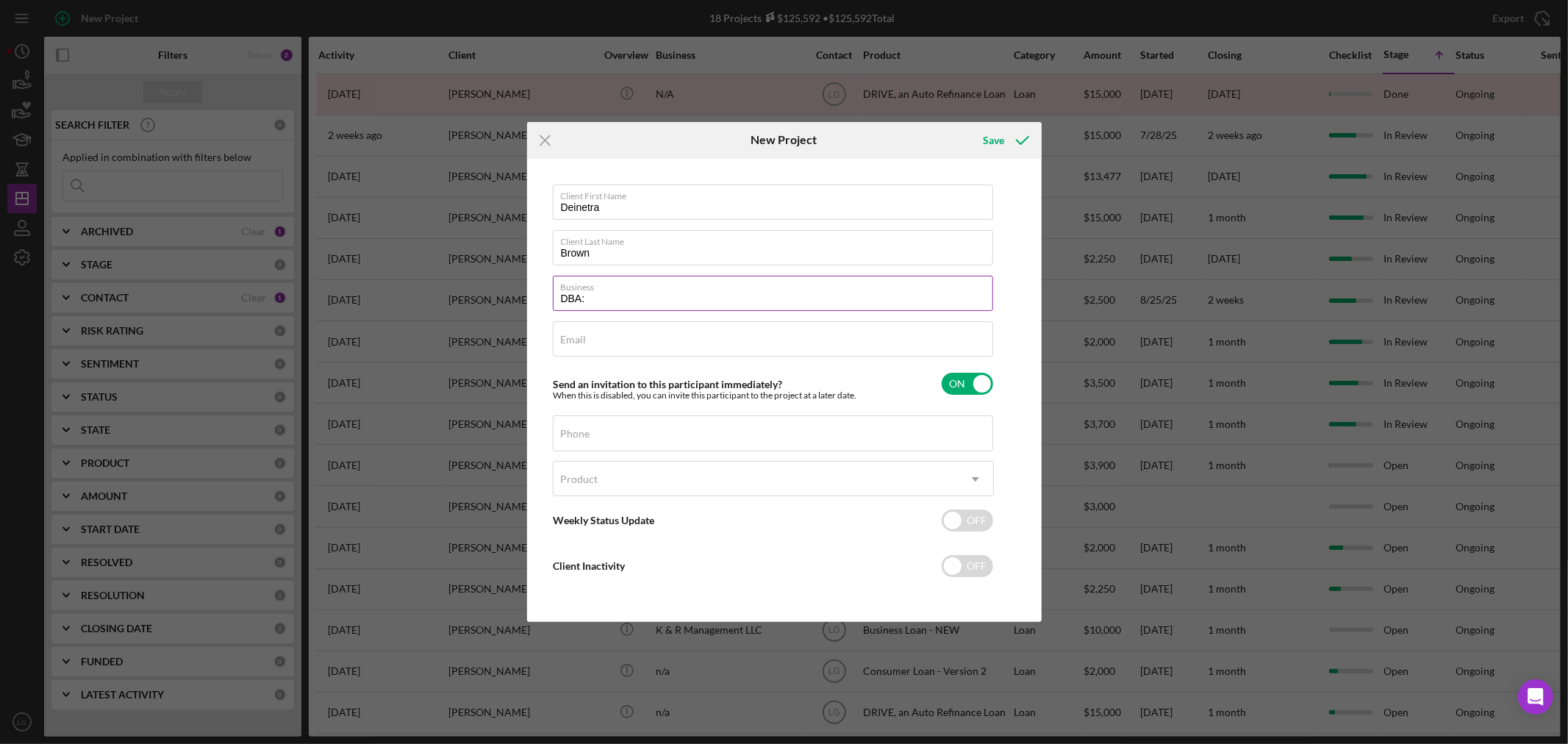
click at [611, 294] on input "DBA:" at bounding box center [773, 293] width 440 height 35
paste input "Deinetra"
type input "DBA: [PERSON_NAME]"
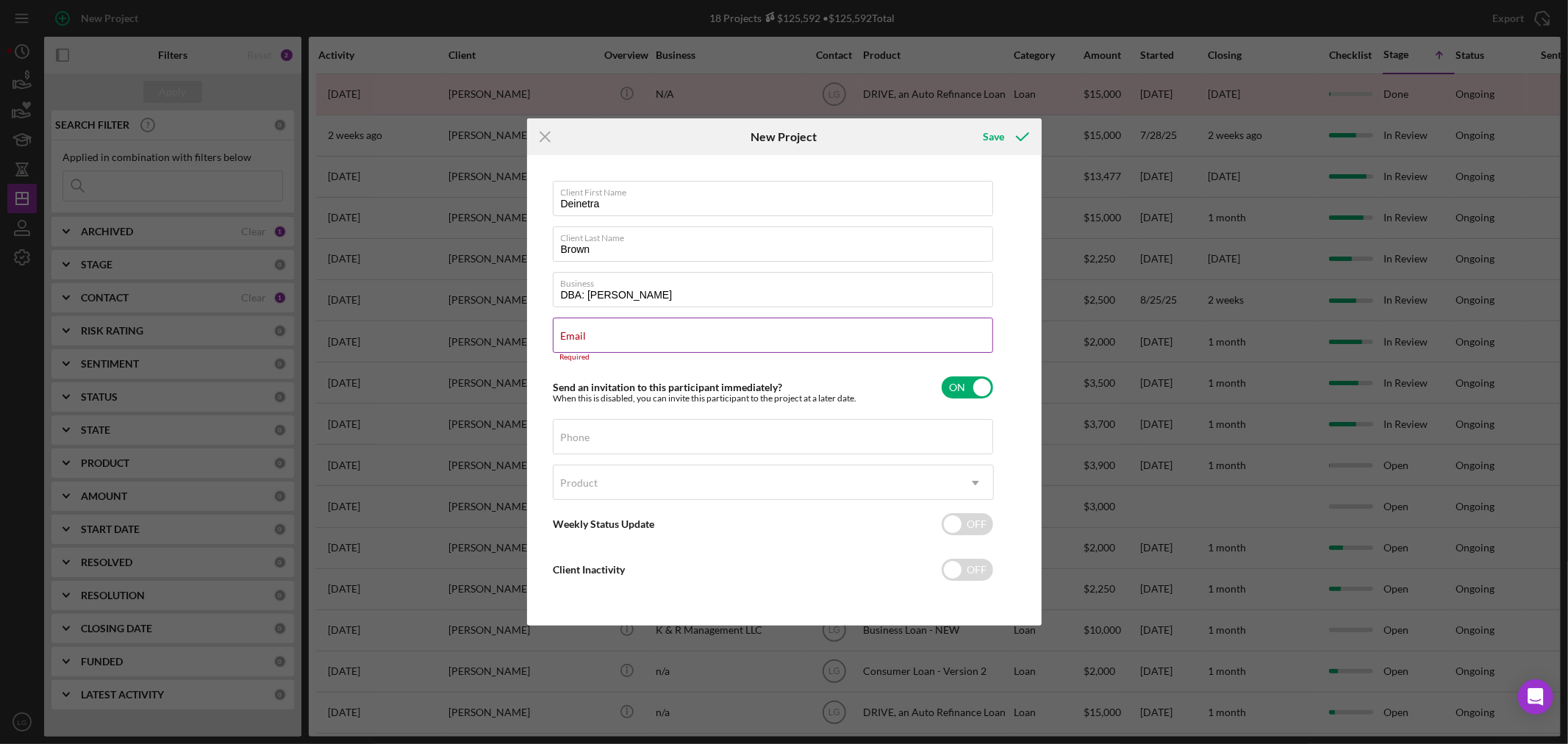
click at [622, 336] on div "Email Required" at bounding box center [773, 340] width 441 height 44
paste input "[EMAIL_ADDRESS][DOMAIN_NAME]"
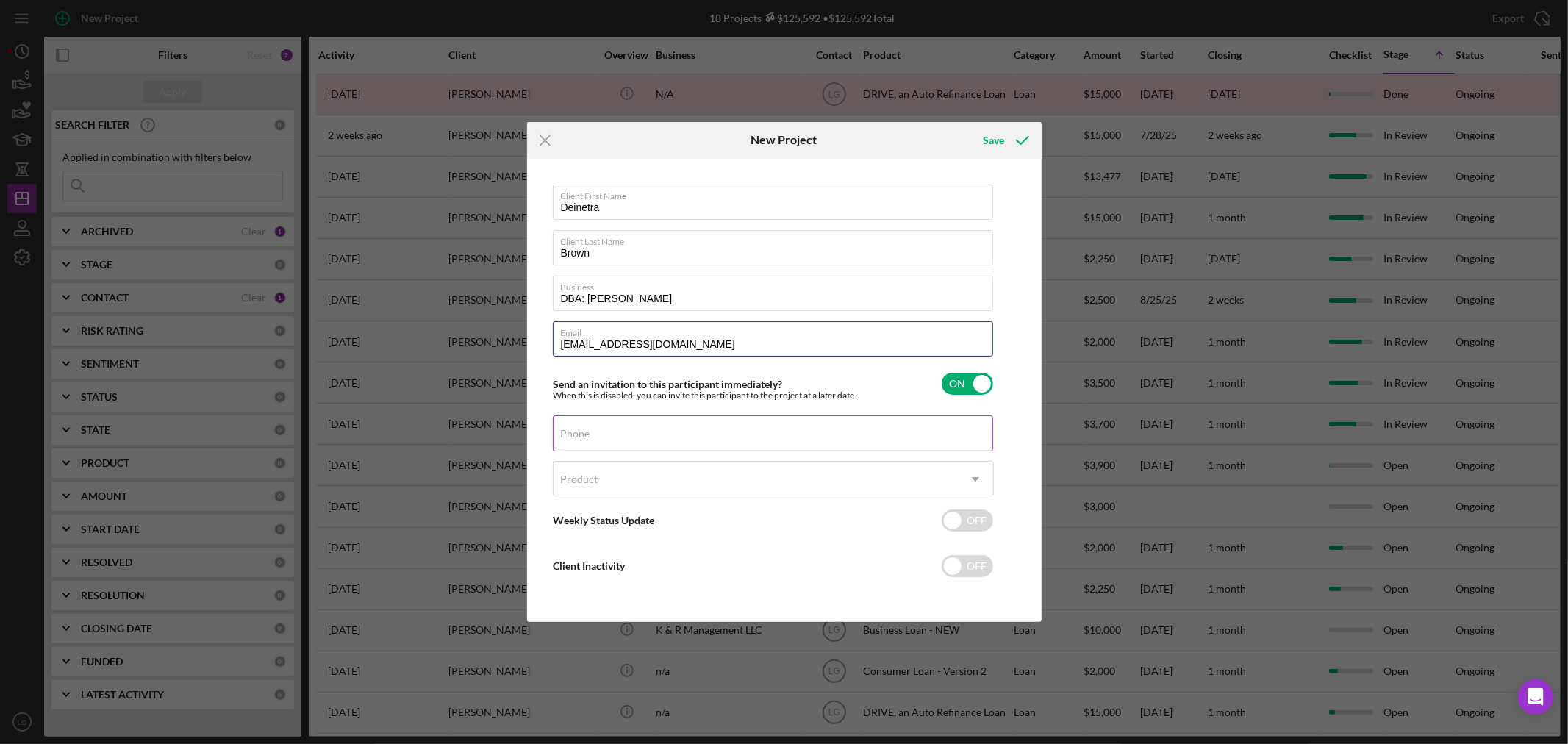
type input "[EMAIL_ADDRESS][DOMAIN_NAME]"
click at [611, 438] on input "Phone" at bounding box center [773, 432] width 440 height 35
type input "[PHONE_NUMBER]"
click at [696, 484] on div "Product" at bounding box center [755, 479] width 404 height 34
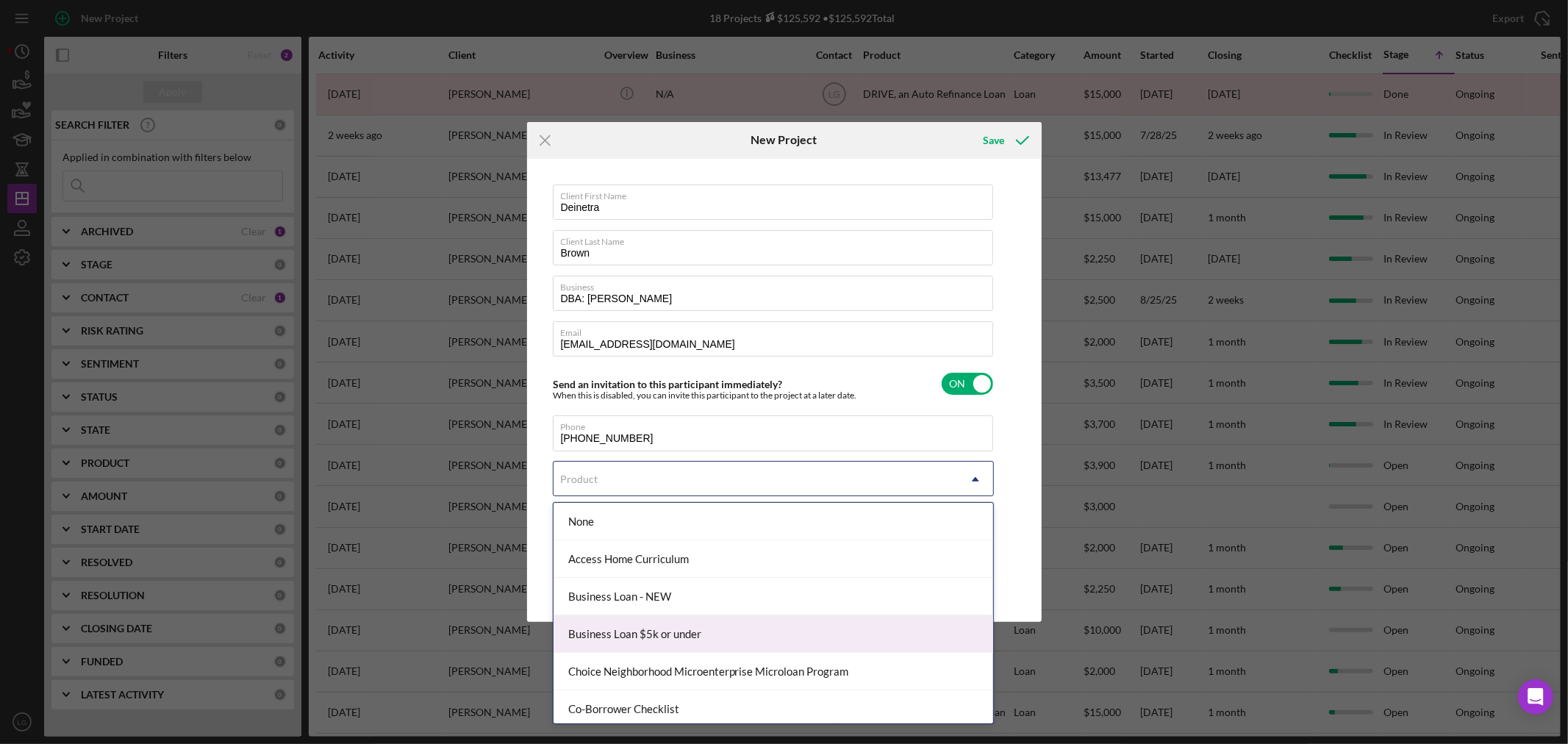
click at [653, 639] on div "Business Loan $5k or under" at bounding box center [773, 634] width 439 height 38
checkbox input "true"
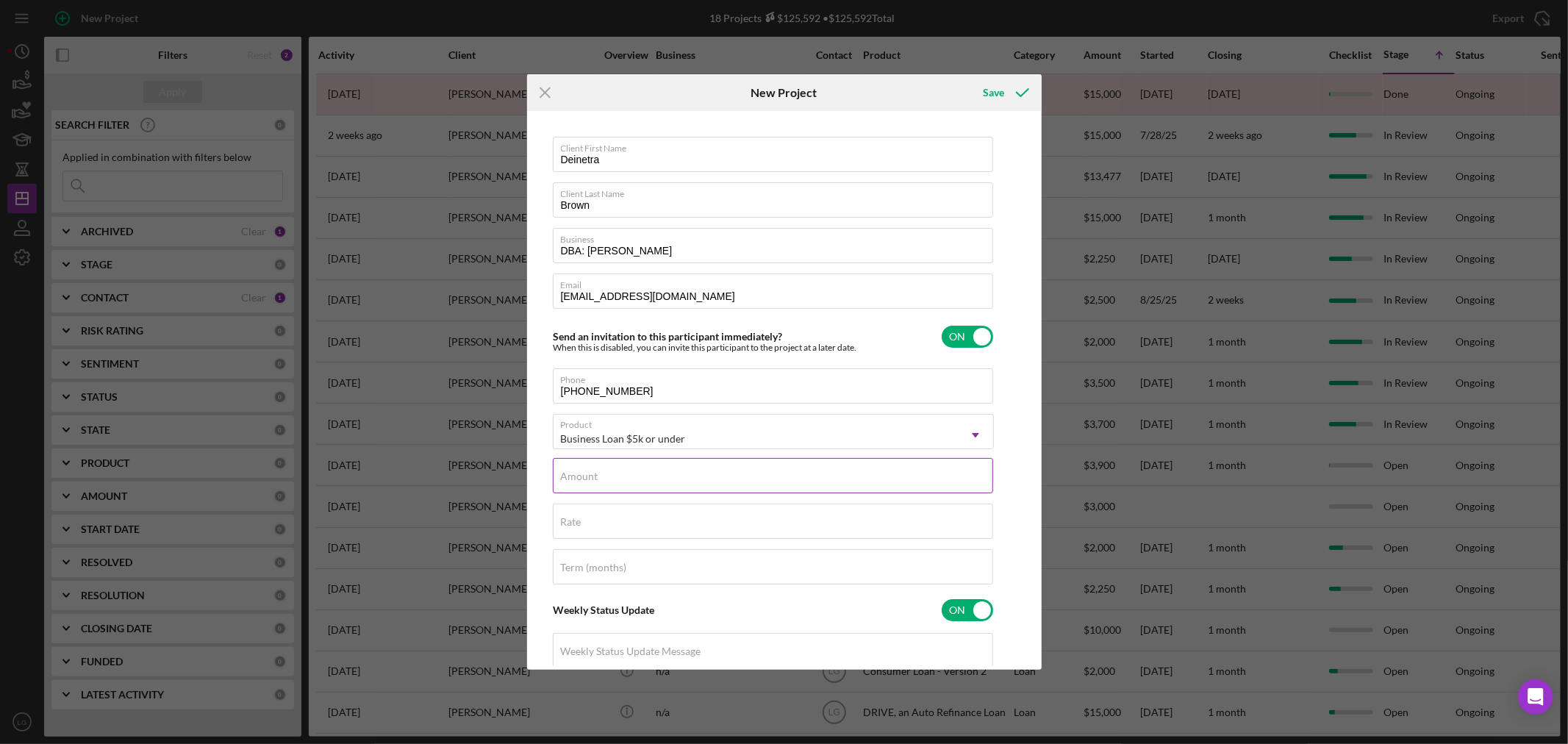
click at [610, 471] on div "Amount" at bounding box center [773, 476] width 441 height 37
type input "$3"
type input "$5,000"
click at [617, 523] on input "Rate" at bounding box center [773, 521] width 440 height 35
type input "8.500%"
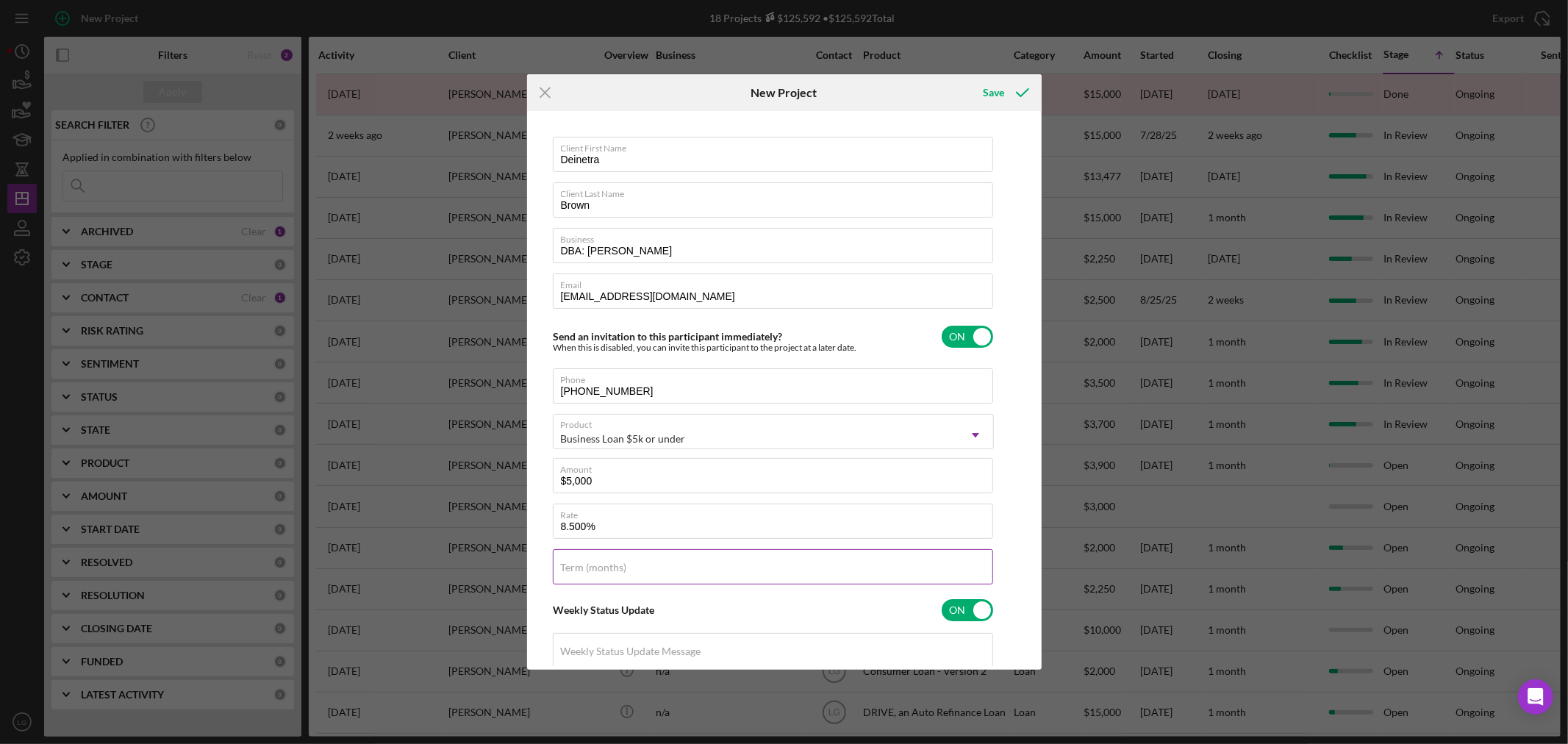
click at [624, 563] on label "Term (months)" at bounding box center [593, 567] width 66 height 11
click at [624, 563] on input "Term (months)" at bounding box center [773, 566] width 440 height 35
type input "48"
drag, startPoint x: 619, startPoint y: 479, endPoint x: 550, endPoint y: 502, distance: 72.7
click at [550, 502] on div "Client First Name Deinetra Client Last Name Brown Business DBA: [PERSON_NAME] E…" at bounding box center [784, 390] width 507 height 552
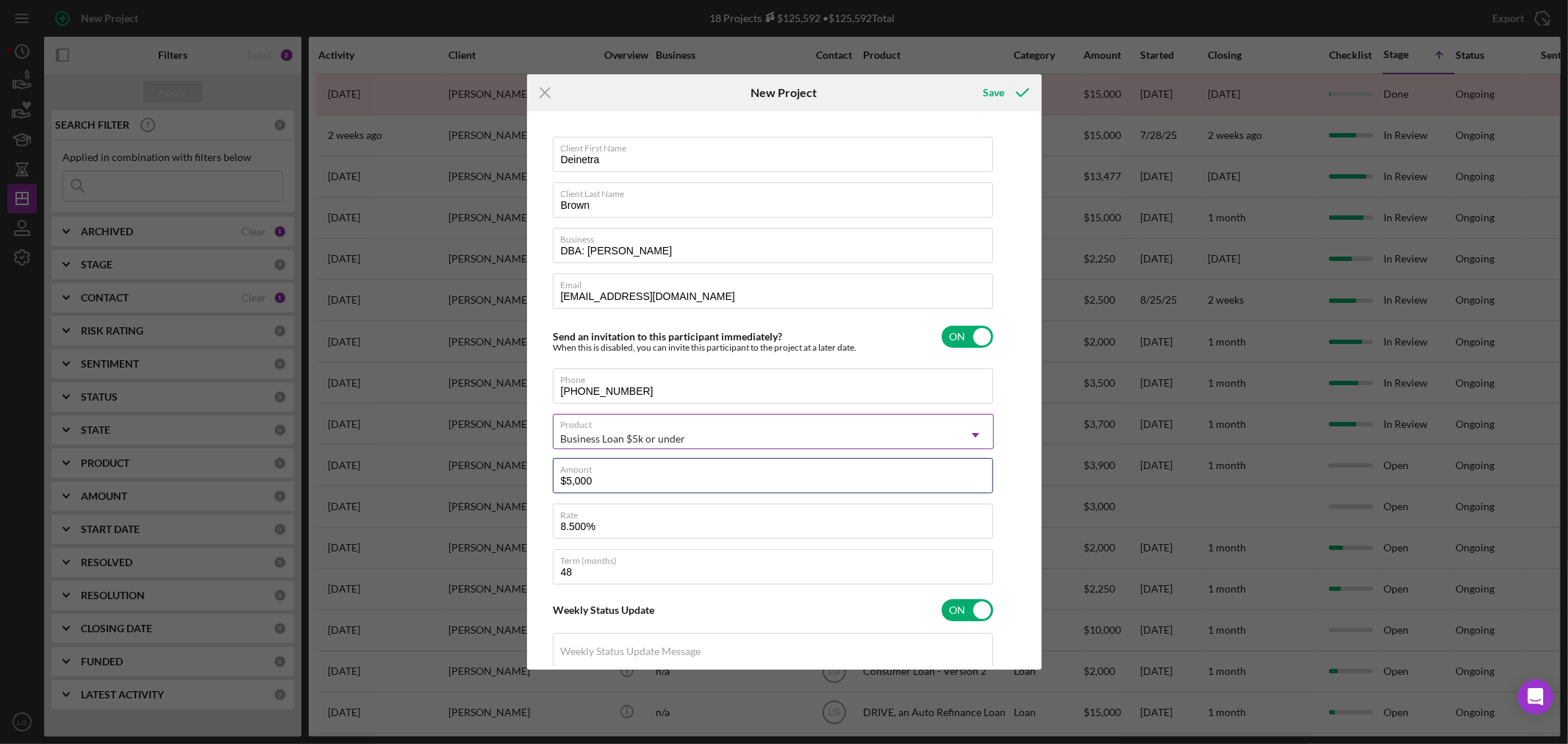
scroll to position [201, 0]
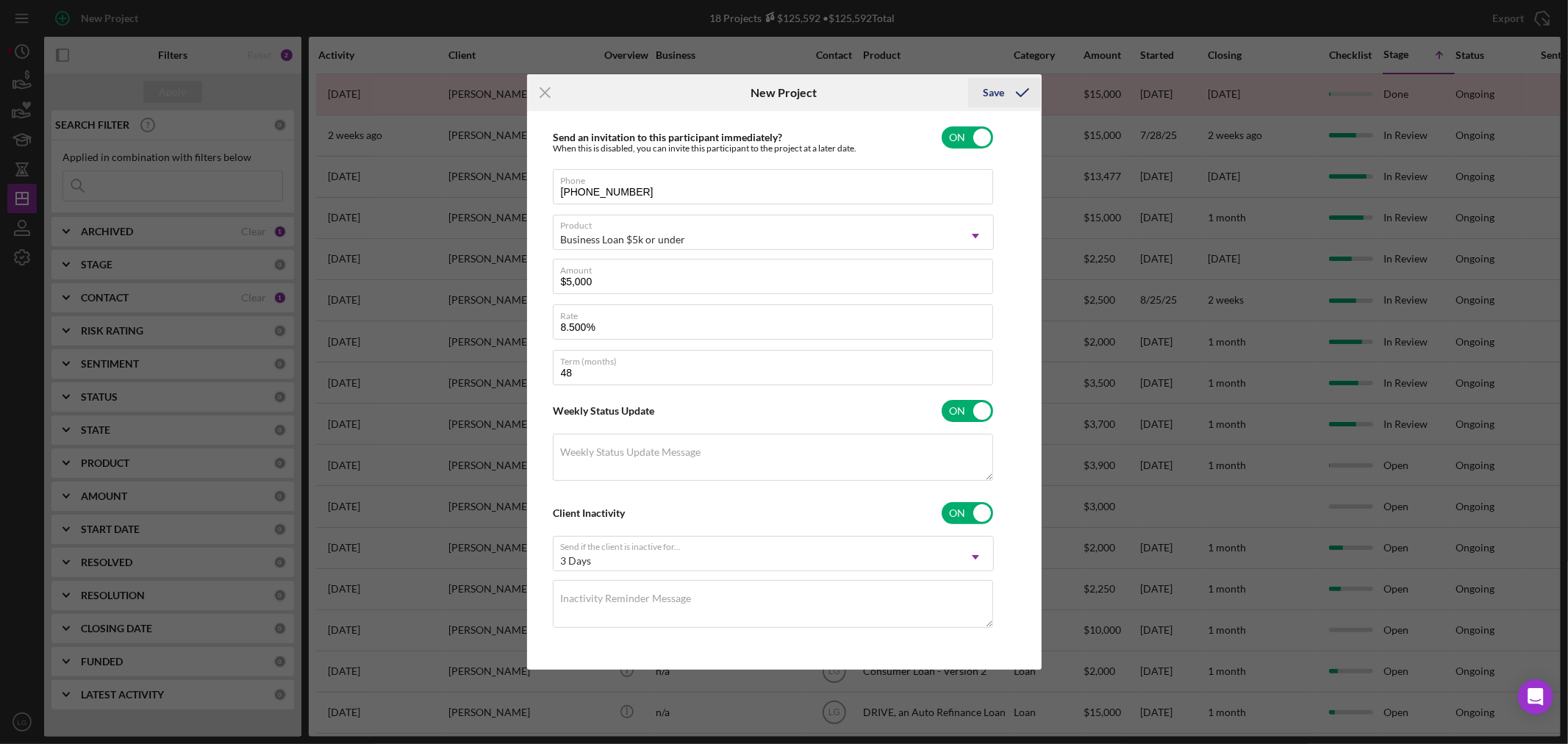
click at [996, 84] on div "Save" at bounding box center [994, 92] width 21 height 29
checkbox input "false"
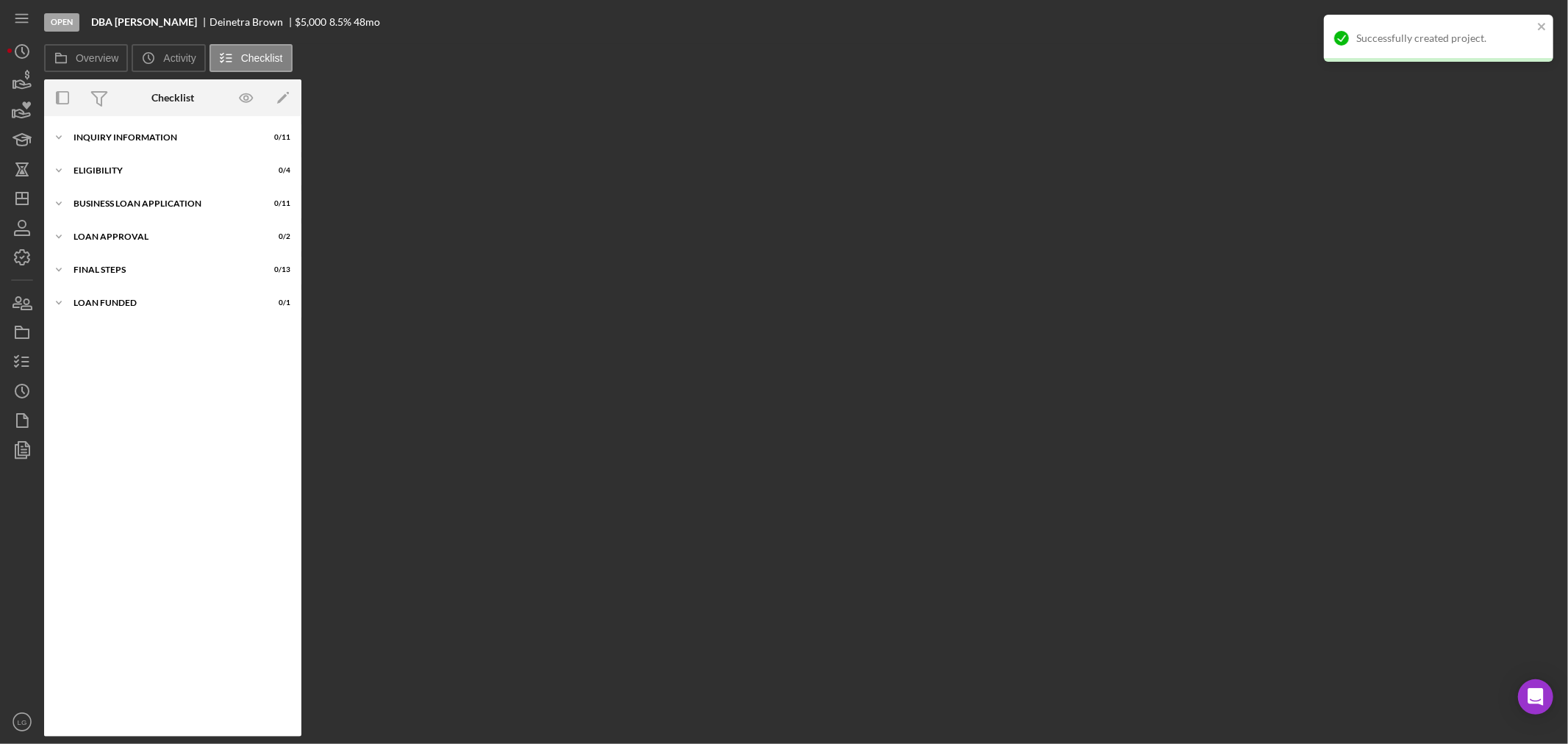
click at [37, 201] on nav "Icon/Menu Icon/Dashboard Dashboard Navigation Divider Mobile Checklist Icon/Ove…" at bounding box center [25, 368] width 37 height 737
click at [25, 200] on icon "Icon/Dashboard" at bounding box center [21, 198] width 37 height 37
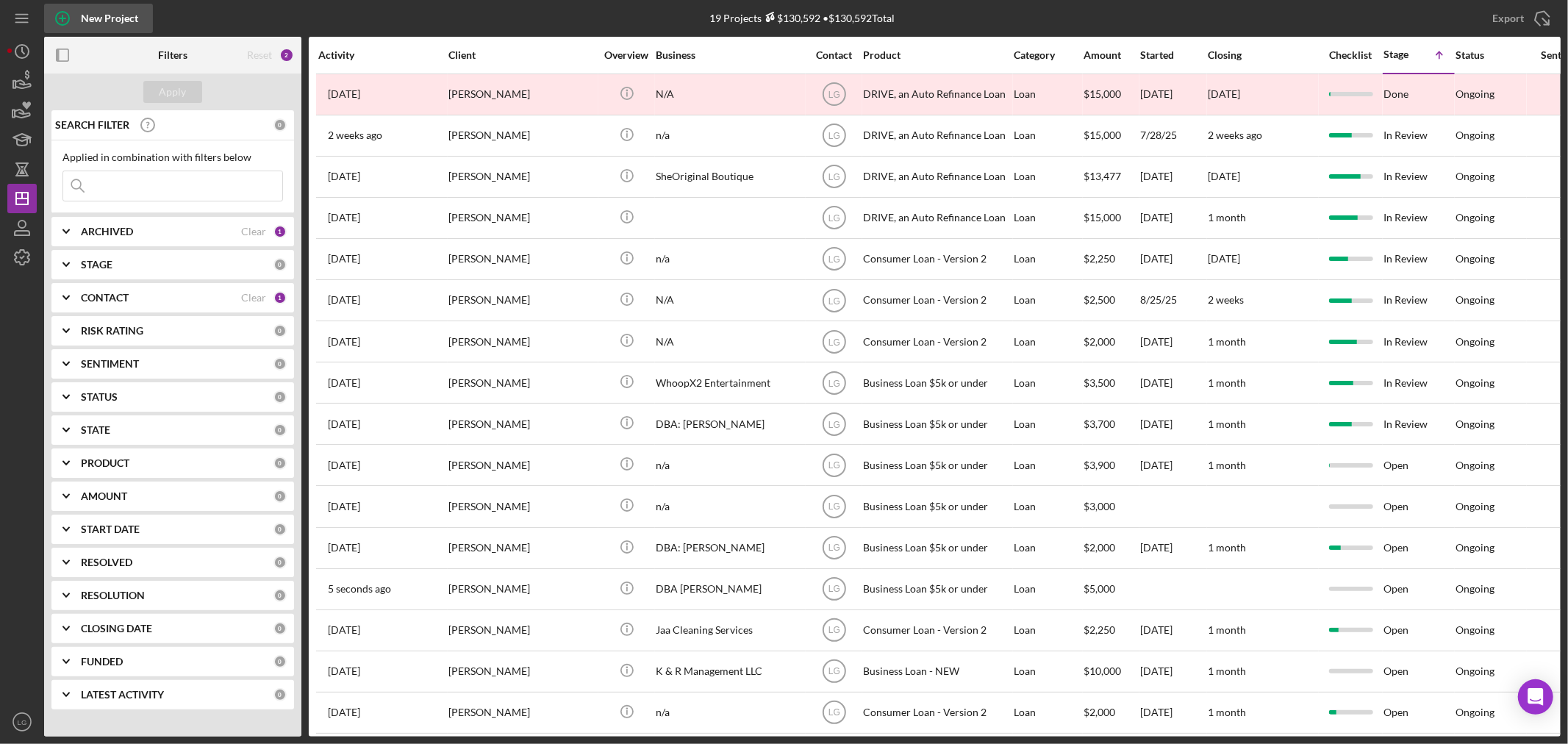
click at [81, 23] on div "New Project" at bounding box center [110, 18] width 57 height 29
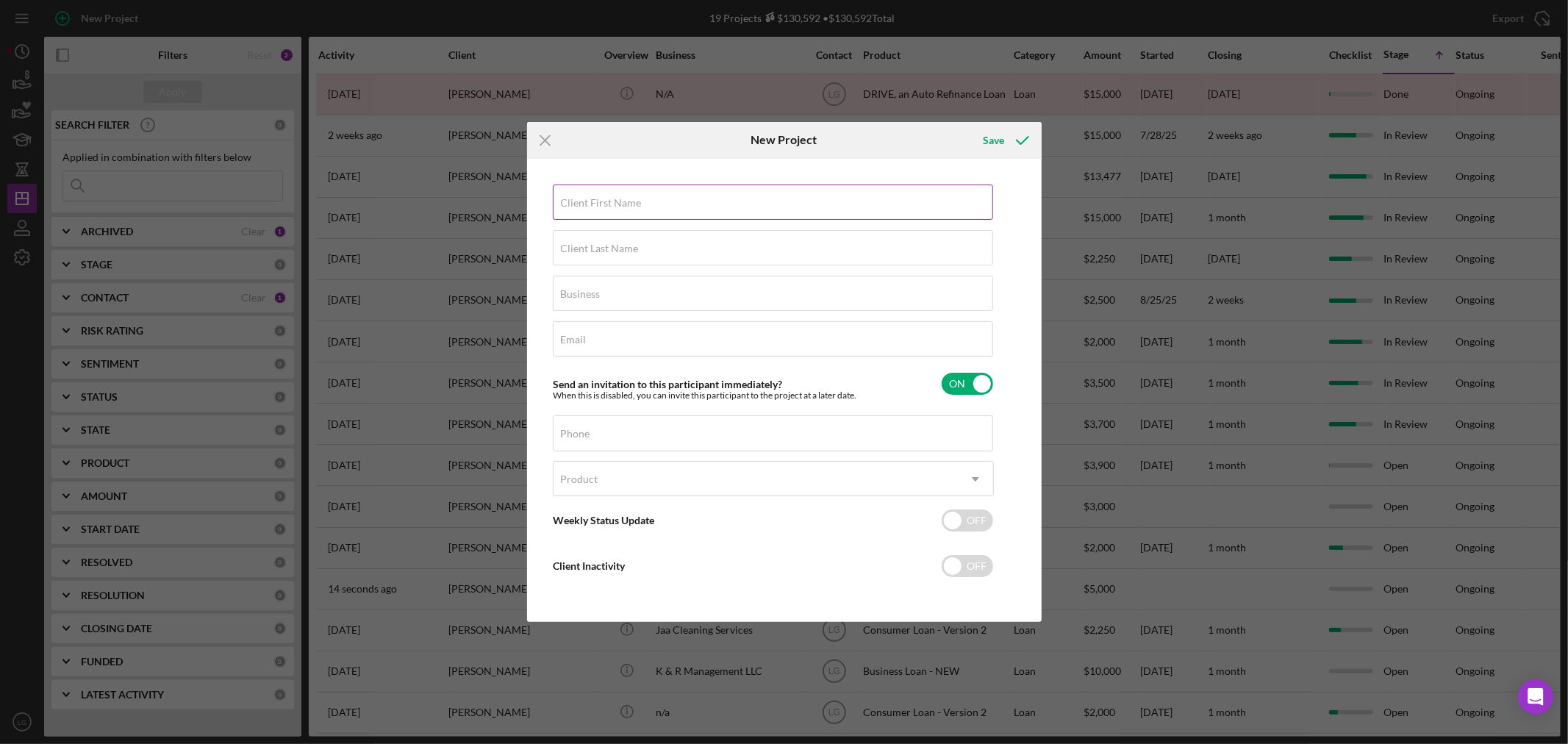
click at [780, 207] on input "Client First Name" at bounding box center [773, 201] width 440 height 35
paste input "[PERSON_NAME]"
type input "[PERSON_NAME]"
click at [704, 255] on input "Client Last Name" at bounding box center [773, 247] width 440 height 35
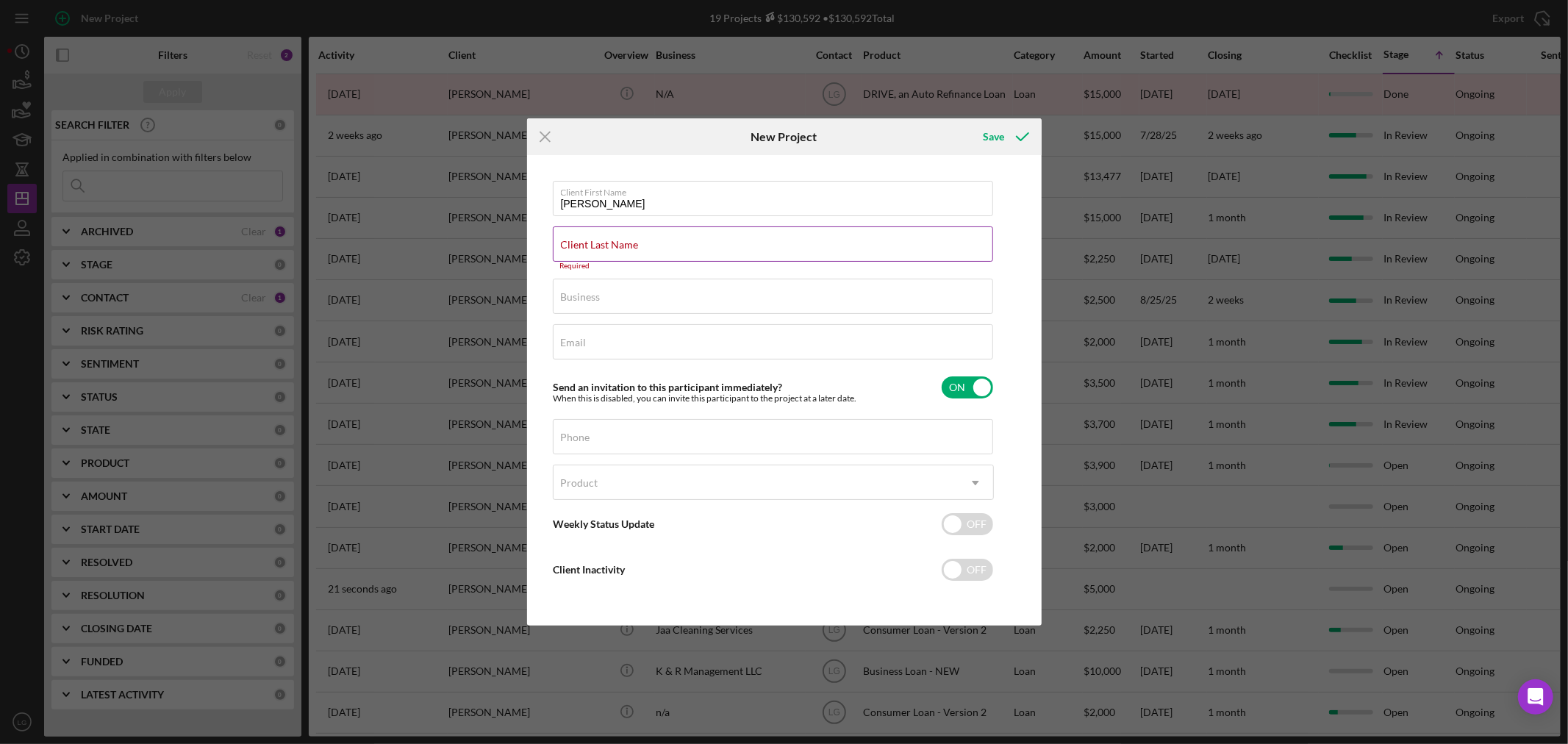
click at [809, 233] on div "Client Last Name Required" at bounding box center [773, 249] width 441 height 44
drag, startPoint x: 809, startPoint y: 233, endPoint x: 753, endPoint y: 239, distance: 56.3
click at [753, 239] on div "Client Last Name Required" at bounding box center [773, 249] width 441 height 44
drag, startPoint x: 753, startPoint y: 239, endPoint x: 643, endPoint y: 255, distance: 111.2
click at [643, 255] on input "Client Last Name" at bounding box center [773, 244] width 440 height 35
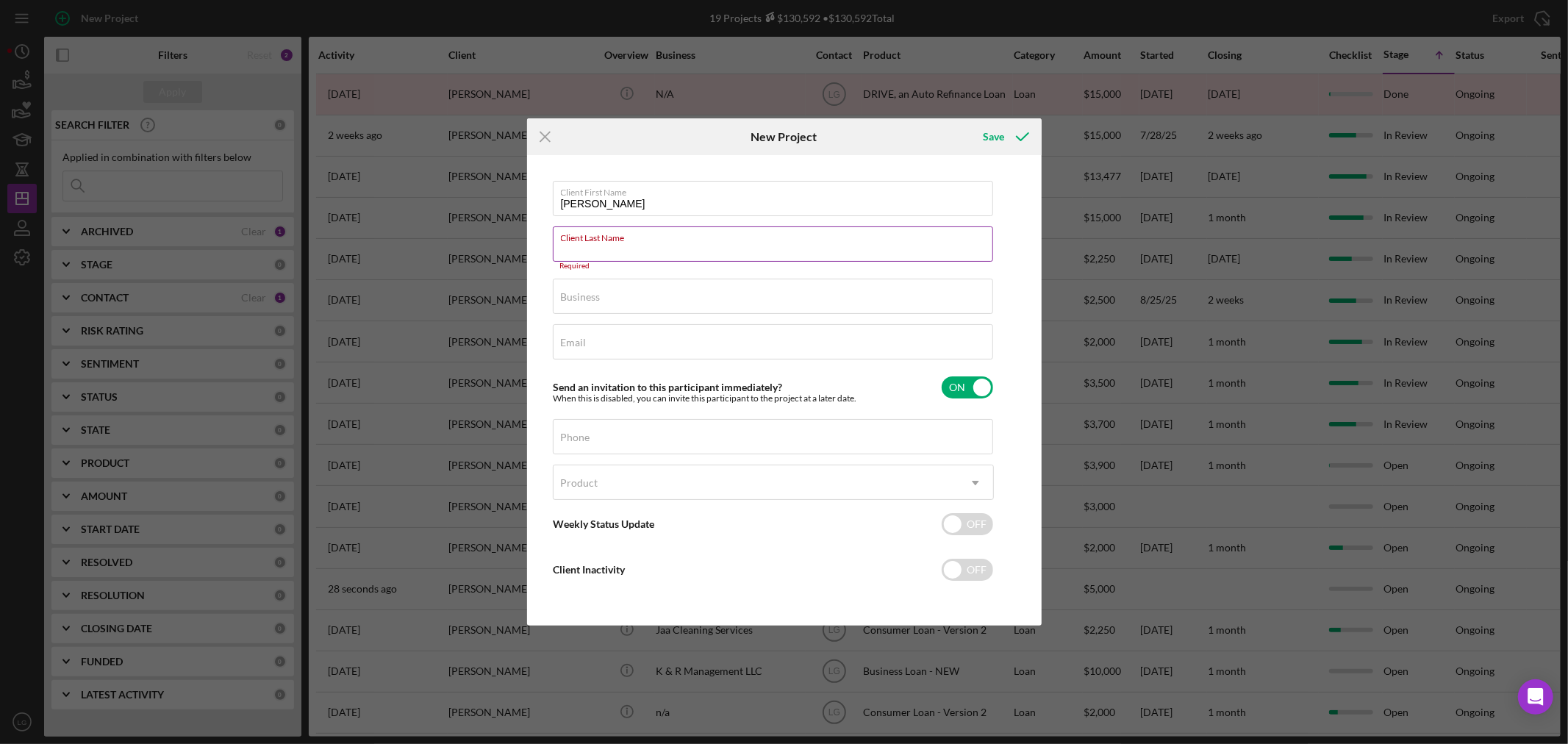
paste input "Halk"
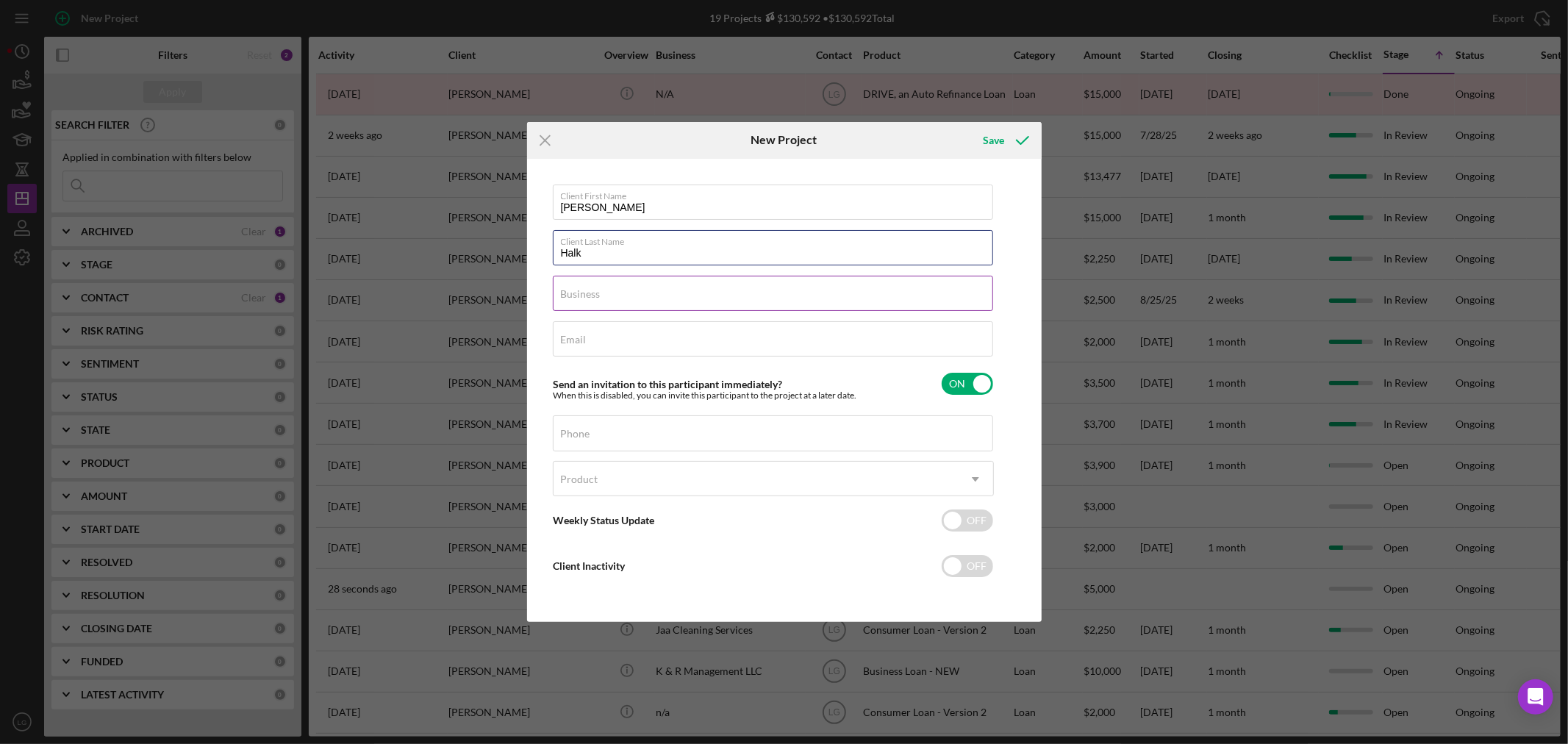
type input "Halk"
click at [613, 288] on div "Business Required" at bounding box center [773, 294] width 441 height 37
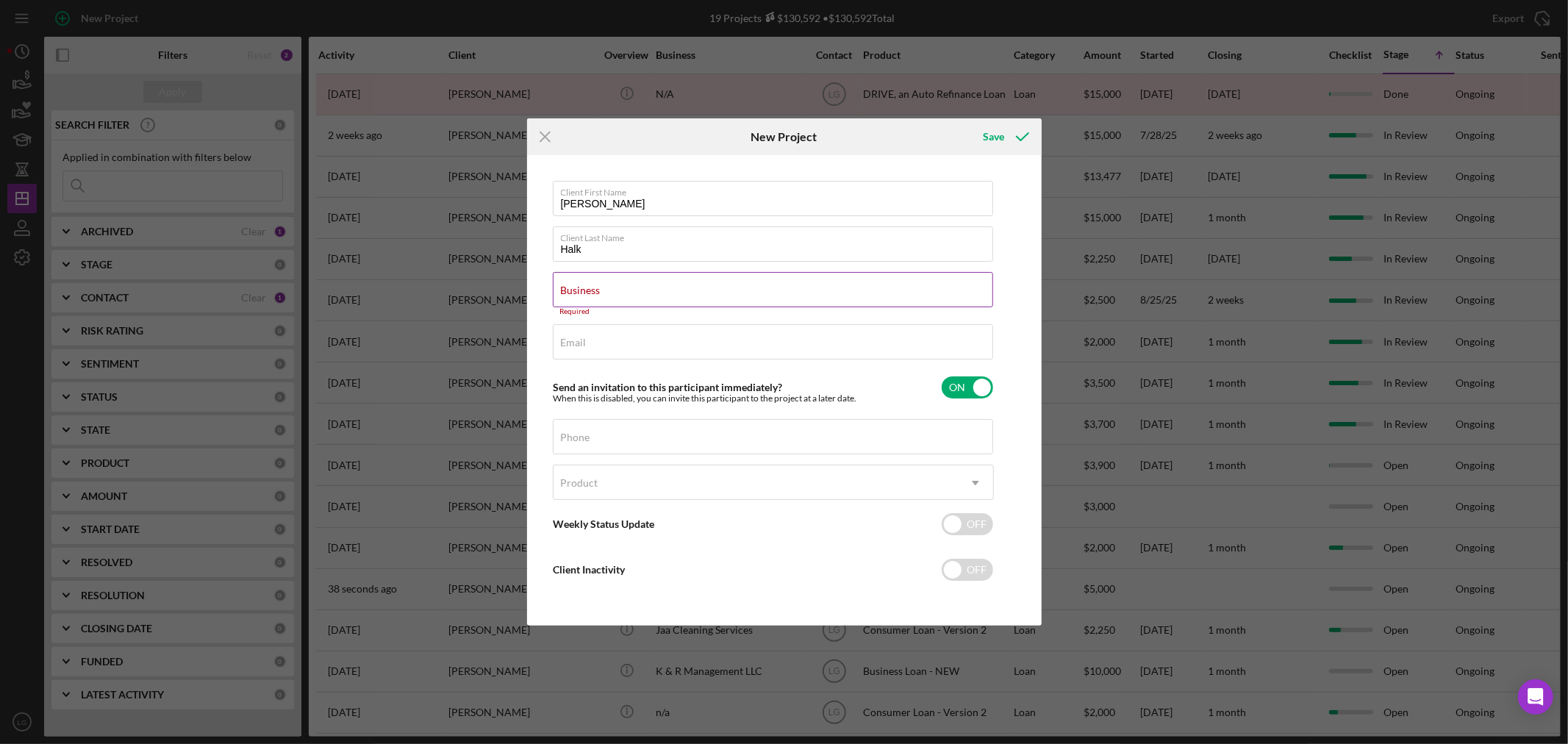
click at [849, 301] on input "Business" at bounding box center [773, 289] width 440 height 35
paste input "Linka’s Blessings In A Basket"
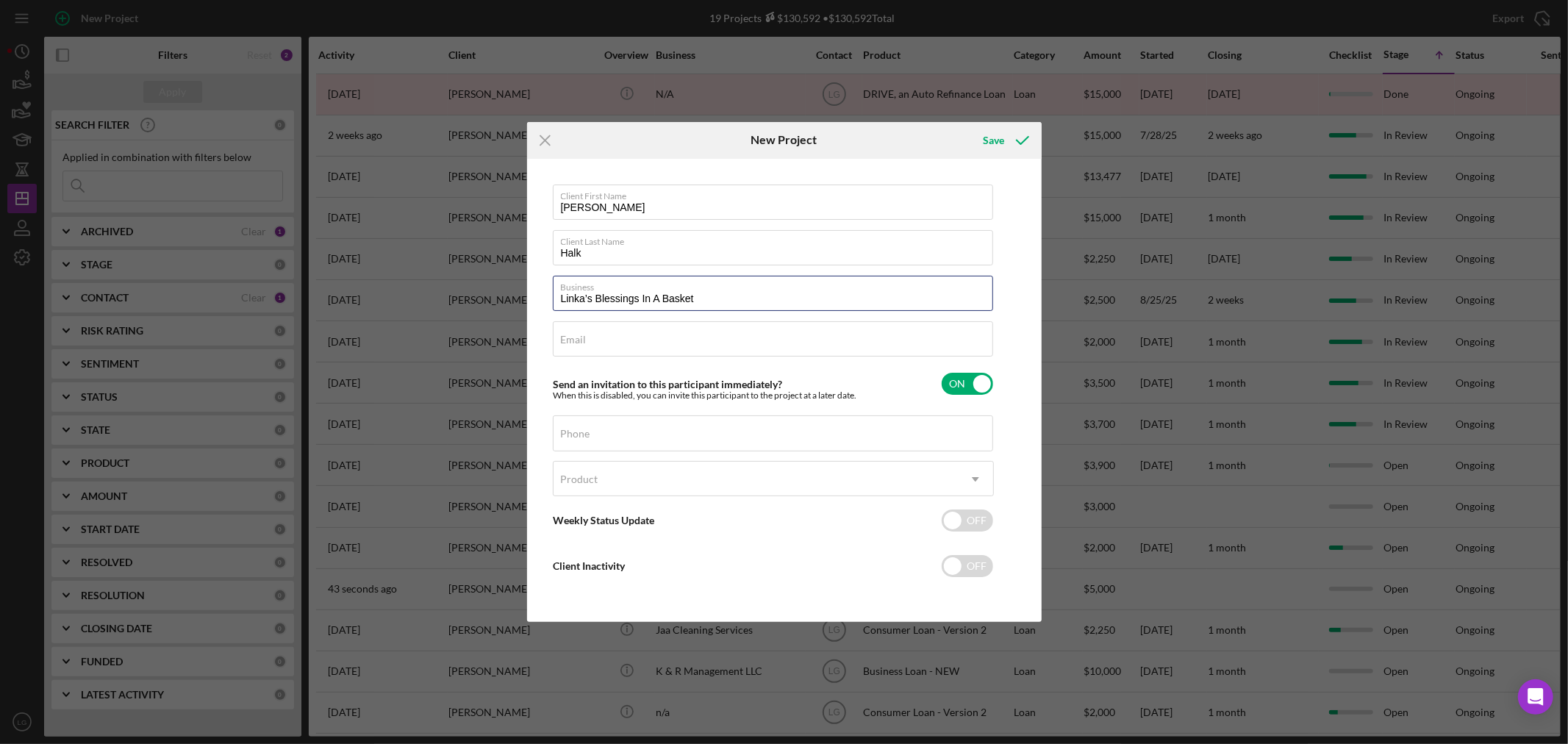
type input "Linka’s Blessings In A Basket"
click at [562, 334] on label "Email" at bounding box center [573, 340] width 25 height 11
click at [562, 334] on input "Email" at bounding box center [773, 338] width 440 height 35
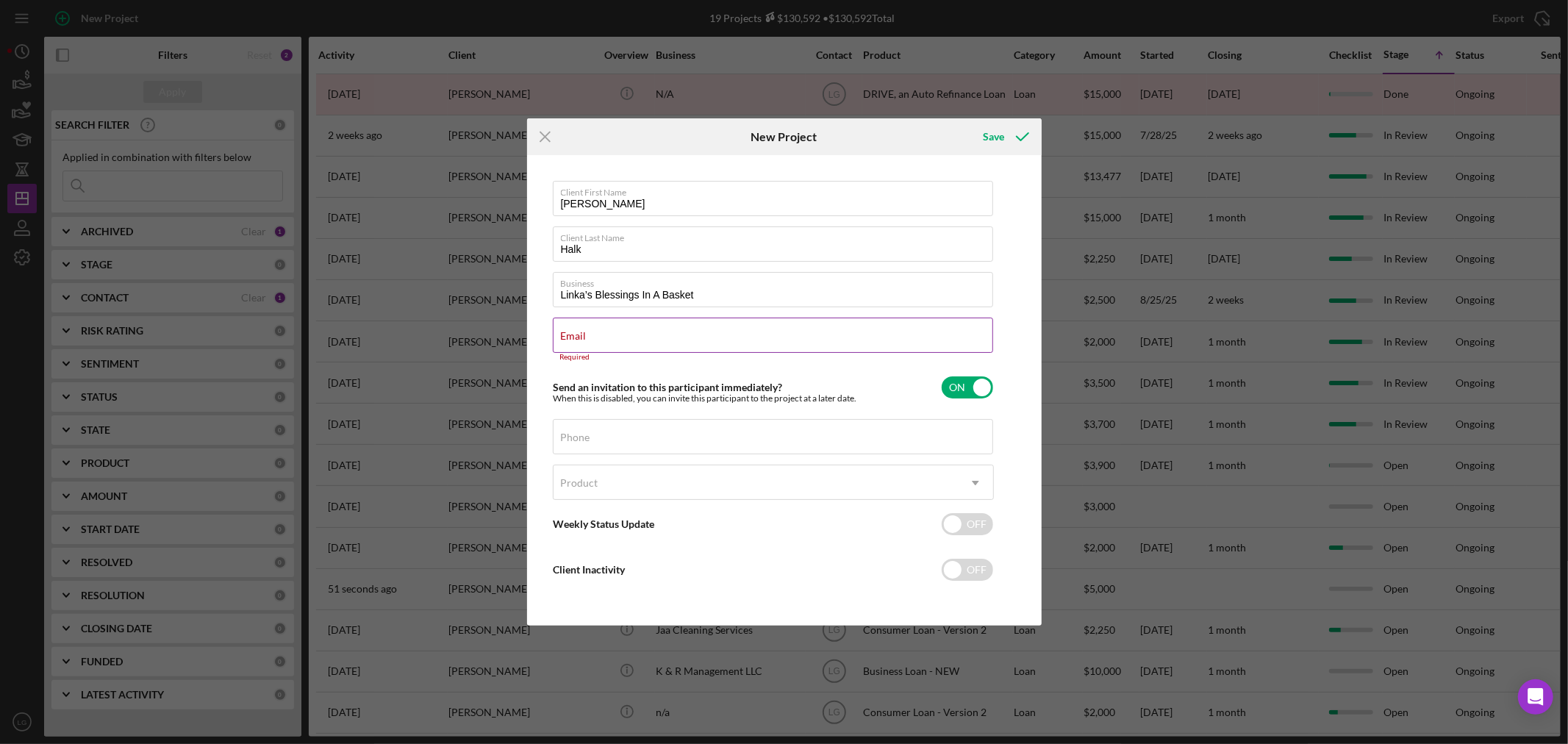
drag, startPoint x: 562, startPoint y: 334, endPoint x: 586, endPoint y: 323, distance: 26.4
click at [586, 323] on div "Email Required" at bounding box center [773, 340] width 441 height 44
drag, startPoint x: 588, startPoint y: 328, endPoint x: 577, endPoint y: 329, distance: 11.0
click at [577, 326] on div "Email Required" at bounding box center [773, 340] width 441 height 44
paste input "[EMAIL_ADDRESS][DOMAIN_NAME]"
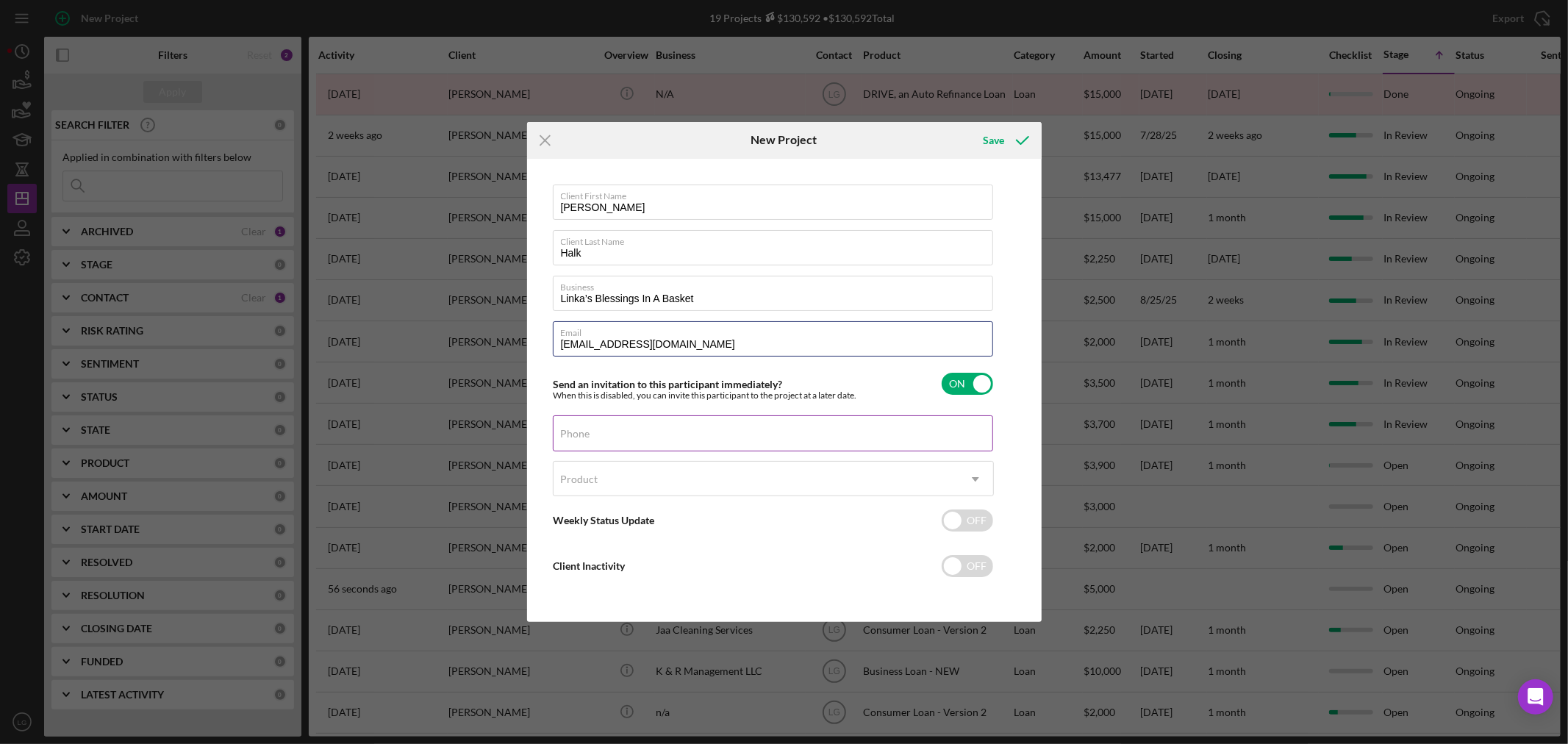
type input "[EMAIL_ADDRESS][DOMAIN_NAME]"
drag, startPoint x: 591, startPoint y: 438, endPoint x: 592, endPoint y: 451, distance: 13.0
click at [591, 439] on input "Phone" at bounding box center [773, 432] width 440 height 35
type input "[PHONE_NUMBER]"
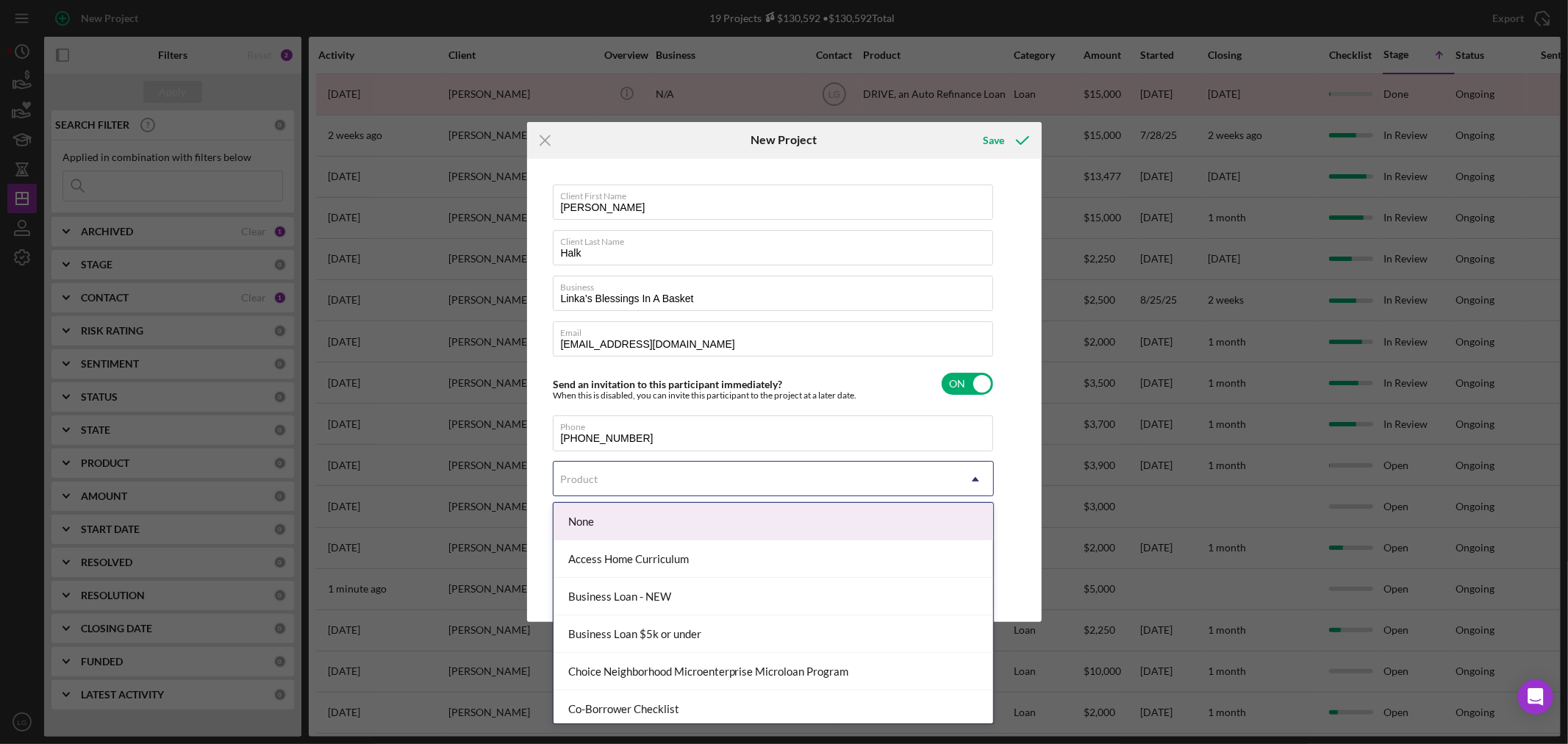
click at [754, 476] on div "Product" at bounding box center [755, 479] width 404 height 34
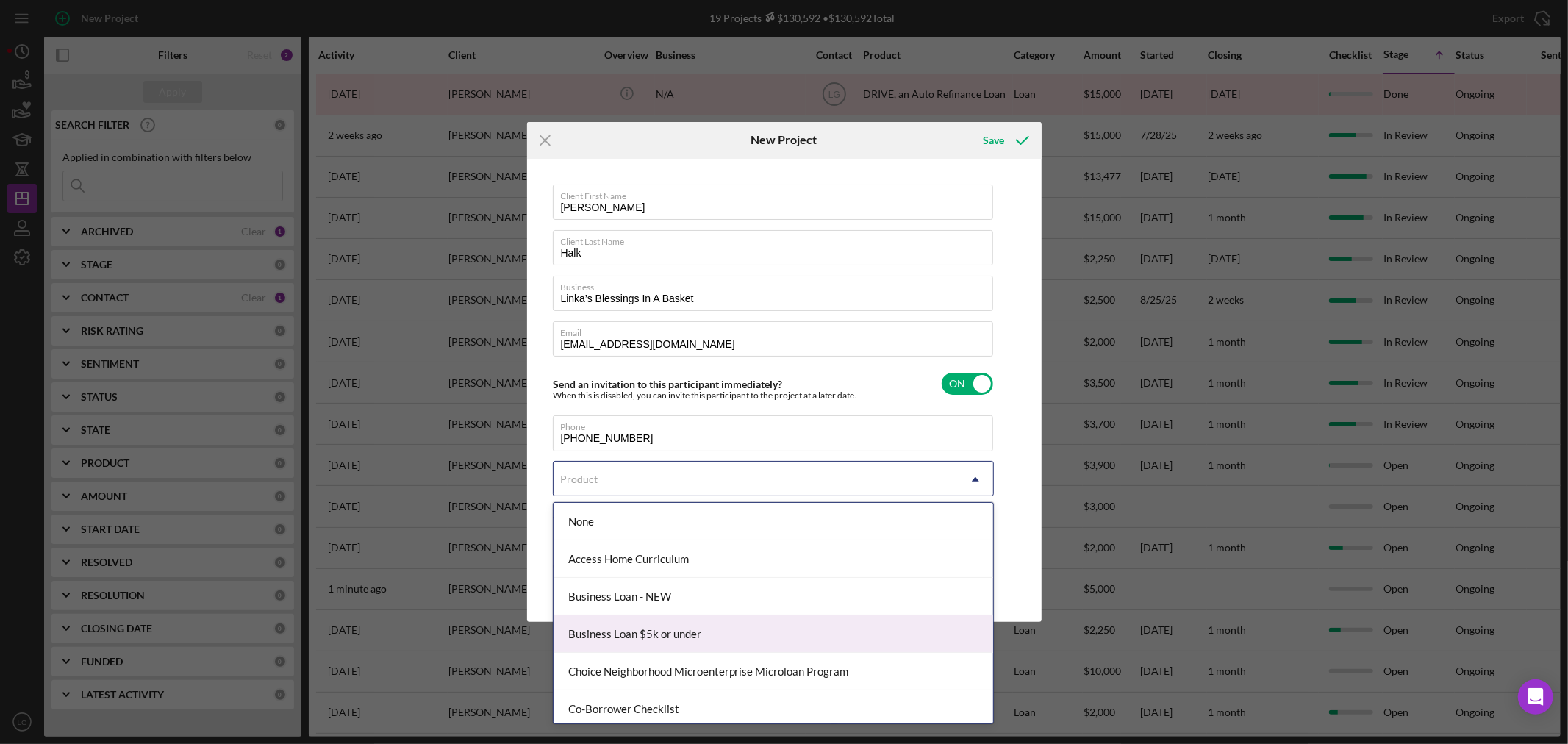
click at [585, 643] on div "Business Loan $5k or under" at bounding box center [773, 634] width 439 height 38
checkbox input "true"
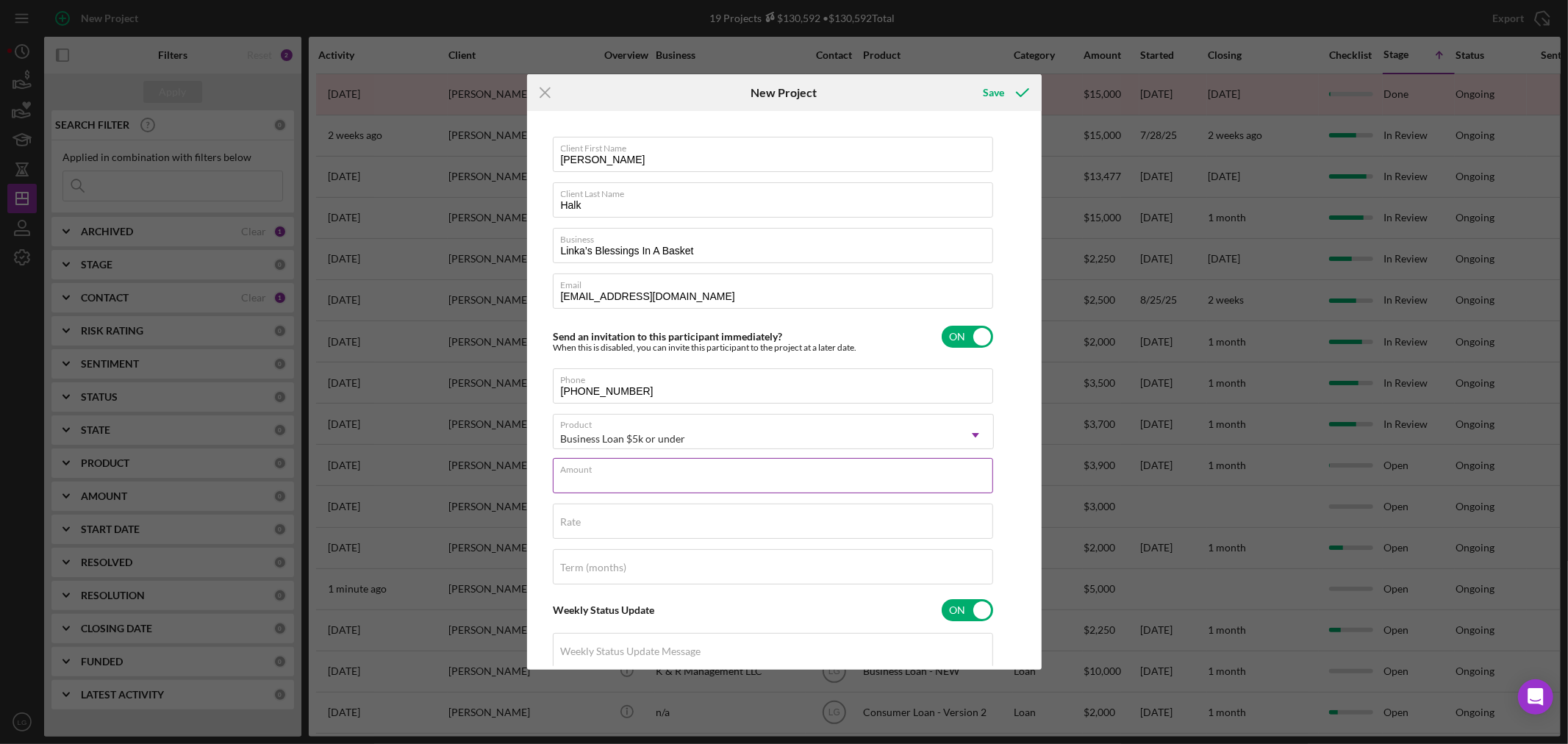
click at [598, 458] on div "Amount" at bounding box center [773, 476] width 441 height 37
type input "$5,000"
click at [556, 510] on input "Rate" at bounding box center [773, 521] width 440 height 35
type input "8.500%"
type input "48"
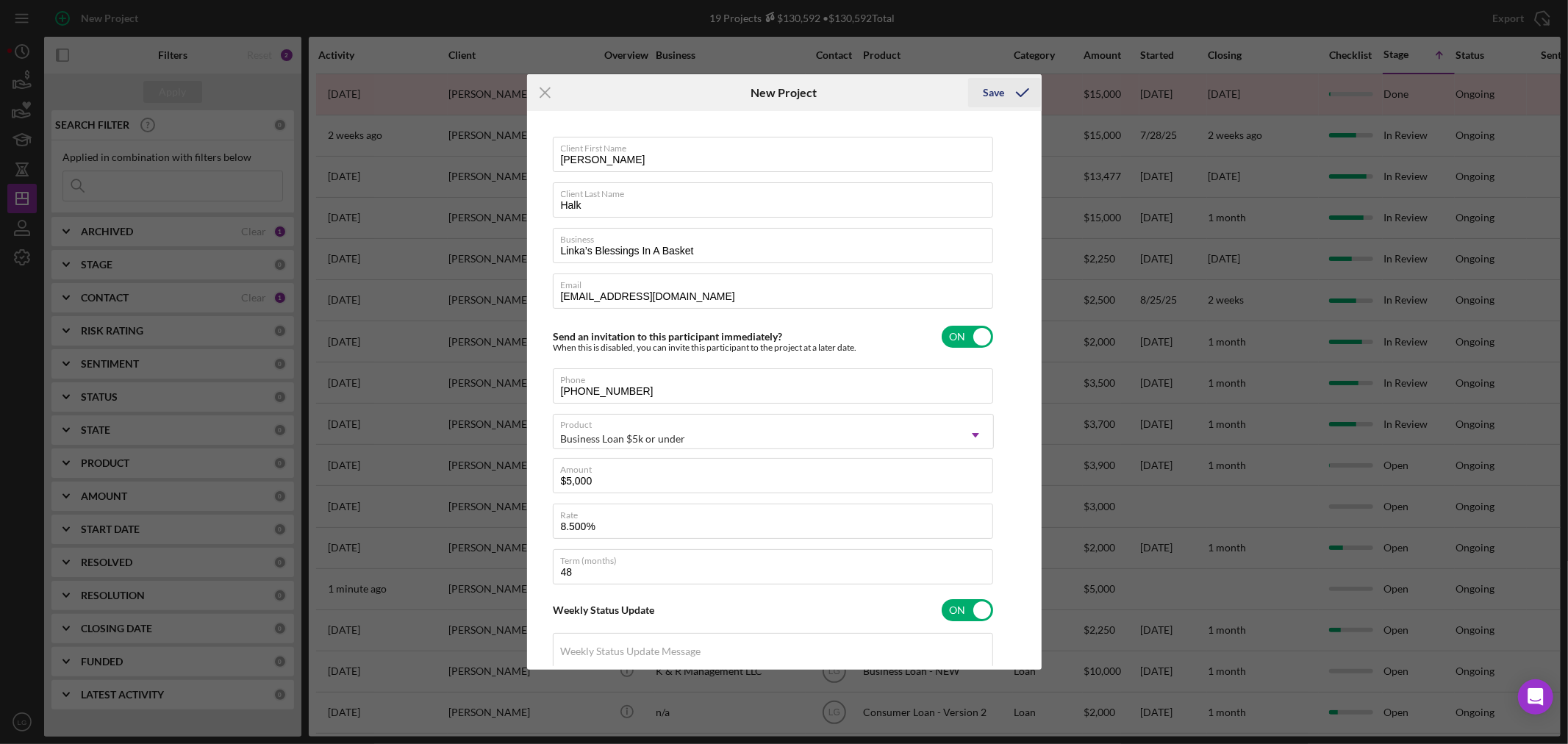
click at [992, 82] on div "Save" at bounding box center [994, 92] width 21 height 29
checkbox input "false"
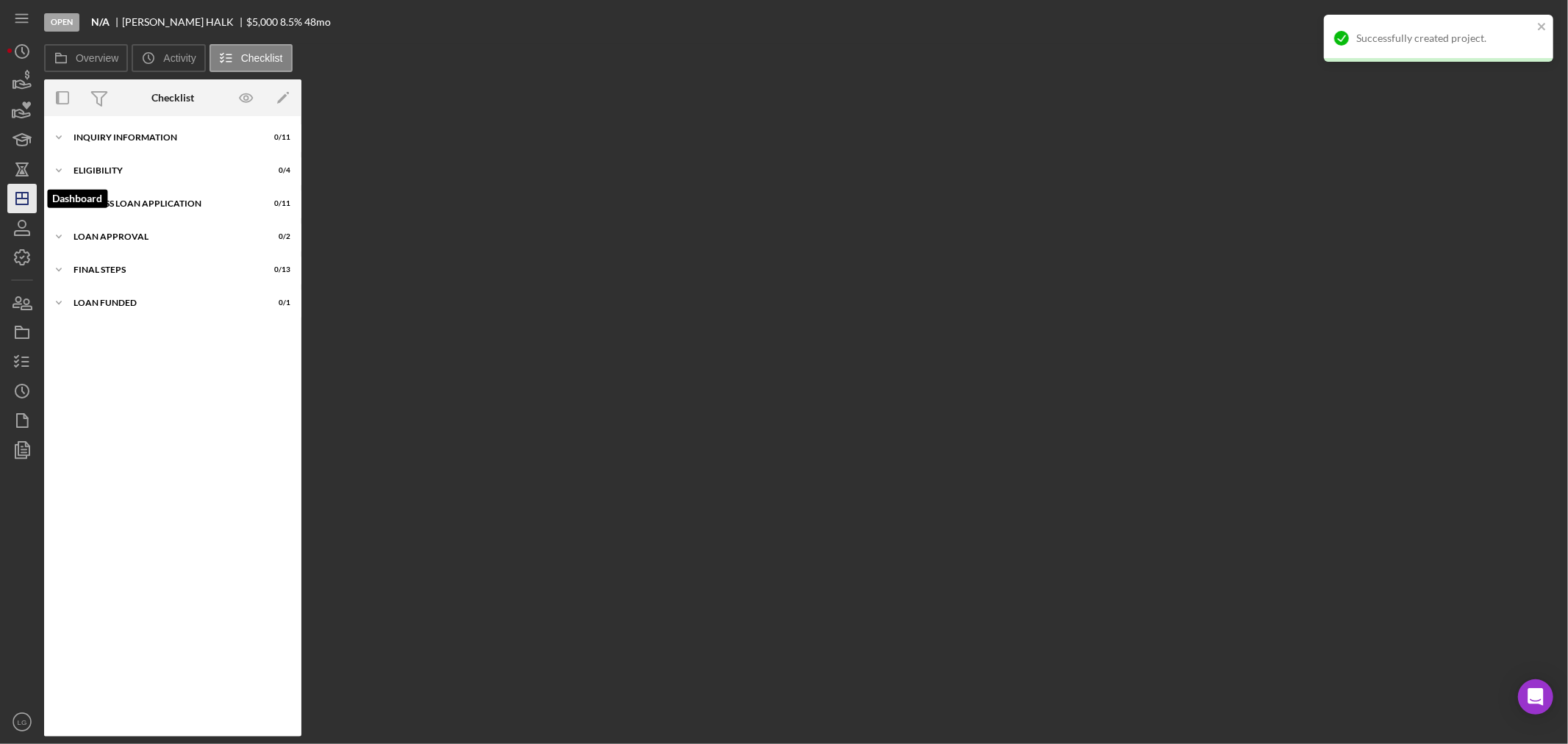
click at [17, 201] on icon "Icon/Dashboard" at bounding box center [21, 198] width 37 height 37
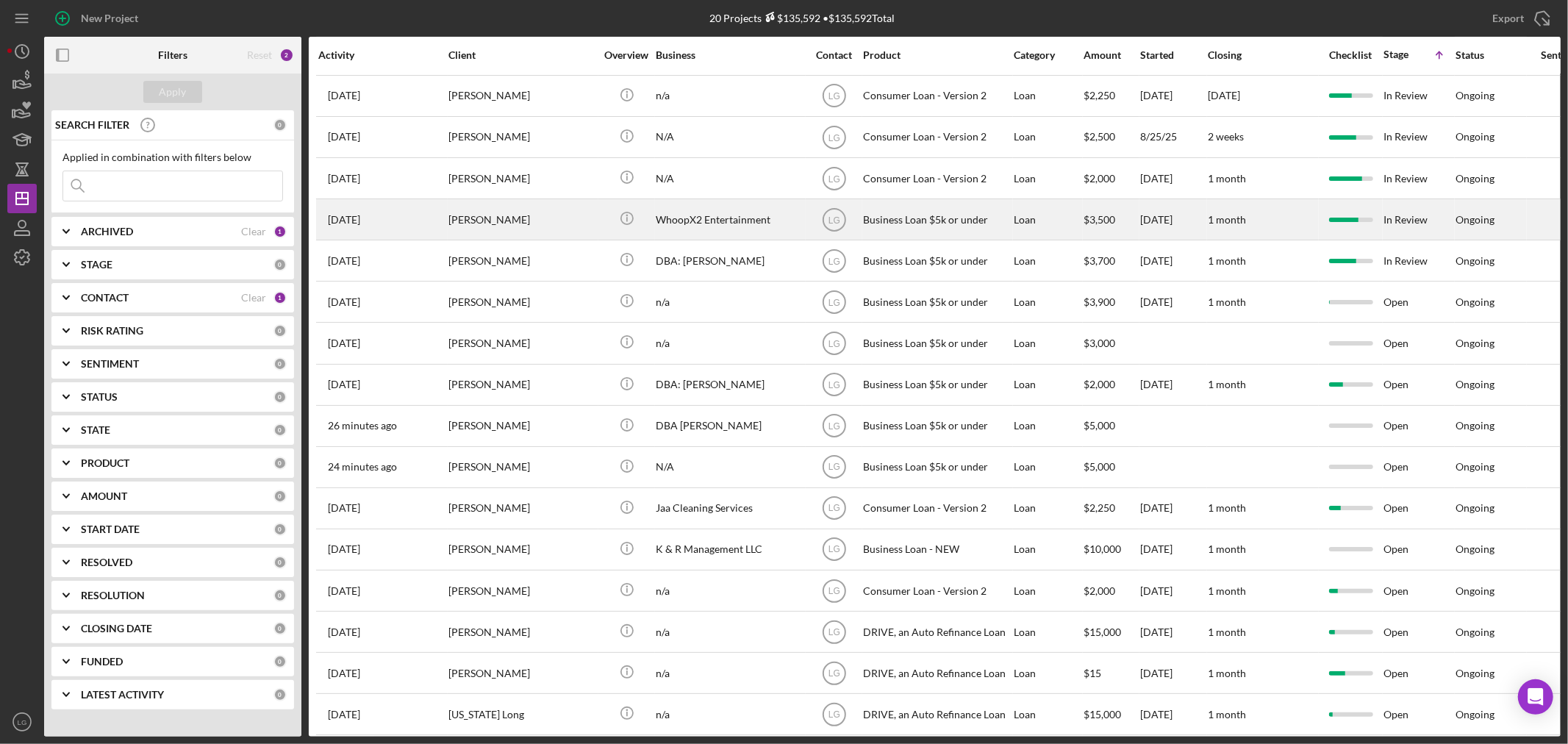
scroll to position [194, 0]
